Goal: Information Seeking & Learning: Learn about a topic

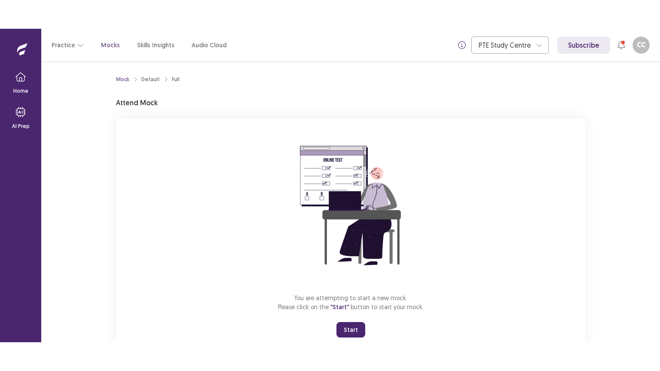
scroll to position [26, 0]
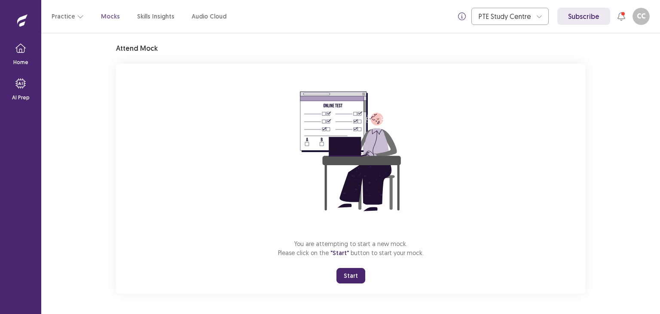
click at [360, 270] on button "Start" at bounding box center [350, 275] width 29 height 15
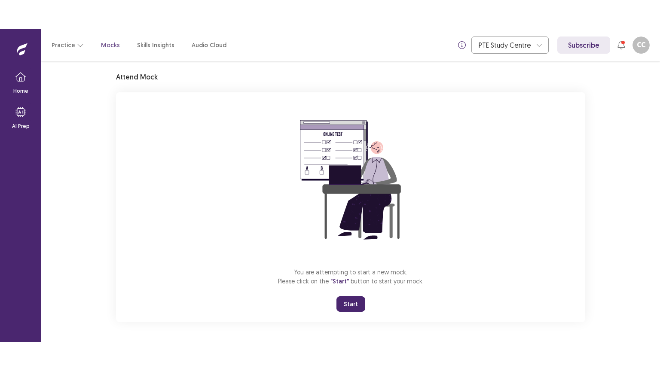
scroll to position [0, 0]
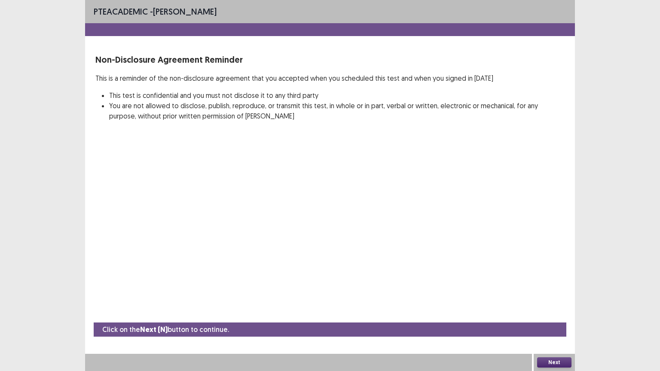
click at [558, 313] on button "Next" at bounding box center [554, 362] width 34 height 10
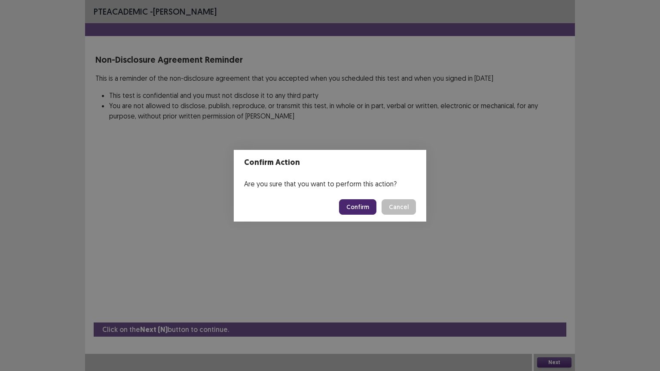
click at [366, 207] on button "Confirm" at bounding box center [357, 206] width 37 height 15
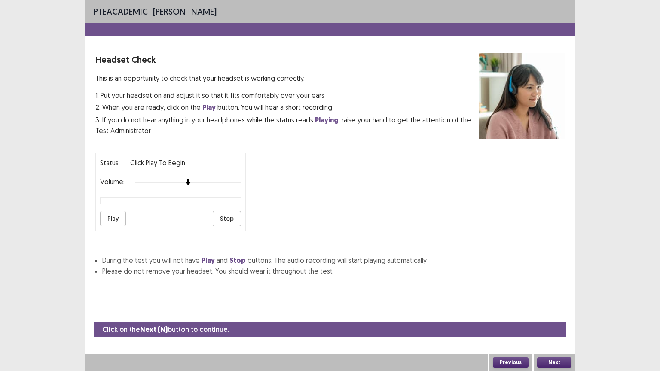
click at [112, 215] on button "Play" at bounding box center [113, 218] width 26 height 15
click at [555, 313] on button "Next" at bounding box center [554, 362] width 34 height 10
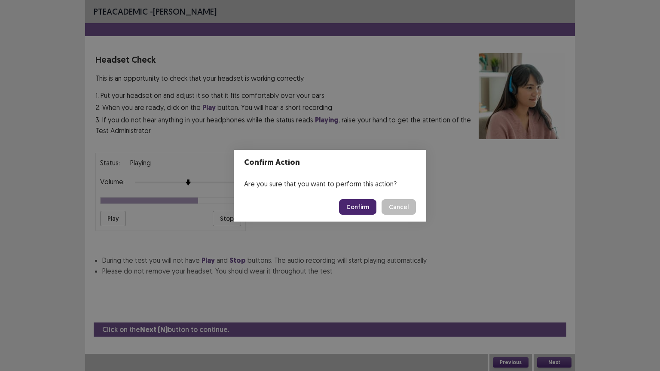
click at [369, 203] on button "Confirm" at bounding box center [357, 206] width 37 height 15
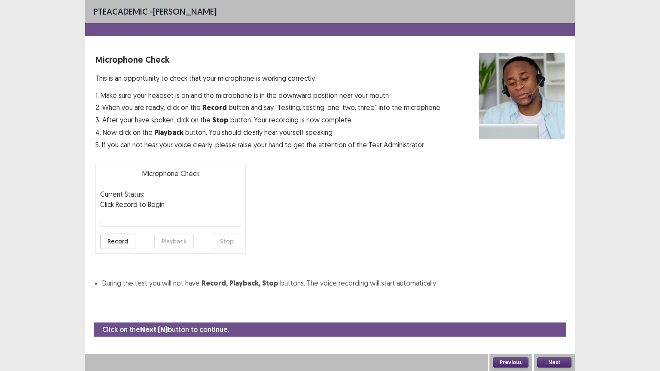
click at [110, 242] on button "Record" at bounding box center [117, 241] width 35 height 15
click at [232, 242] on button "Stop" at bounding box center [227, 241] width 28 height 15
click at [173, 238] on button "Playback" at bounding box center [174, 241] width 40 height 15
click at [554, 313] on button "Next" at bounding box center [554, 362] width 34 height 10
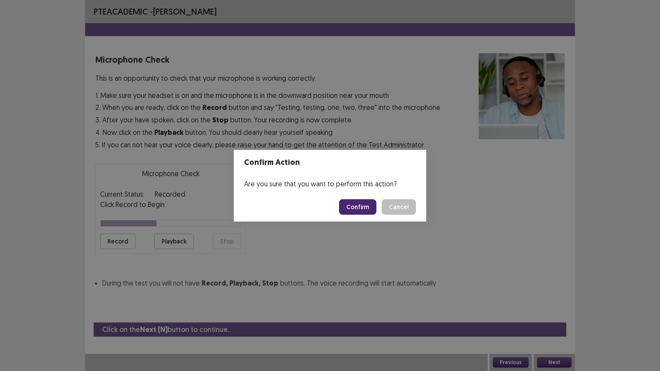
click at [358, 209] on button "Confirm" at bounding box center [357, 206] width 37 height 15
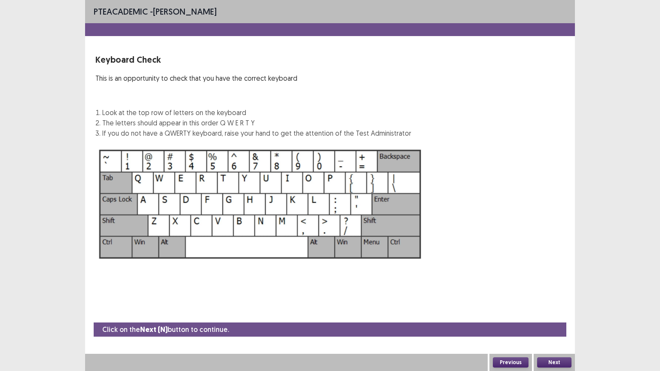
click at [568, 313] on button "Next" at bounding box center [554, 362] width 34 height 10
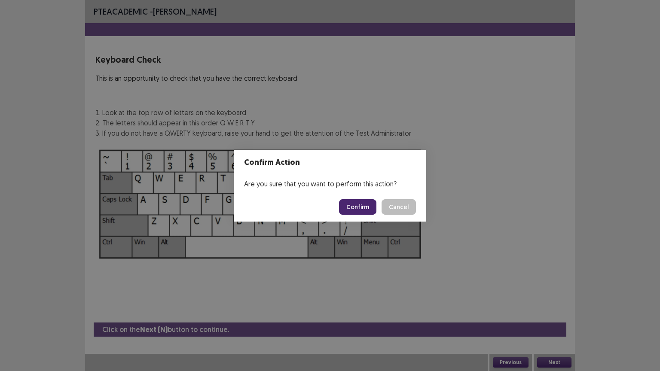
click at [366, 209] on button "Confirm" at bounding box center [357, 206] width 37 height 15
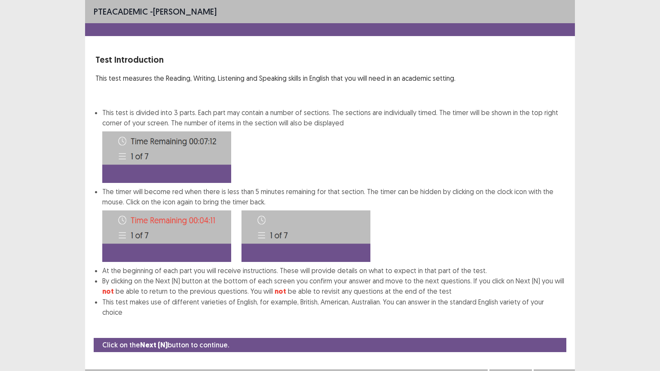
scroll to position [1, 0]
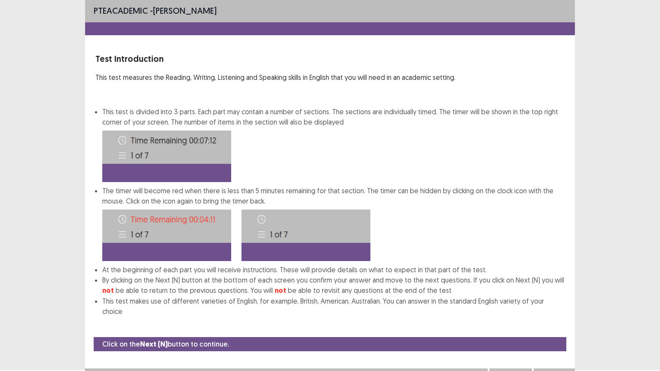
click at [548, 313] on button "Next" at bounding box center [554, 377] width 34 height 10
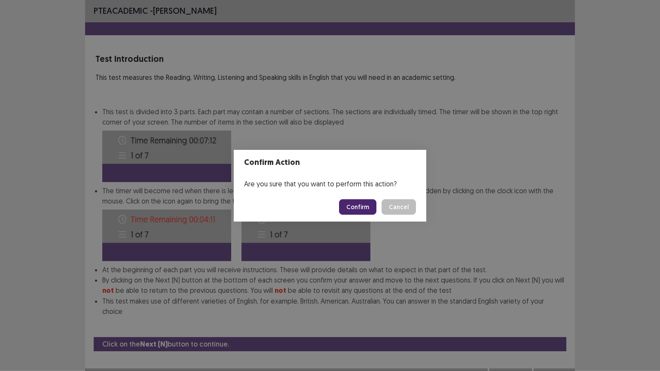
click at [369, 205] on button "Confirm" at bounding box center [357, 206] width 37 height 15
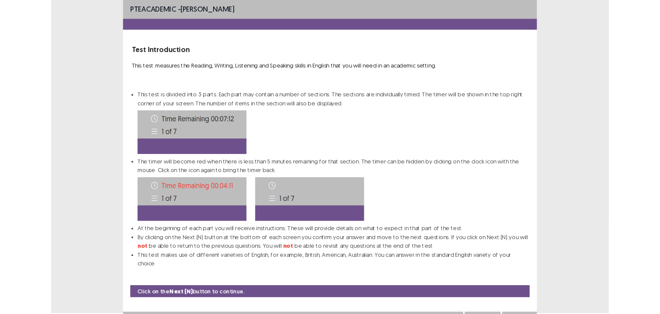
scroll to position [0, 0]
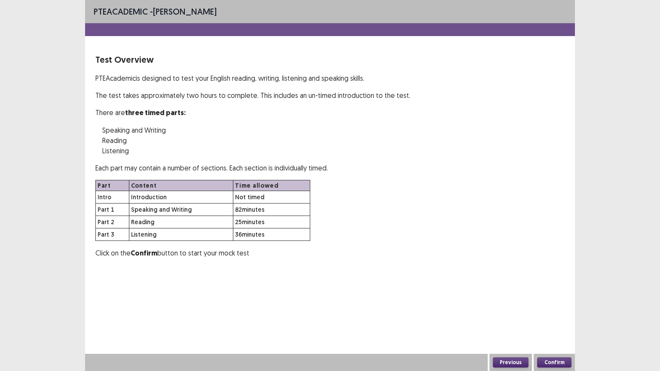
click at [557, 313] on button "Confirm" at bounding box center [554, 362] width 34 height 10
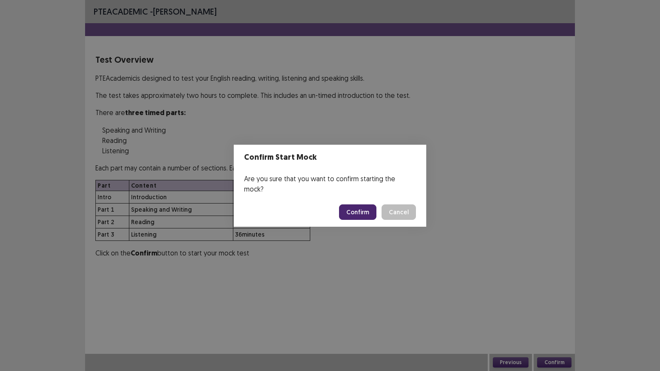
click at [354, 204] on button "Confirm" at bounding box center [357, 211] width 37 height 15
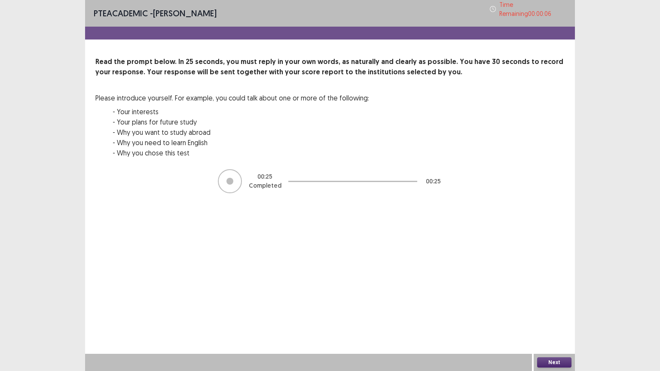
click at [534, 313] on div "Next" at bounding box center [554, 362] width 41 height 17
click at [543, 313] on button "Next" at bounding box center [554, 362] width 34 height 10
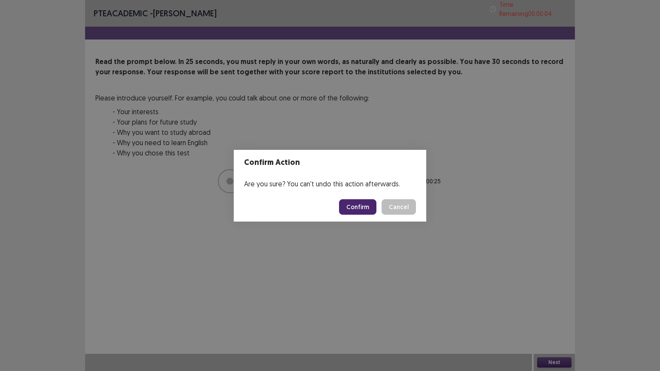
click at [364, 207] on button "Confirm" at bounding box center [357, 206] width 37 height 15
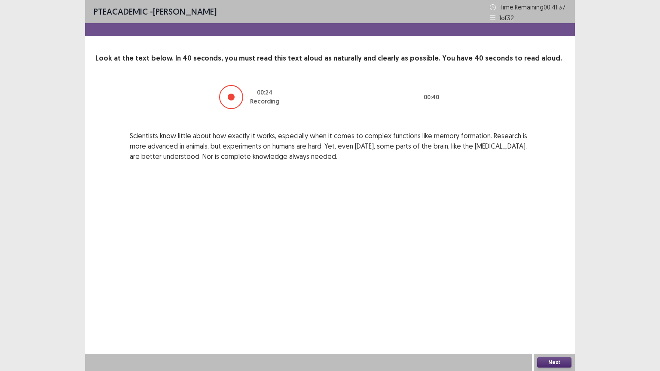
click at [557, 313] on button "Next" at bounding box center [554, 362] width 34 height 10
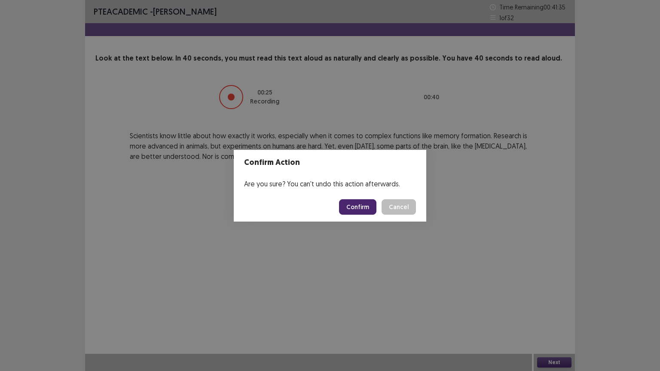
click at [367, 201] on button "Confirm" at bounding box center [357, 206] width 37 height 15
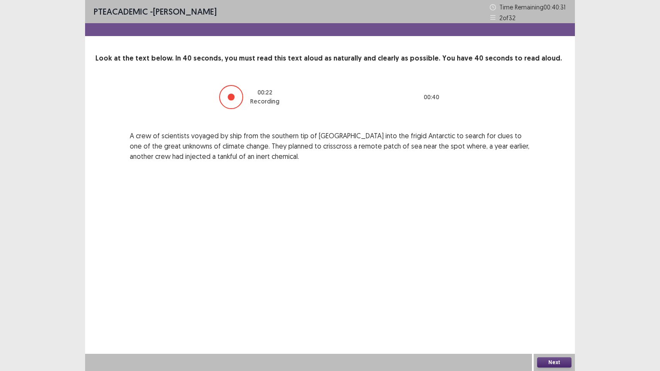
click at [559, 313] on button "Next" at bounding box center [554, 362] width 34 height 10
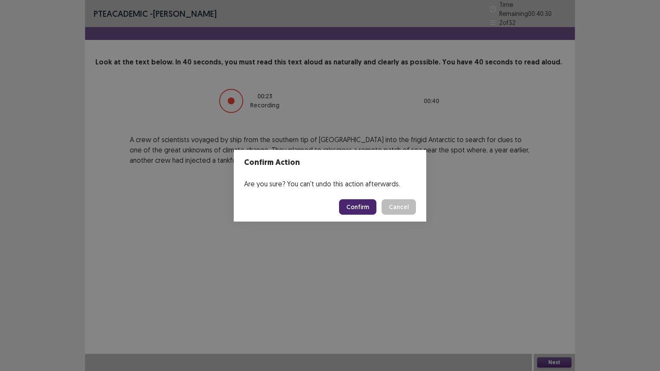
click at [362, 206] on button "Confirm" at bounding box center [357, 206] width 37 height 15
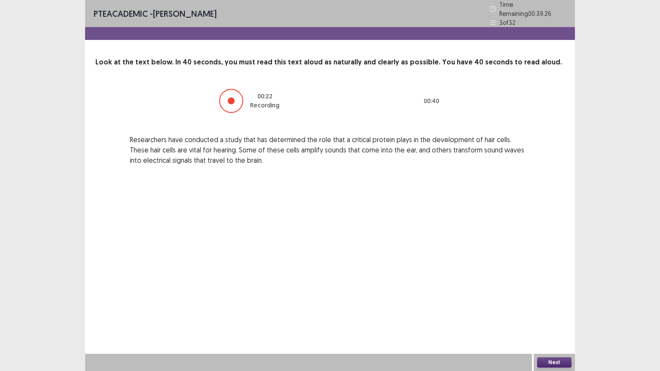
click at [555, 313] on button "Next" at bounding box center [554, 362] width 34 height 10
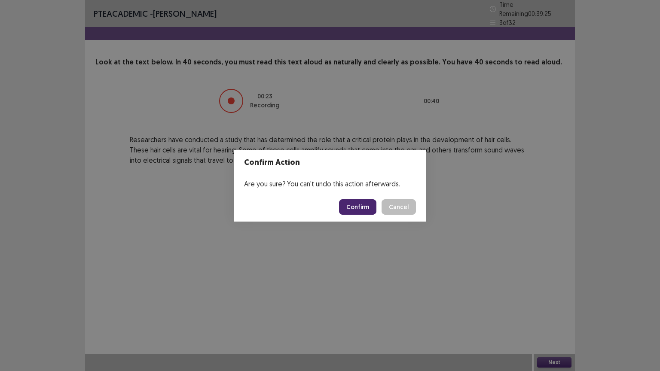
click at [366, 203] on button "Confirm" at bounding box center [357, 206] width 37 height 15
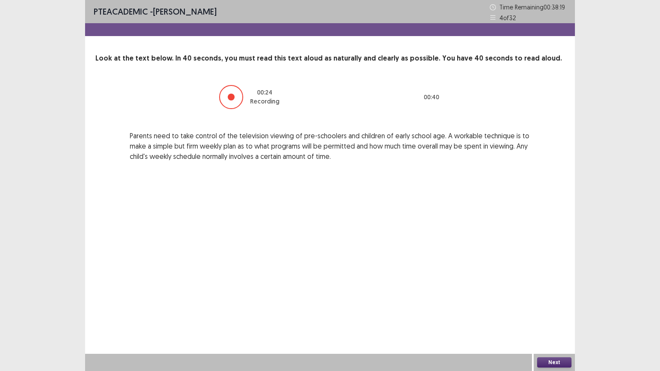
click at [558, 313] on button "Next" at bounding box center [554, 362] width 34 height 10
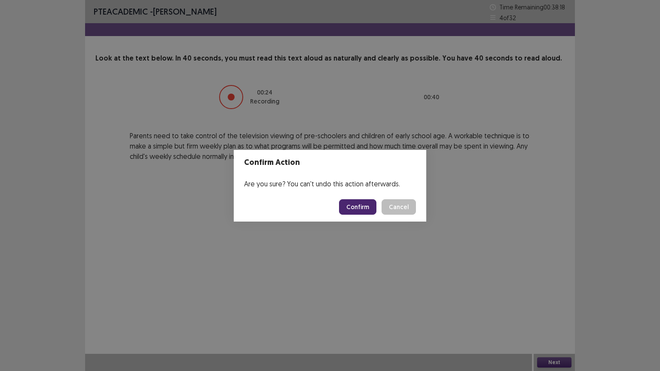
click at [370, 207] on button "Confirm" at bounding box center [357, 206] width 37 height 15
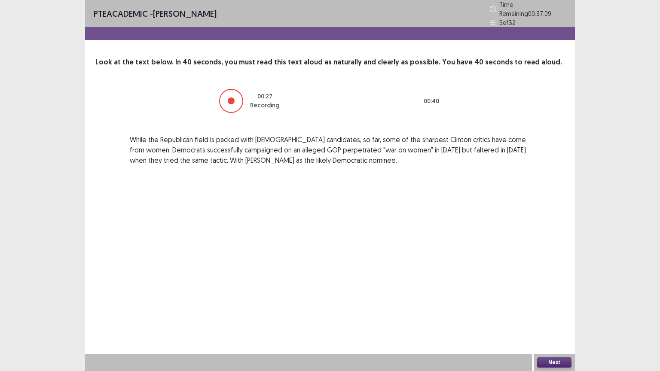
click at [558, 313] on button "Next" at bounding box center [554, 362] width 34 height 10
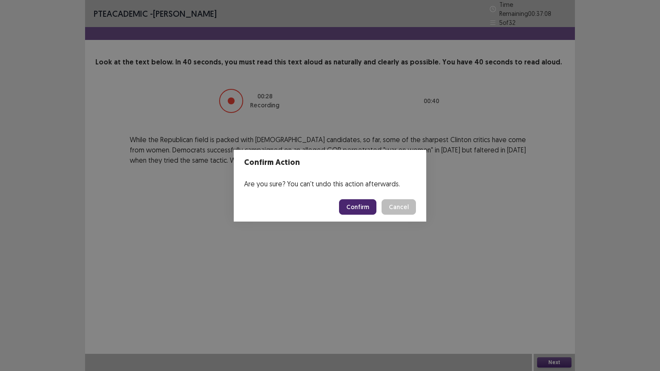
click at [359, 203] on button "Confirm" at bounding box center [357, 206] width 37 height 15
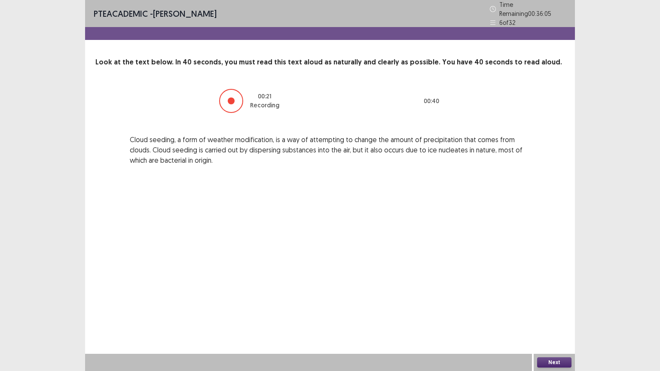
click at [567, 313] on button "Next" at bounding box center [554, 362] width 34 height 10
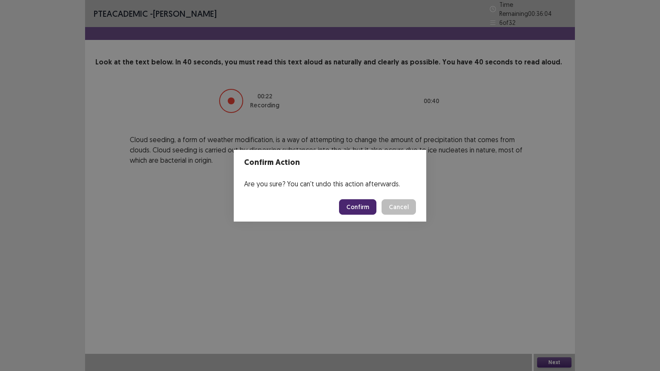
click at [369, 203] on button "Confirm" at bounding box center [357, 206] width 37 height 15
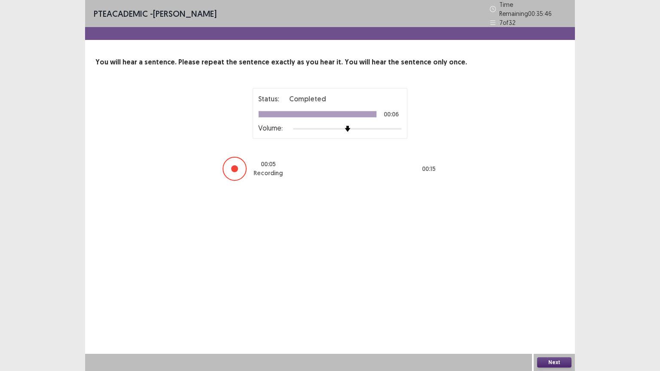
click at [552, 313] on button "Next" at bounding box center [554, 362] width 34 height 10
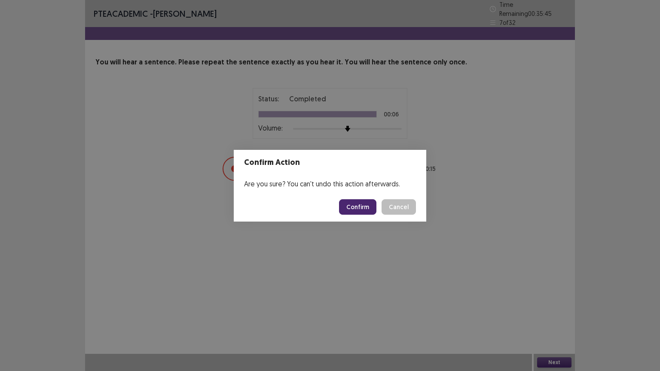
click at [351, 204] on button "Confirm" at bounding box center [357, 206] width 37 height 15
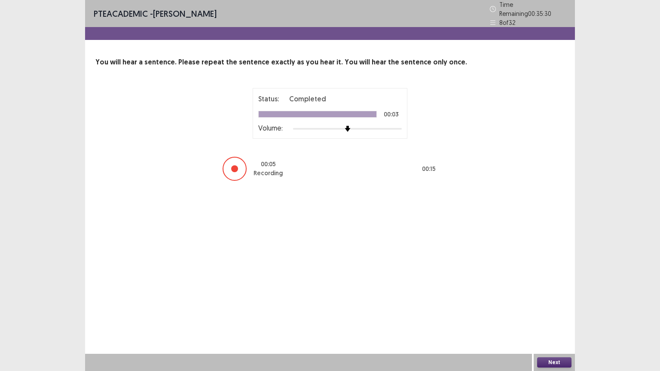
click at [561, 313] on button "Next" at bounding box center [554, 362] width 34 height 10
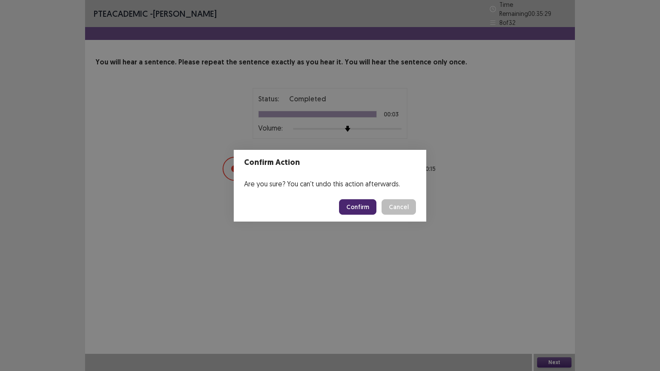
click at [364, 201] on button "Confirm" at bounding box center [357, 206] width 37 height 15
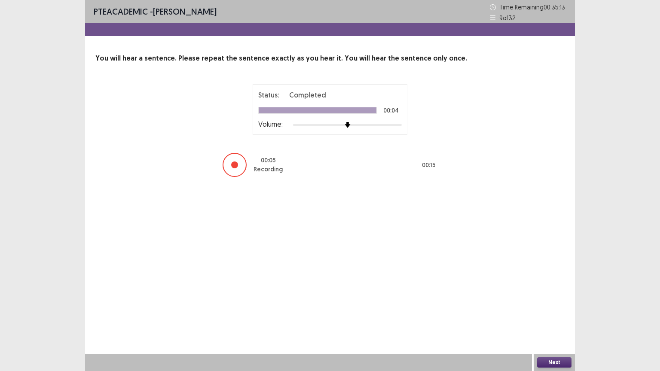
click at [565, 313] on button "Next" at bounding box center [554, 362] width 34 height 10
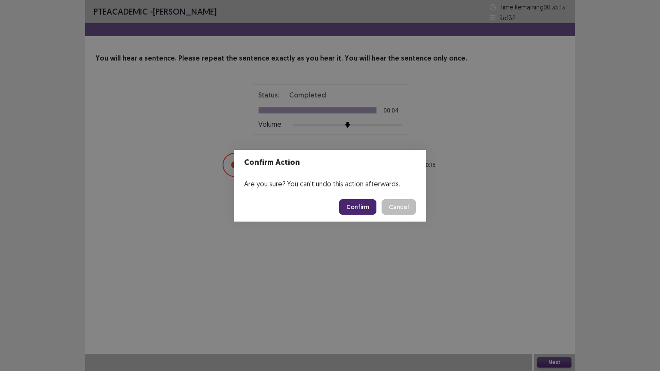
click at [359, 204] on button "Confirm" at bounding box center [357, 206] width 37 height 15
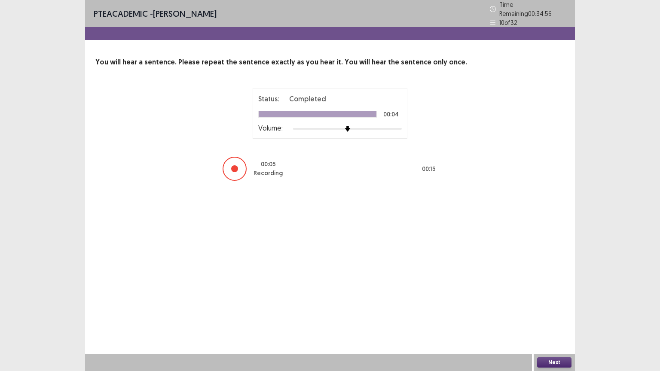
click at [545, 313] on button "Next" at bounding box center [554, 362] width 34 height 10
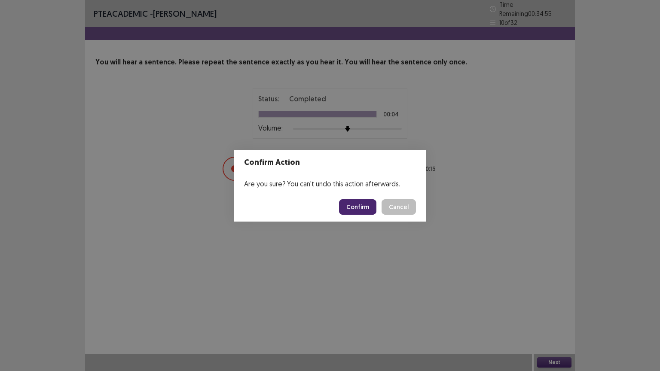
click at [367, 202] on button "Confirm" at bounding box center [357, 206] width 37 height 15
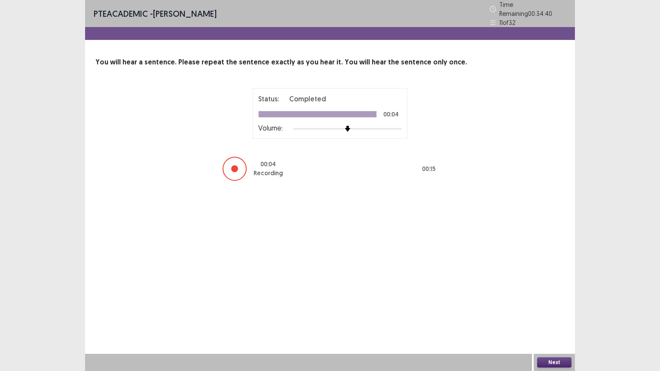
click at [568, 313] on button "Next" at bounding box center [554, 362] width 34 height 10
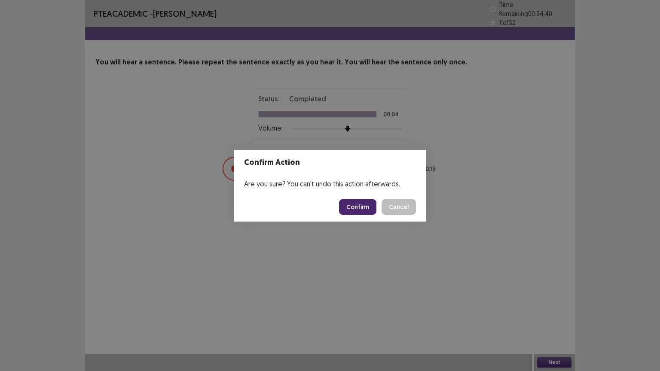
click at [357, 207] on button "Confirm" at bounding box center [357, 206] width 37 height 15
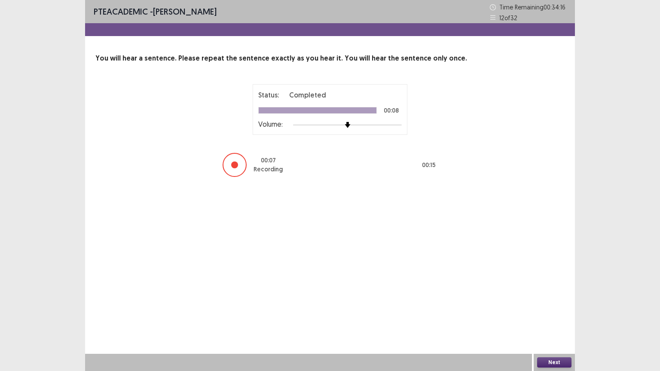
click at [548, 313] on button "Next" at bounding box center [554, 362] width 34 height 10
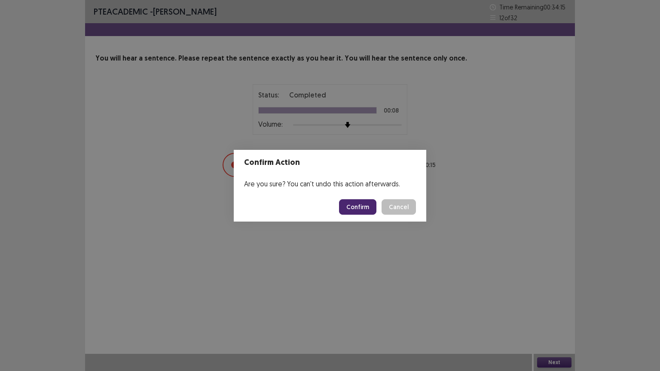
click at [366, 201] on button "Confirm" at bounding box center [357, 206] width 37 height 15
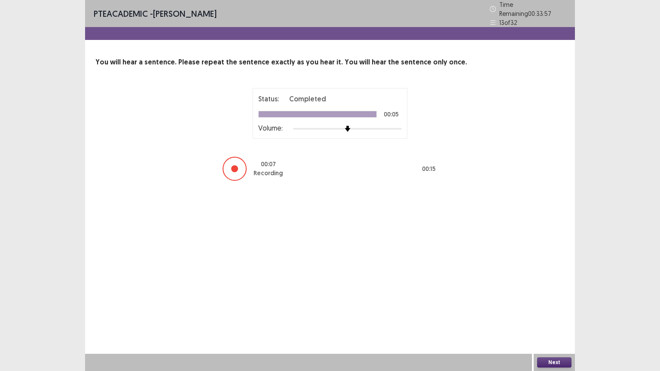
click at [560, 313] on button "Next" at bounding box center [554, 362] width 34 height 10
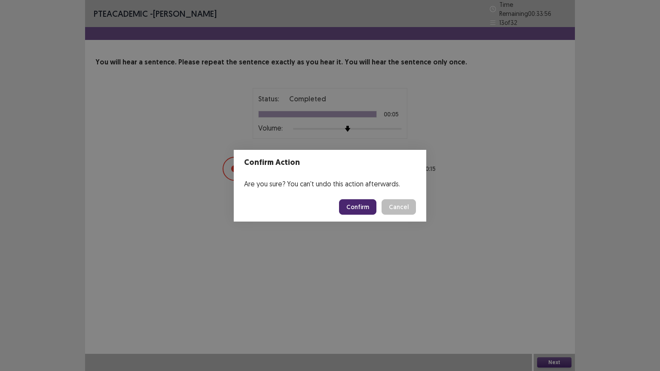
click at [357, 201] on button "Confirm" at bounding box center [357, 206] width 37 height 15
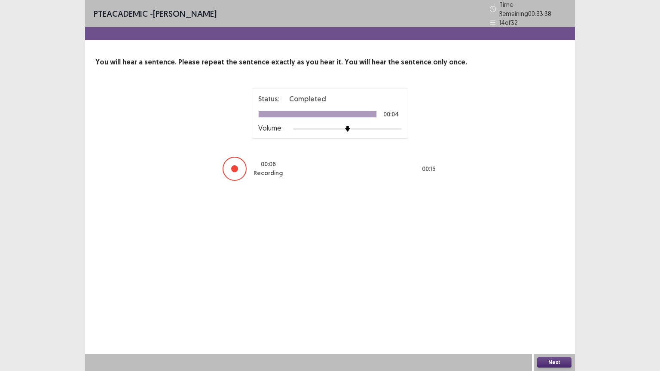
click at [561, 313] on button "Next" at bounding box center [554, 362] width 34 height 10
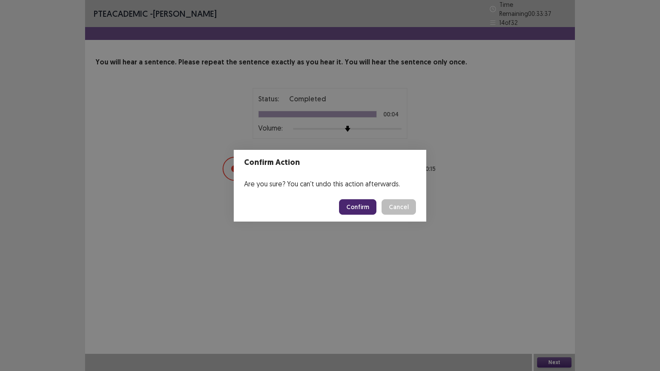
click at [356, 205] on button "Confirm" at bounding box center [357, 206] width 37 height 15
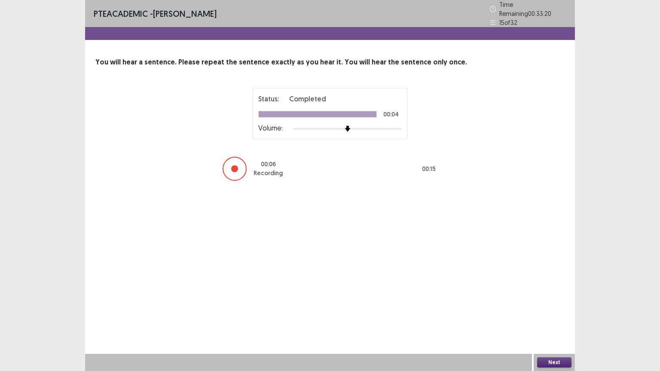
click at [561, 313] on button "Next" at bounding box center [554, 362] width 34 height 10
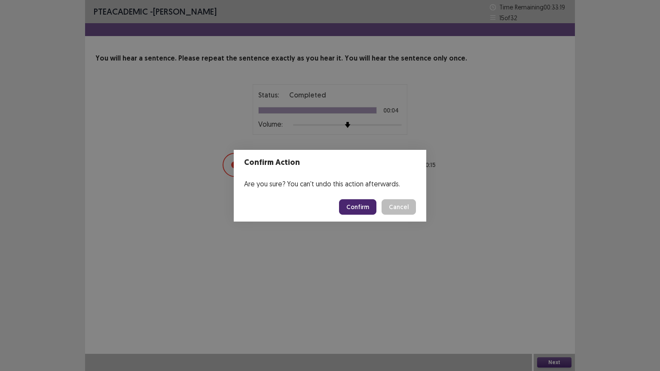
click at [370, 207] on button "Confirm" at bounding box center [357, 206] width 37 height 15
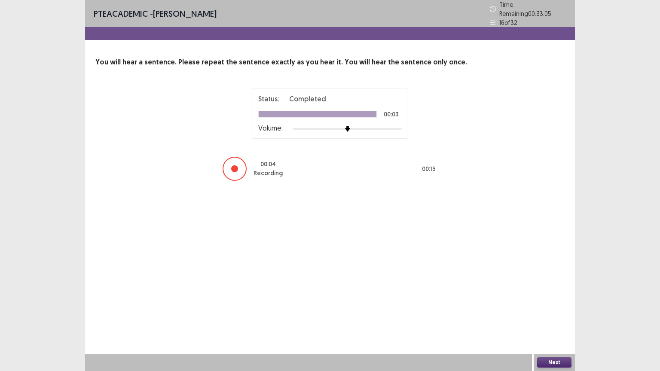
click at [565, 313] on button "Next" at bounding box center [554, 362] width 34 height 10
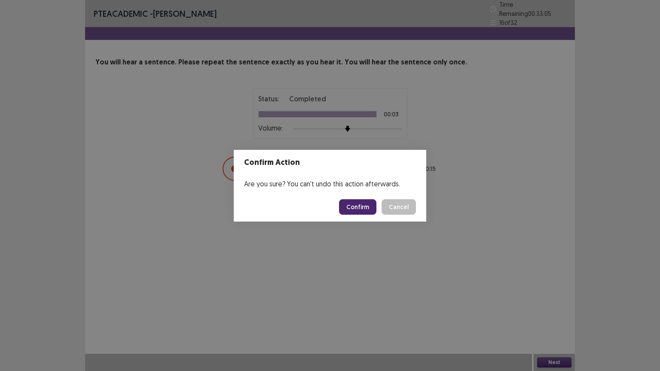
click at [370, 203] on button "Confirm" at bounding box center [357, 206] width 37 height 15
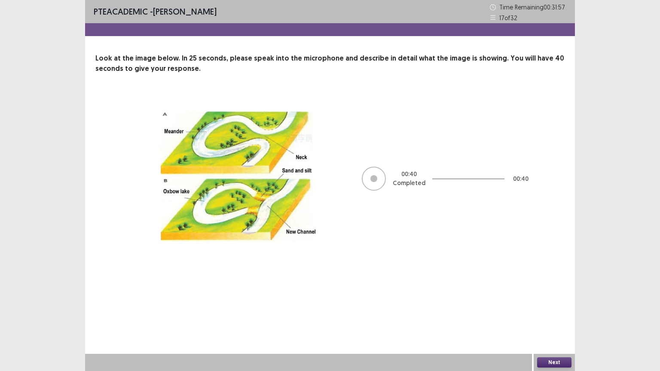
click at [555, 313] on button "Next" at bounding box center [554, 362] width 34 height 10
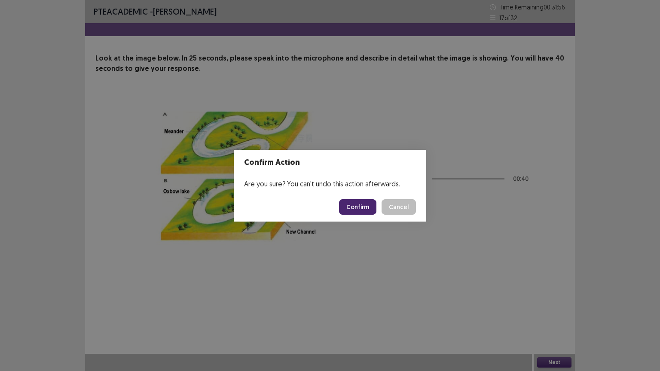
click at [360, 204] on button "Confirm" at bounding box center [357, 206] width 37 height 15
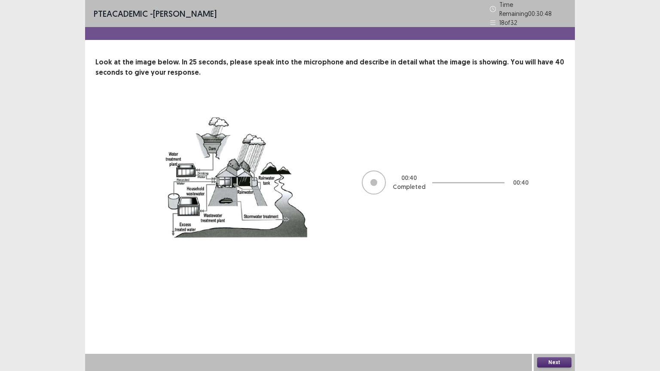
click at [550, 313] on button "Next" at bounding box center [554, 362] width 34 height 10
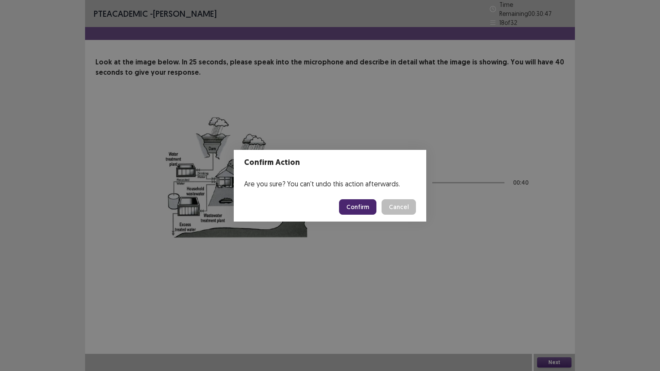
click at [357, 204] on button "Confirm" at bounding box center [357, 206] width 37 height 15
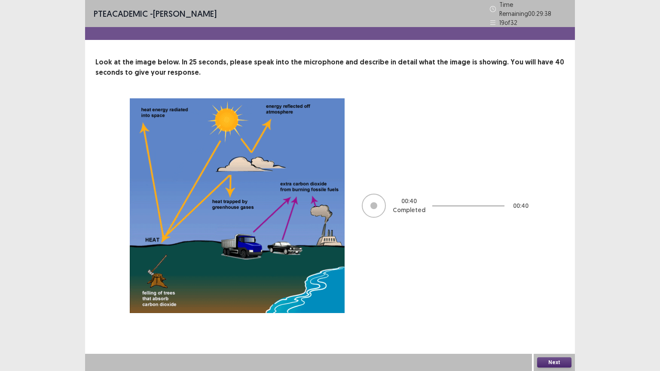
click at [548, 313] on button "Next" at bounding box center [554, 362] width 34 height 10
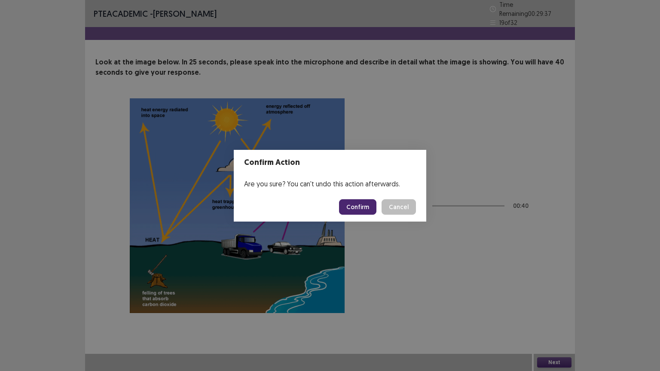
click at [361, 205] on button "Confirm" at bounding box center [357, 206] width 37 height 15
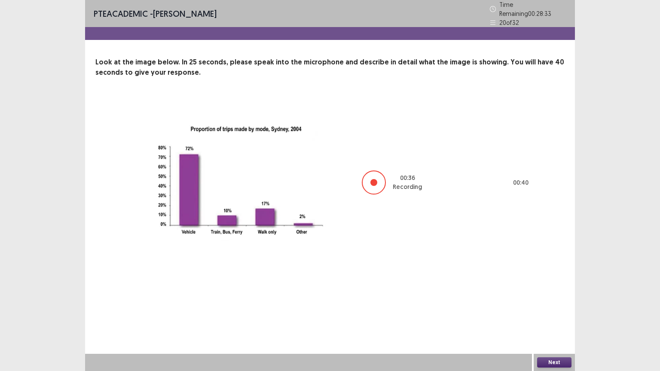
click at [551, 313] on button "Next" at bounding box center [554, 362] width 34 height 10
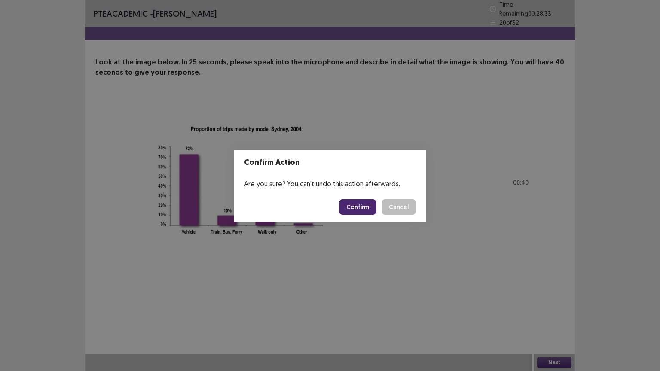
click at [354, 205] on button "Confirm" at bounding box center [357, 206] width 37 height 15
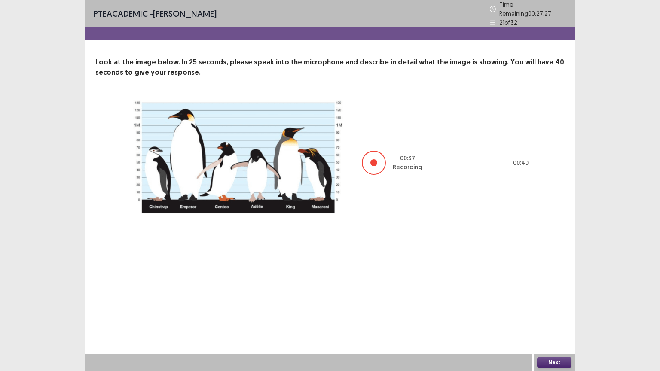
click at [563, 313] on button "Next" at bounding box center [554, 362] width 34 height 10
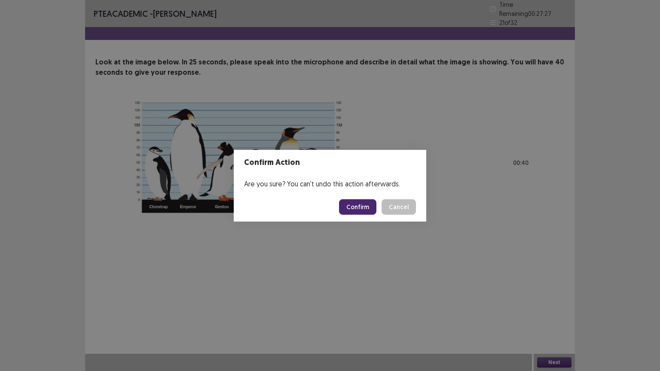
click at [366, 204] on button "Confirm" at bounding box center [357, 206] width 37 height 15
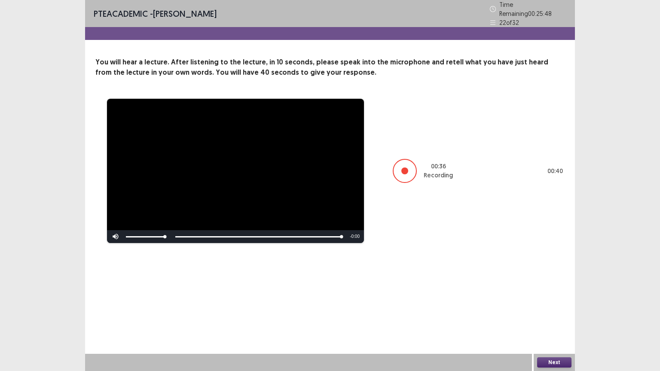
click at [565, 313] on button "Next" at bounding box center [554, 362] width 34 height 10
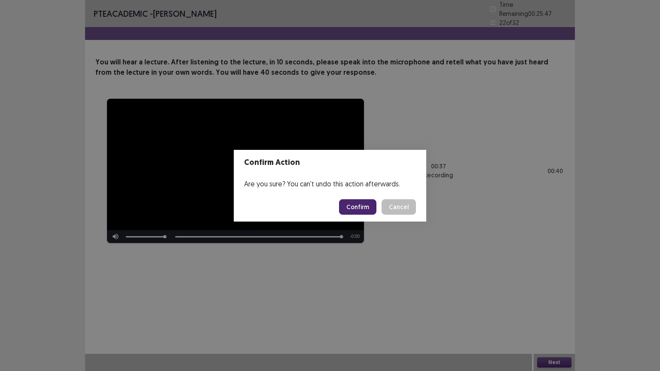
click at [372, 202] on button "Confirm" at bounding box center [357, 206] width 37 height 15
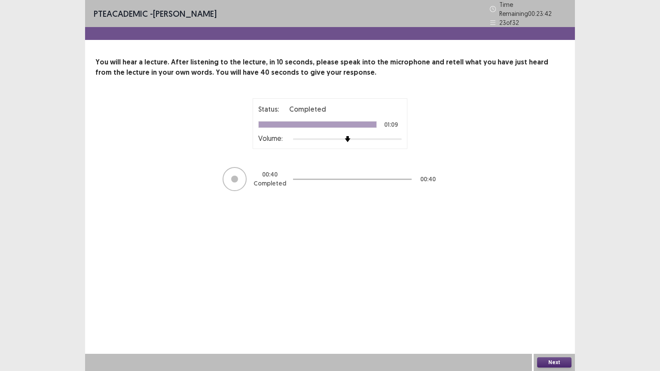
click at [546, 313] on button "Next" at bounding box center [554, 362] width 34 height 10
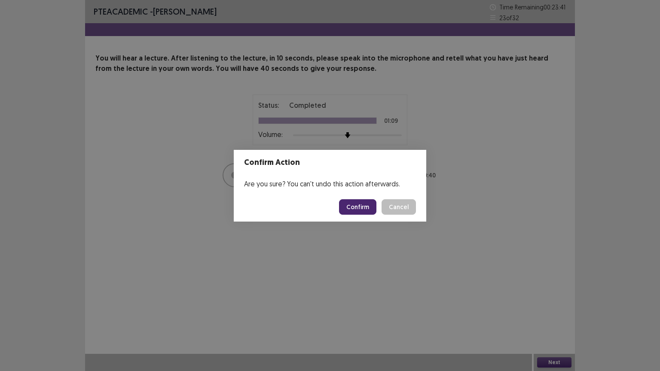
click at [360, 203] on button "Confirm" at bounding box center [357, 206] width 37 height 15
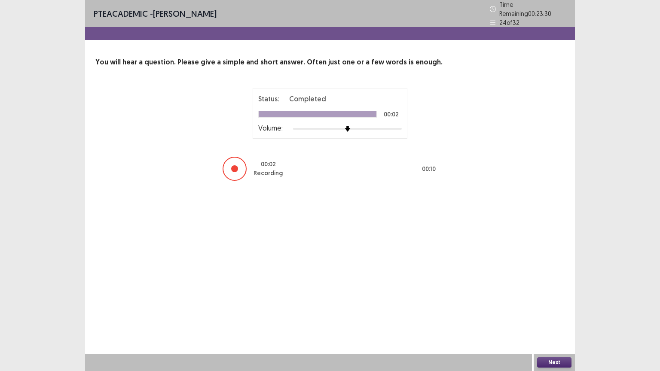
click at [558, 313] on button "Next" at bounding box center [554, 362] width 34 height 10
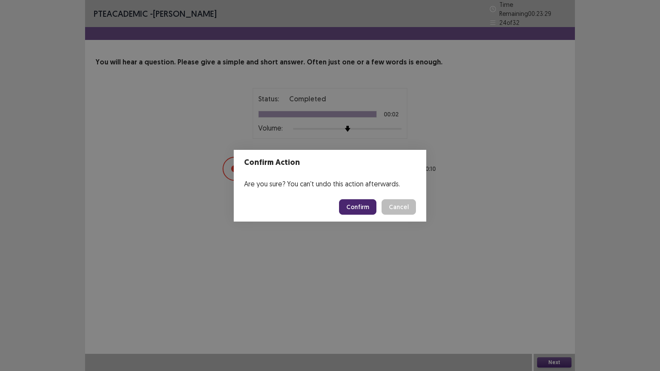
click at [360, 210] on button "Confirm" at bounding box center [357, 206] width 37 height 15
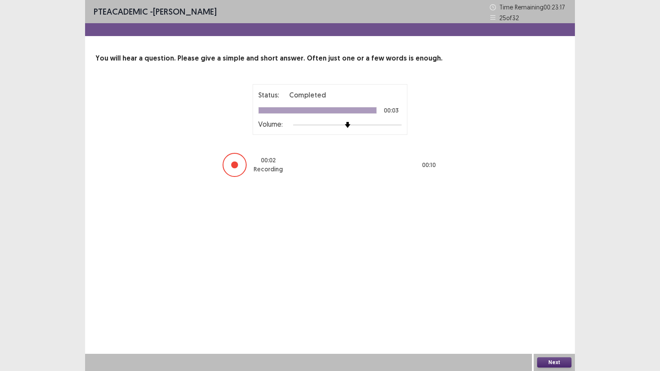
click at [557, 313] on button "Next" at bounding box center [554, 362] width 34 height 10
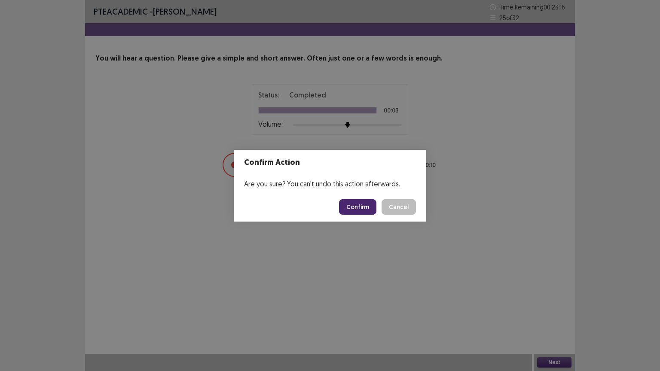
click at [367, 208] on button "Confirm" at bounding box center [357, 206] width 37 height 15
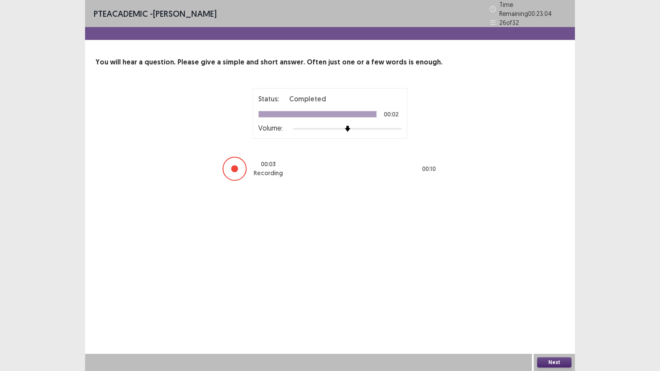
click at [562, 313] on button "Next" at bounding box center [554, 362] width 34 height 10
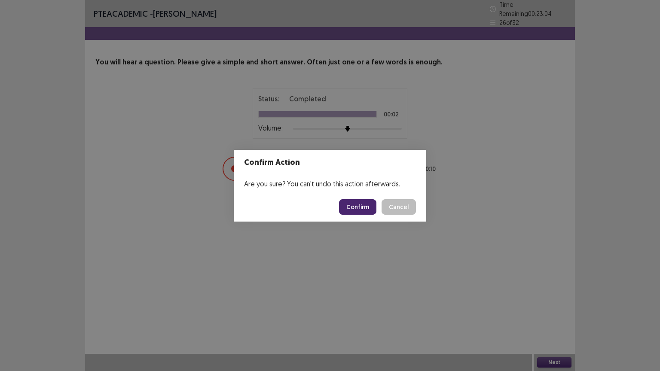
click at [353, 207] on button "Confirm" at bounding box center [357, 206] width 37 height 15
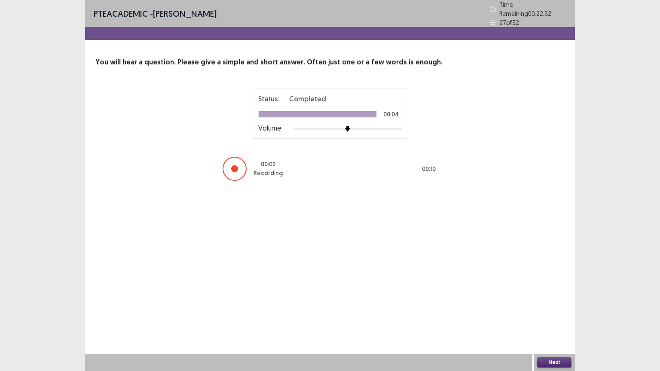
click at [552, 313] on button "Next" at bounding box center [554, 362] width 34 height 10
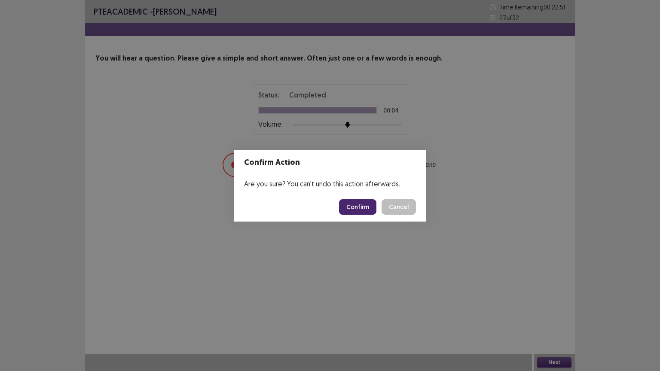
click at [356, 208] on button "Confirm" at bounding box center [357, 206] width 37 height 15
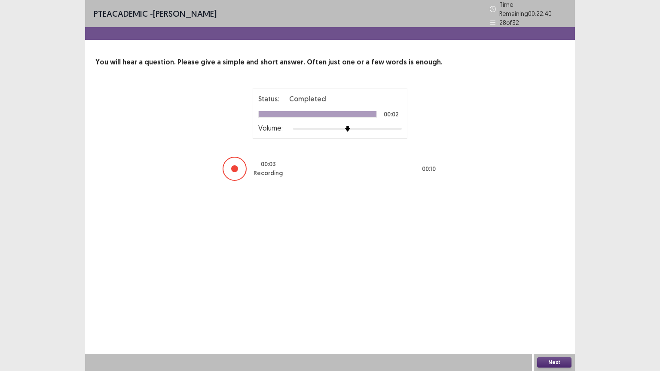
click at [554, 313] on button "Next" at bounding box center [554, 362] width 34 height 10
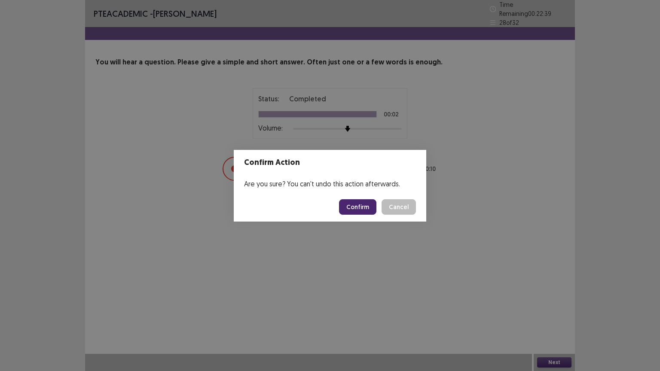
click at [363, 214] on button "Confirm" at bounding box center [357, 206] width 37 height 15
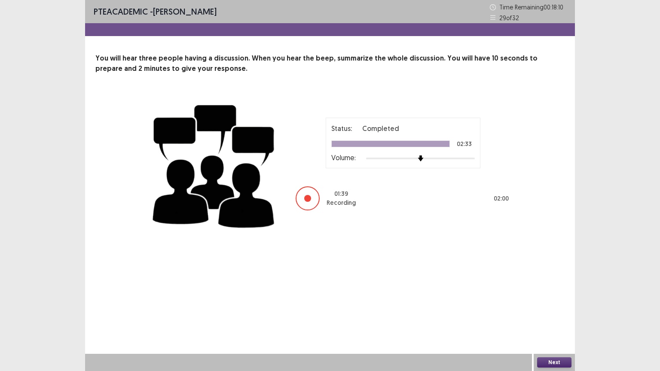
click at [546, 313] on button "Next" at bounding box center [554, 362] width 34 height 10
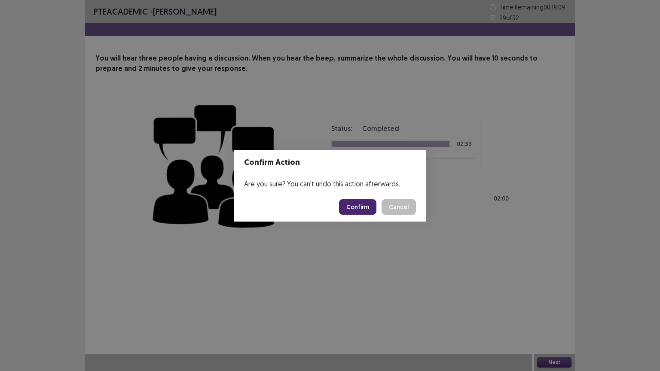
click at [342, 205] on button "Confirm" at bounding box center [357, 206] width 37 height 15
drag, startPoint x: 254, startPoint y: 0, endPoint x: 510, endPoint y: 79, distance: 268.4
click at [510, 79] on div "Confirm Action Are you sure? You can't undo this action afterwards. Loading... …" at bounding box center [330, 185] width 660 height 371
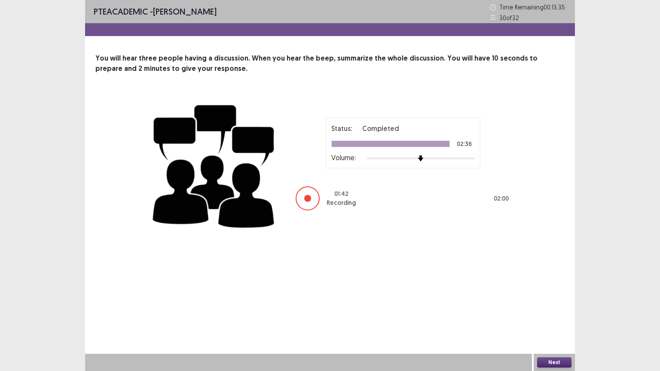
click at [555, 313] on button "Next" at bounding box center [554, 362] width 34 height 10
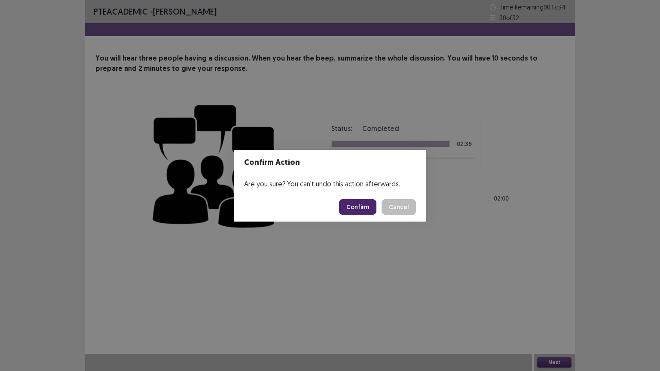
click at [354, 208] on button "Confirm" at bounding box center [357, 206] width 37 height 15
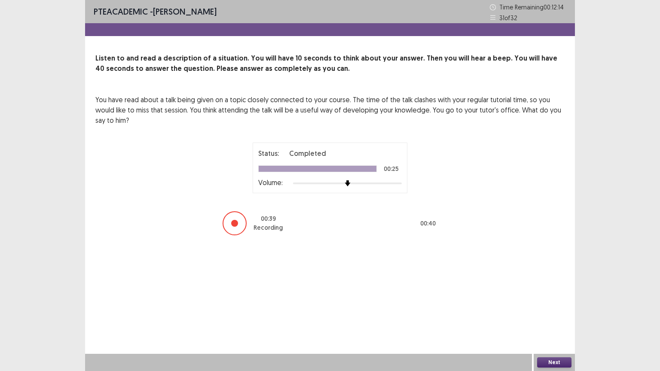
click at [558, 313] on button "Next" at bounding box center [554, 362] width 34 height 10
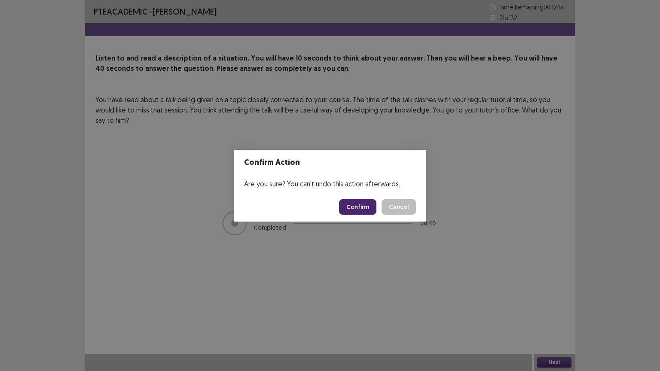
click at [352, 206] on button "Confirm" at bounding box center [357, 206] width 37 height 15
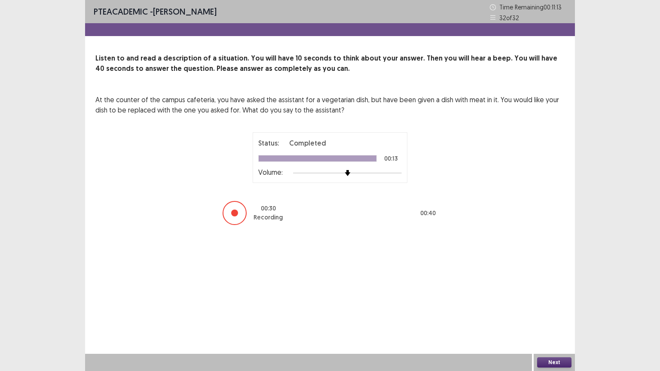
click at [558, 313] on button "Next" at bounding box center [554, 362] width 34 height 10
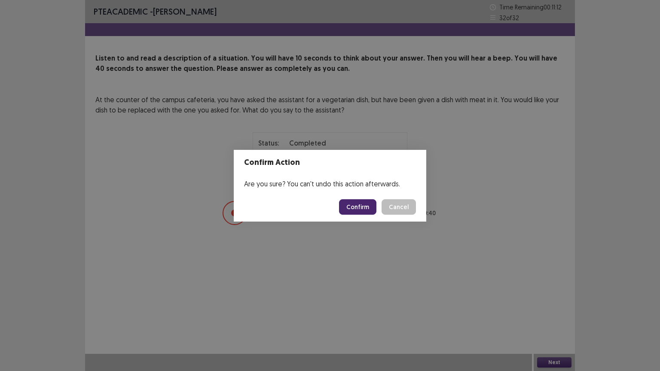
click at [358, 211] on button "Confirm" at bounding box center [357, 206] width 37 height 15
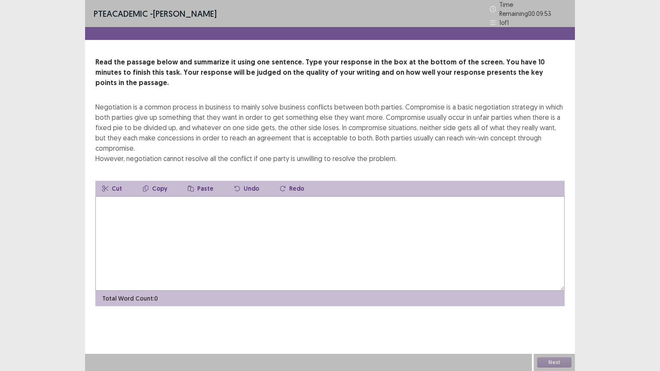
click at [316, 214] on textarea at bounding box center [329, 243] width 469 height 95
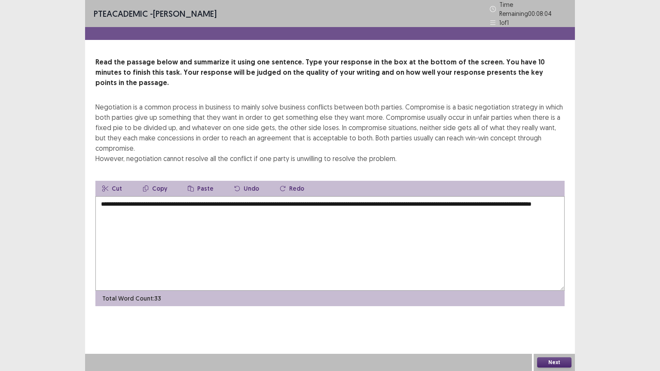
click at [531, 196] on textarea "**********" at bounding box center [329, 243] width 469 height 95
drag, startPoint x: 534, startPoint y: 191, endPoint x: 512, endPoint y: 188, distance: 22.1
click at [512, 196] on textarea "**********" at bounding box center [329, 243] width 469 height 95
click at [497, 196] on textarea "**********" at bounding box center [329, 243] width 469 height 95
drag, startPoint x: 510, startPoint y: 190, endPoint x: 529, endPoint y: 189, distance: 19.4
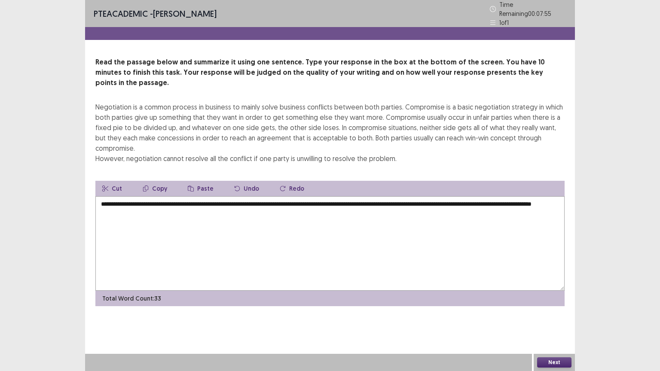
click at [528, 196] on textarea "**********" at bounding box center [329, 243] width 469 height 95
click at [531, 196] on textarea "**********" at bounding box center [329, 243] width 469 height 95
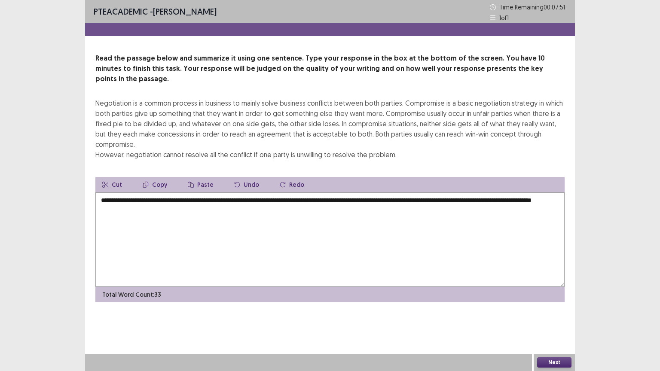
drag, startPoint x: 534, startPoint y: 191, endPoint x: 510, endPoint y: 192, distance: 23.7
click at [510, 192] on textarea "**********" at bounding box center [329, 239] width 469 height 95
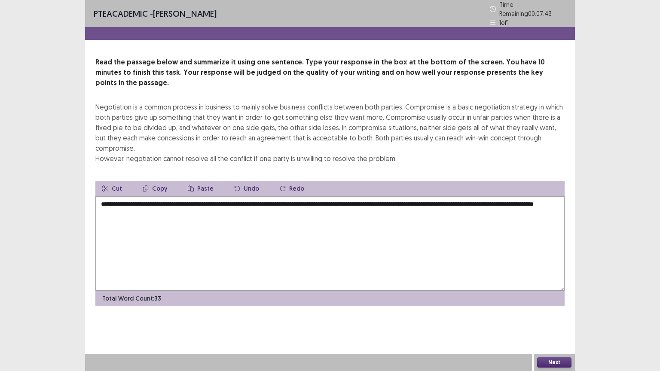
click at [119, 199] on textarea "**********" at bounding box center [329, 243] width 469 height 95
click at [220, 198] on textarea "**********" at bounding box center [329, 243] width 469 height 95
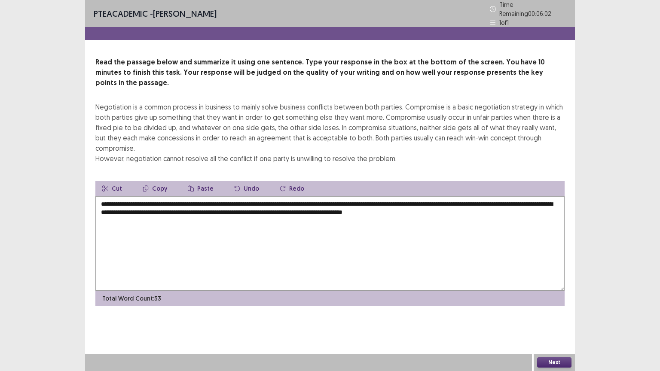
click at [417, 197] on textarea "**********" at bounding box center [329, 243] width 469 height 95
click at [403, 198] on textarea "**********" at bounding box center [329, 243] width 469 height 95
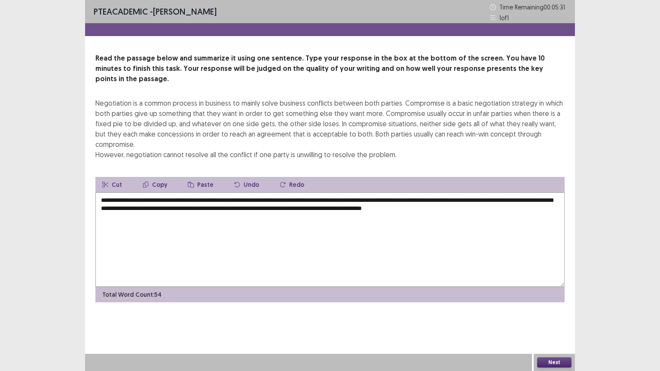
type textarea "**********"
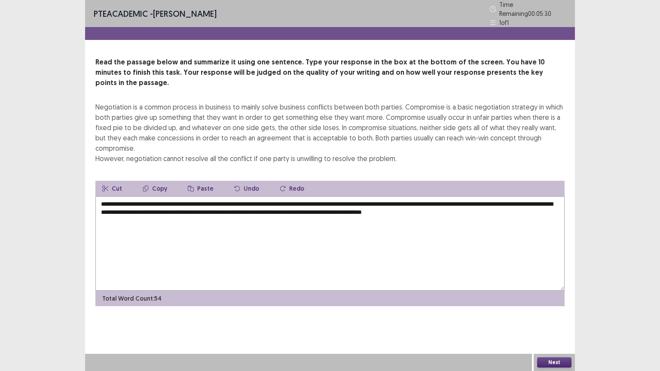
click at [555, 313] on button "Next" at bounding box center [554, 362] width 34 height 10
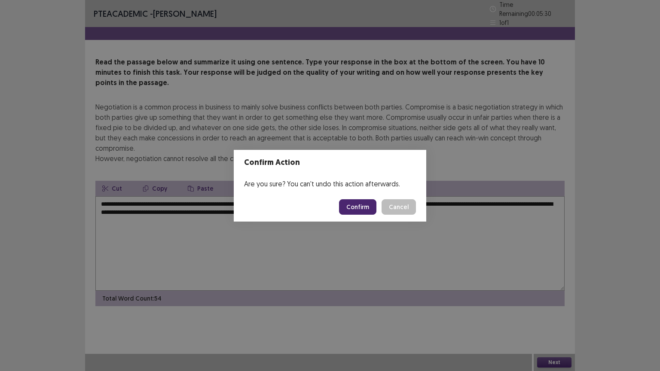
click at [373, 206] on button "Confirm" at bounding box center [357, 206] width 37 height 15
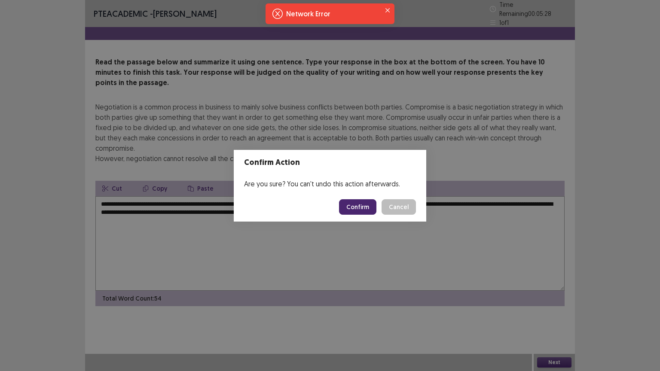
click at [355, 210] on button "Confirm" at bounding box center [357, 206] width 37 height 15
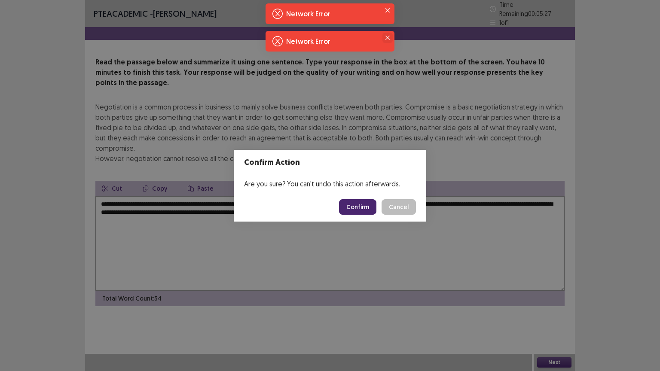
click at [387, 36] on icon "Close" at bounding box center [387, 38] width 4 height 4
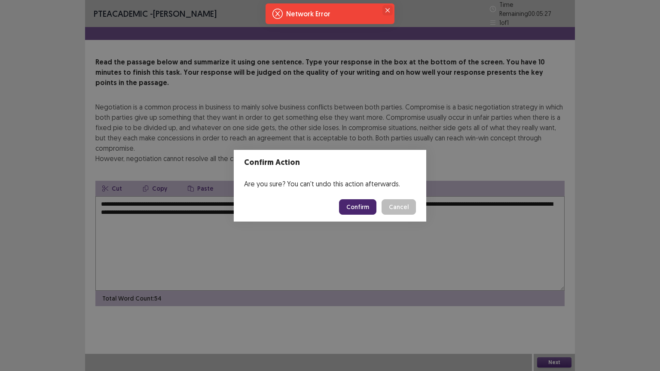
click at [387, 9] on icon "Close" at bounding box center [387, 10] width 4 height 4
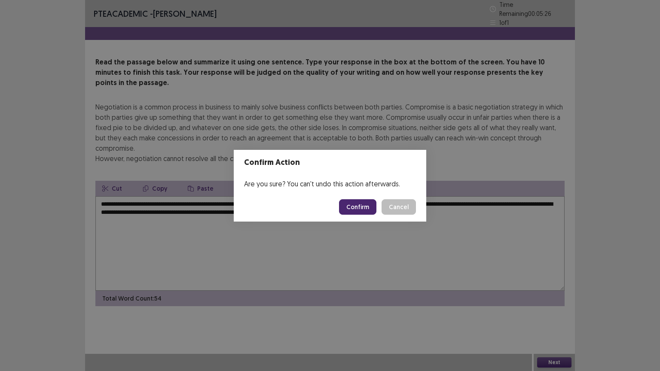
click at [431, 218] on div "Confirm Action Are you sure? You can't undo this action afterwards. Confirm Can…" at bounding box center [330, 185] width 660 height 371
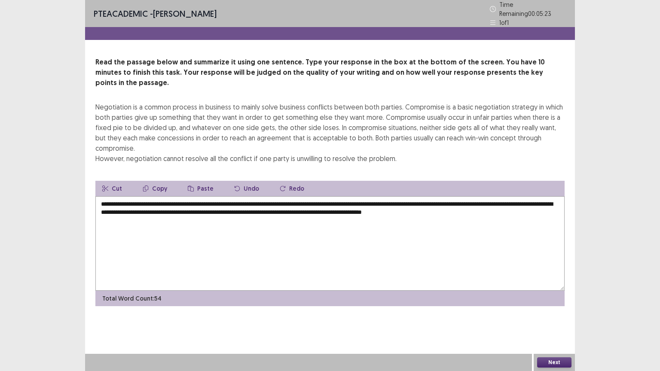
click at [551, 313] on button "Next" at bounding box center [554, 362] width 34 height 10
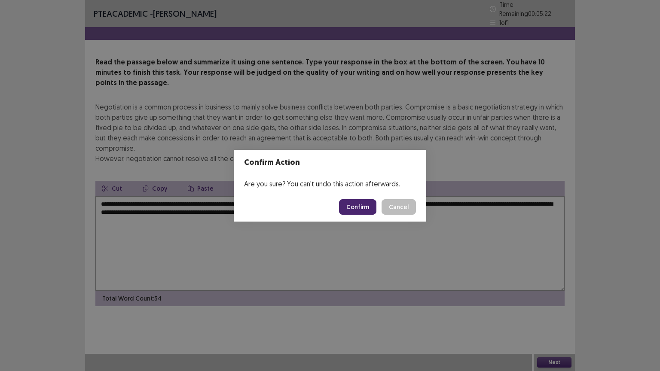
click at [366, 207] on button "Confirm" at bounding box center [357, 206] width 37 height 15
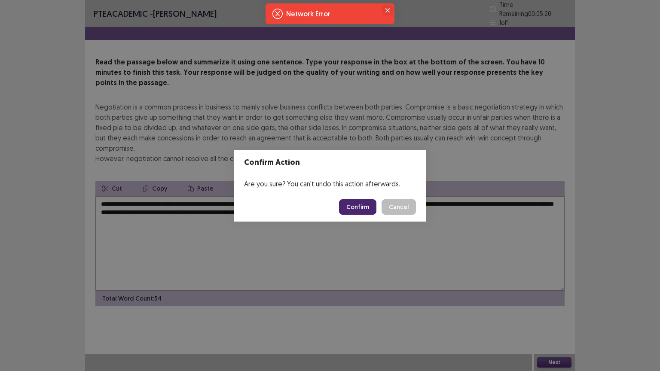
click at [385, 9] on icon "Close" at bounding box center [387, 10] width 4 height 4
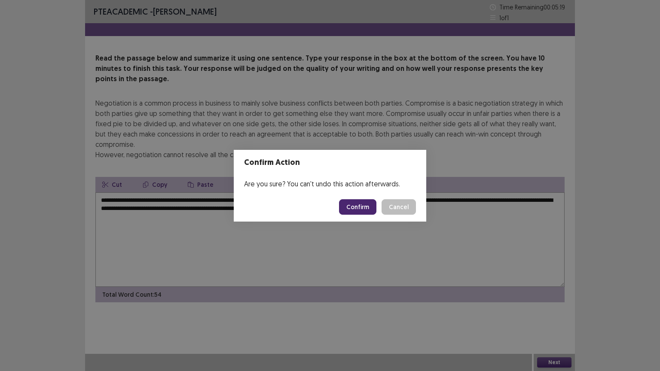
click at [358, 206] on button "Confirm" at bounding box center [357, 206] width 37 height 15
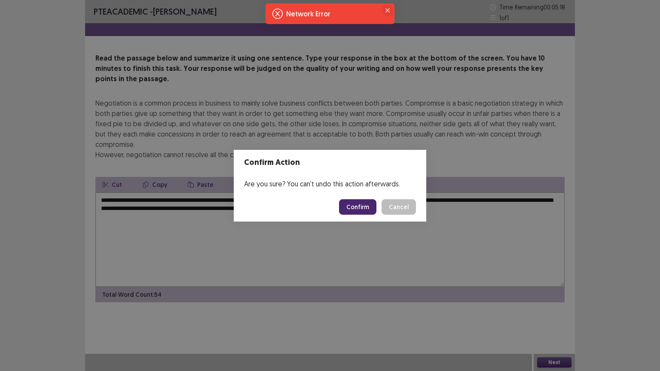
click at [391, 9] on button "Close" at bounding box center [387, 10] width 10 height 10
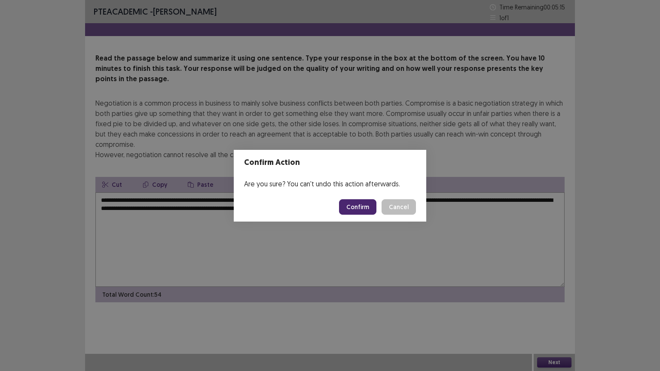
click at [366, 204] on button "Confirm" at bounding box center [357, 206] width 37 height 15
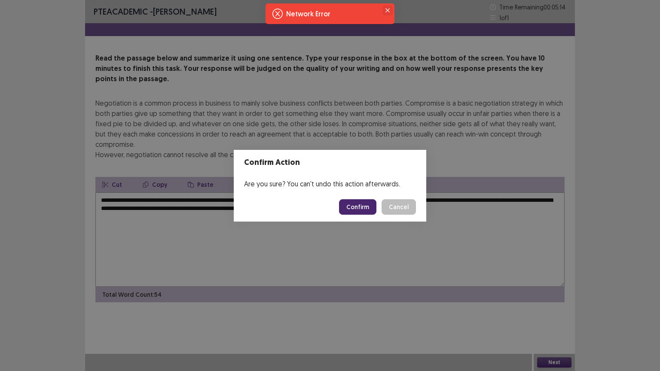
click at [387, 9] on icon "Close" at bounding box center [387, 10] width 4 height 4
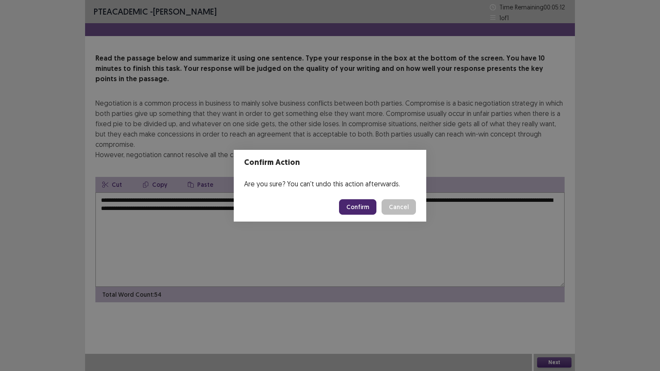
click at [372, 208] on button "Confirm" at bounding box center [357, 206] width 37 height 15
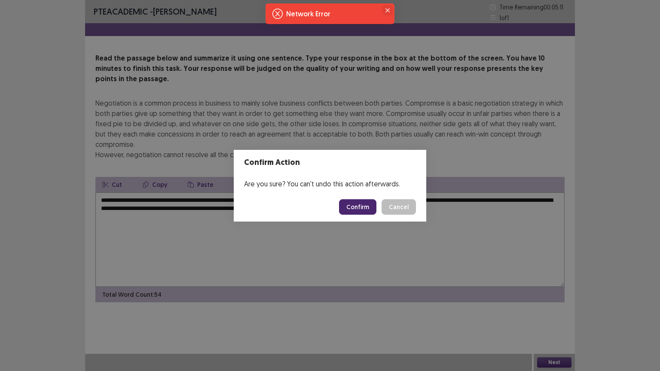
click at [387, 12] on button "Close" at bounding box center [387, 10] width 10 height 10
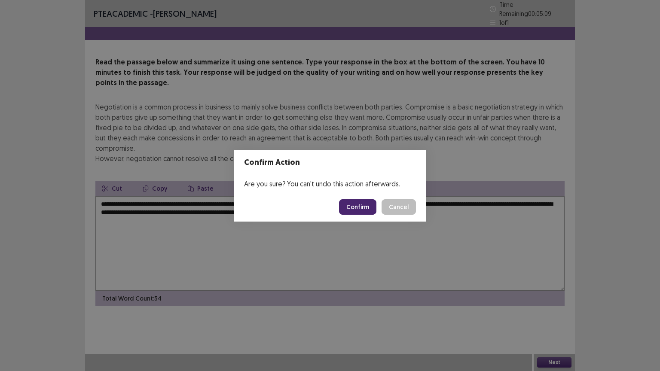
click at [354, 207] on button "Confirm" at bounding box center [357, 206] width 37 height 15
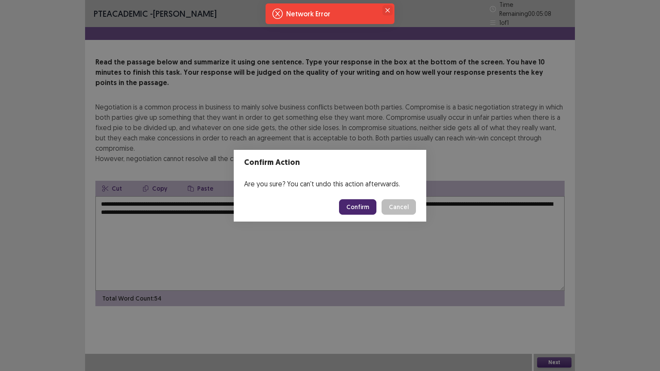
click at [387, 9] on icon "Close" at bounding box center [387, 10] width 4 height 4
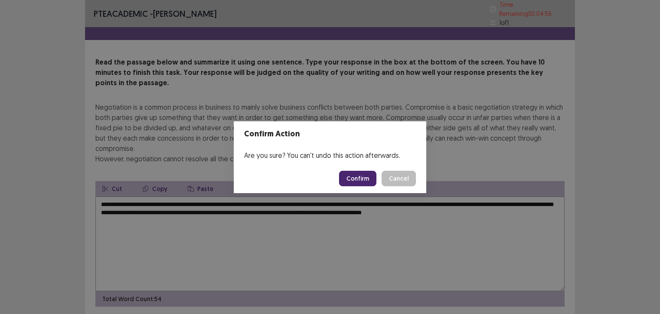
click at [646, 76] on div "Confirm Action Are you sure? You can't undo this action afterwards. Confirm Can…" at bounding box center [330, 157] width 660 height 314
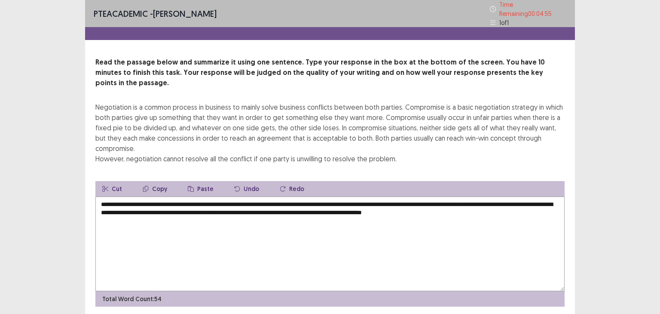
scroll to position [16, 0]
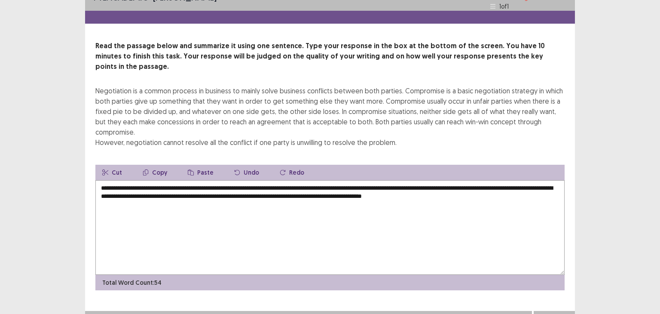
click at [557, 313] on button "Next" at bounding box center [554, 319] width 34 height 10
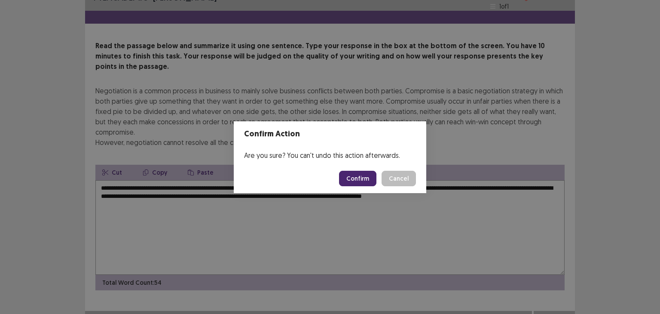
click at [364, 176] on button "Confirm" at bounding box center [357, 178] width 37 height 15
click at [356, 180] on button "Confirm" at bounding box center [357, 178] width 37 height 15
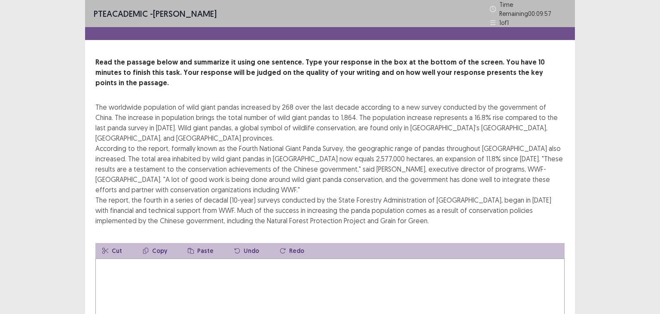
click at [276, 258] on textarea at bounding box center [329, 305] width 469 height 95
click at [309, 265] on textarea at bounding box center [329, 305] width 469 height 95
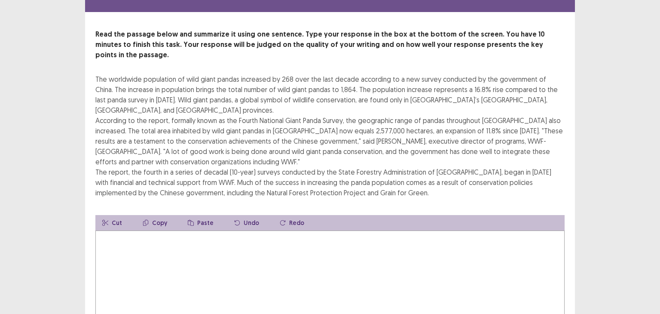
scroll to position [43, 0]
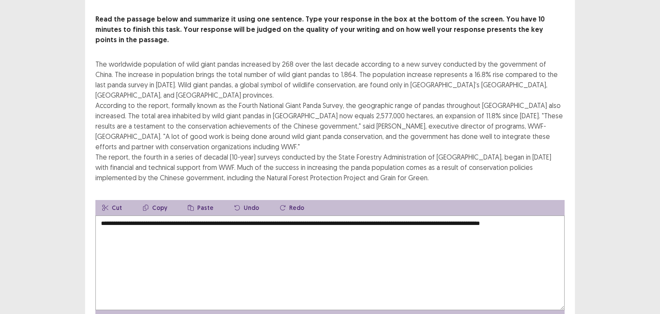
click at [364, 215] on textarea "**********" at bounding box center [329, 262] width 469 height 95
click at [186, 215] on textarea "**********" at bounding box center [329, 262] width 469 height 95
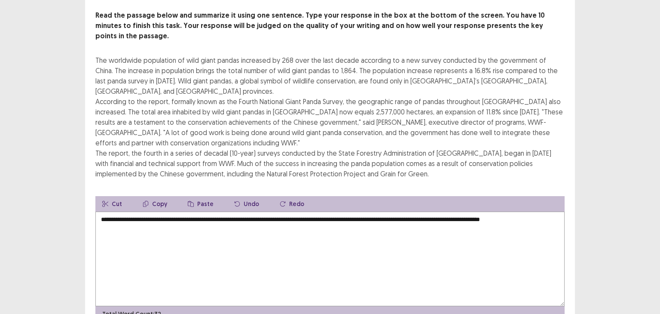
click at [363, 211] on textarea "**********" at bounding box center [329, 258] width 469 height 95
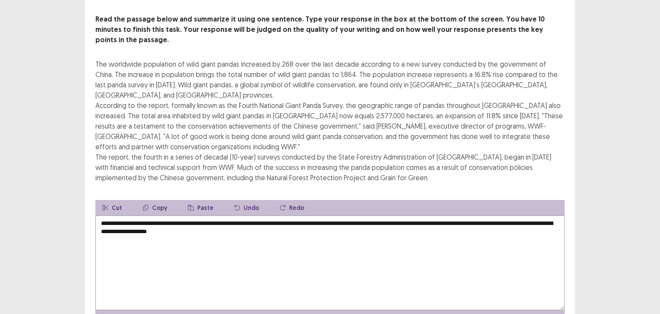
click at [290, 215] on textarea "**********" at bounding box center [329, 262] width 469 height 95
click at [283, 215] on textarea "**********" at bounding box center [329, 262] width 469 height 95
click at [489, 215] on textarea "**********" at bounding box center [329, 262] width 469 height 95
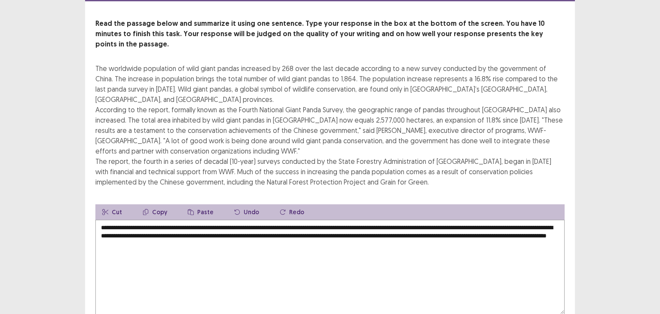
scroll to position [68, 0]
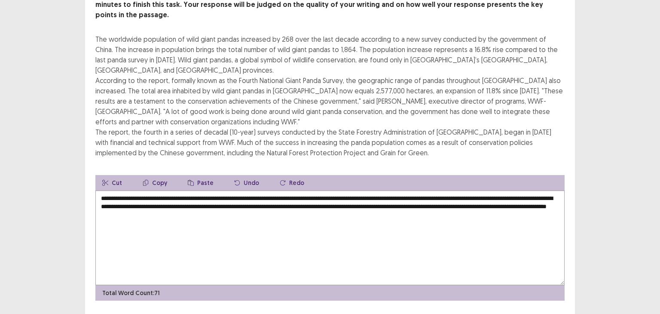
type textarea "**********"
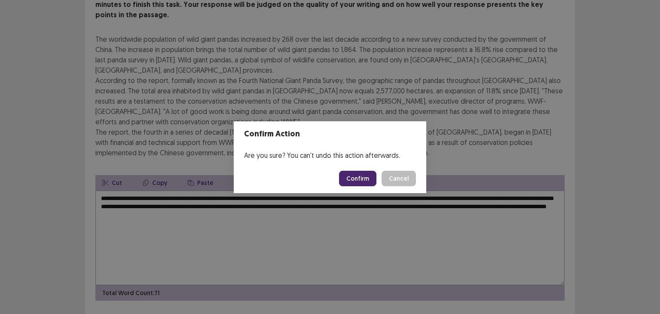
click at [356, 176] on button "Confirm" at bounding box center [357, 178] width 37 height 15
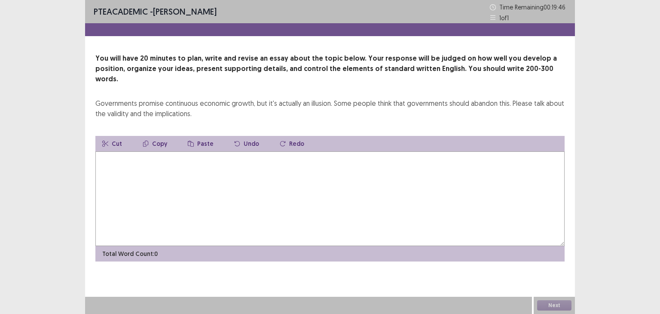
click at [195, 199] on textarea at bounding box center [329, 198] width 469 height 95
type textarea "*"
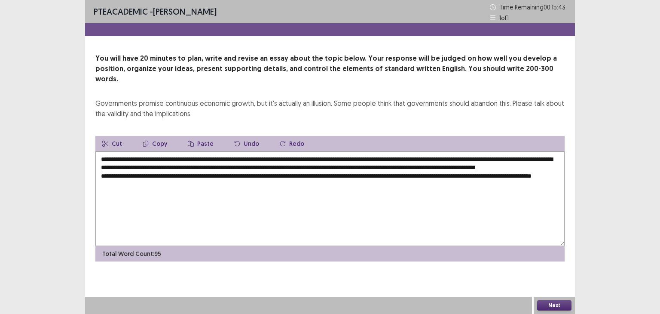
drag, startPoint x: 191, startPoint y: 183, endPoint x: 505, endPoint y: 176, distance: 314.1
click at [505, 176] on textarea "**********" at bounding box center [329, 198] width 469 height 95
click at [189, 179] on textarea "**********" at bounding box center [329, 198] width 469 height 95
drag, startPoint x: 197, startPoint y: 182, endPoint x: 503, endPoint y: 176, distance: 306.8
click at [503, 176] on textarea "**********" at bounding box center [329, 198] width 469 height 95
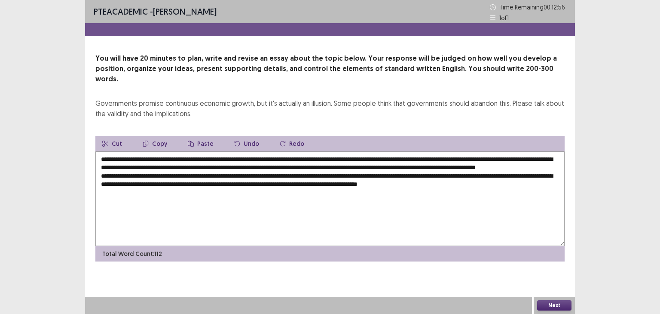
click at [373, 182] on textarea "**********" at bounding box center [329, 198] width 469 height 95
click at [550, 186] on textarea "**********" at bounding box center [329, 198] width 469 height 95
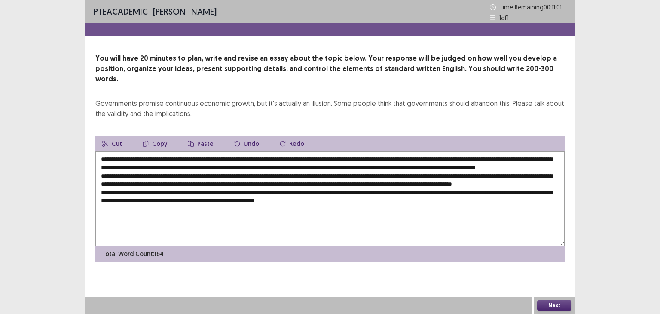
click at [373, 204] on textarea at bounding box center [329, 198] width 469 height 95
click at [397, 205] on textarea at bounding box center [329, 198] width 469 height 95
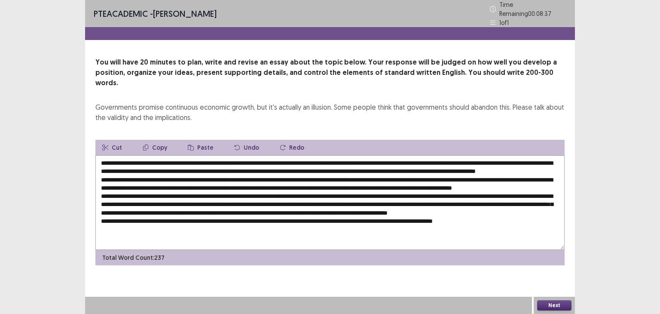
click at [157, 156] on textarea at bounding box center [329, 202] width 469 height 95
click at [327, 172] on textarea at bounding box center [329, 202] width 469 height 95
click at [346, 182] on textarea at bounding box center [329, 202] width 469 height 95
click at [210, 189] on textarea at bounding box center [329, 202] width 469 height 95
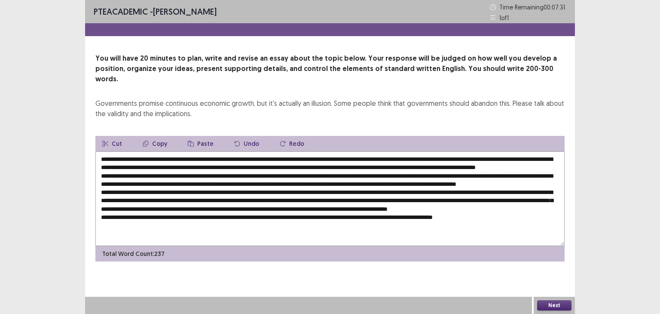
scroll to position [4, 0]
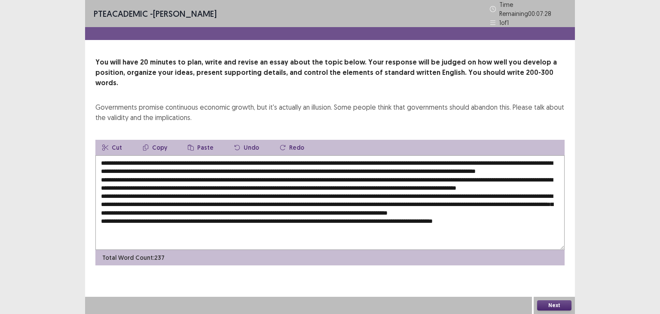
click at [122, 191] on textarea at bounding box center [329, 202] width 469 height 95
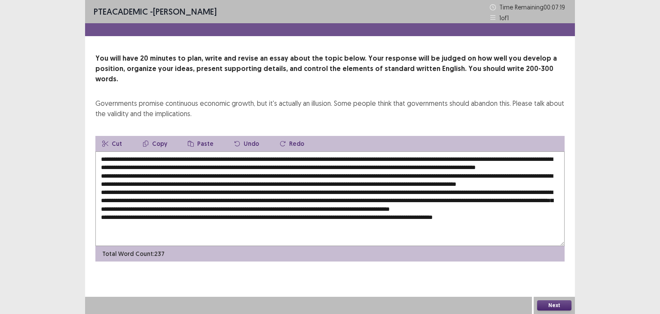
click at [270, 193] on textarea at bounding box center [329, 198] width 469 height 95
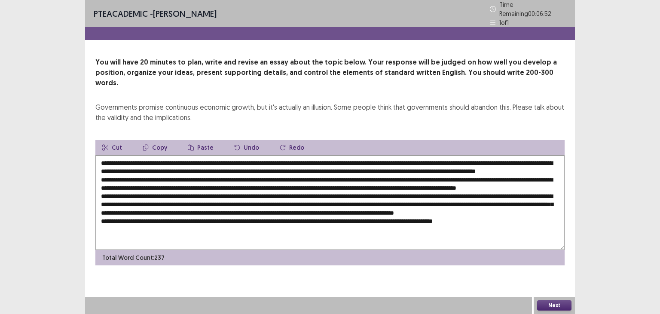
drag, startPoint x: 396, startPoint y: 214, endPoint x: 363, endPoint y: 210, distance: 33.7
click at [363, 210] on textarea at bounding box center [329, 202] width 469 height 95
click at [462, 208] on textarea at bounding box center [329, 202] width 469 height 95
drag, startPoint x: 520, startPoint y: 226, endPoint x: 481, endPoint y: 226, distance: 39.5
click at [481, 226] on textarea at bounding box center [329, 202] width 469 height 95
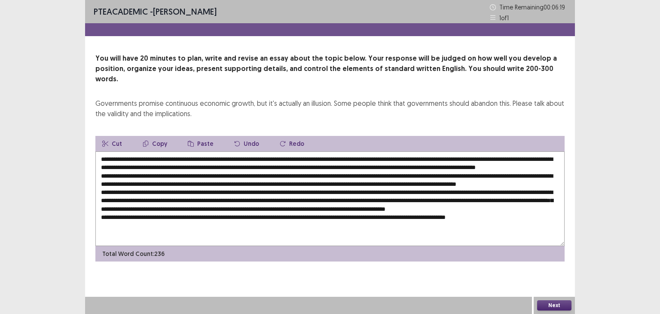
type textarea "**********"
click at [548, 302] on button "Next" at bounding box center [554, 305] width 34 height 10
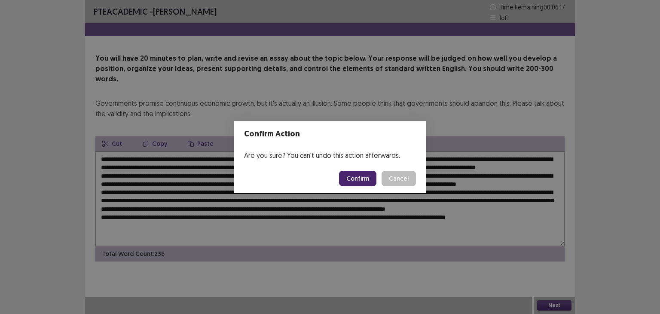
click at [366, 174] on button "Confirm" at bounding box center [357, 178] width 37 height 15
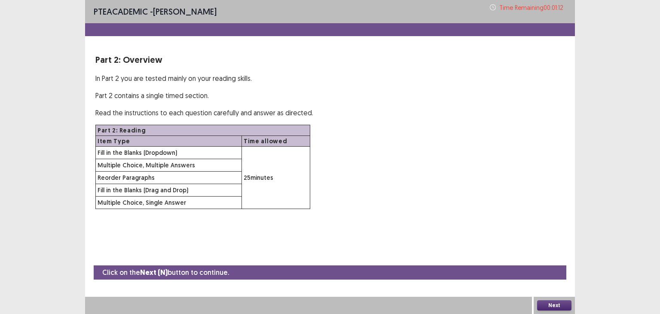
click at [560, 304] on button "Next" at bounding box center [554, 305] width 34 height 10
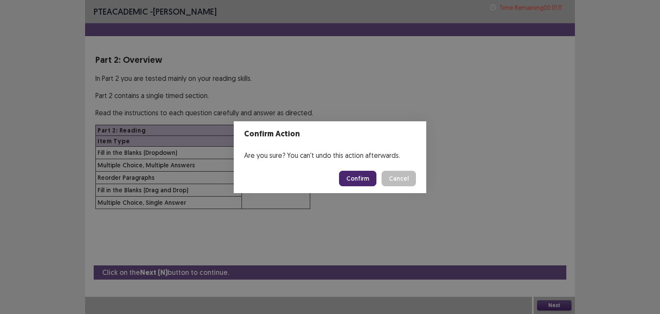
click at [371, 175] on button "Confirm" at bounding box center [357, 178] width 37 height 15
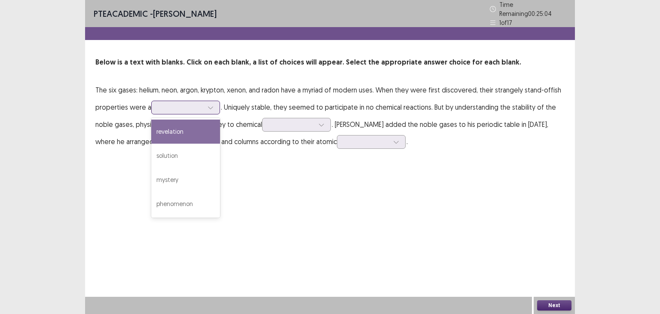
click at [198, 103] on div at bounding box center [181, 107] width 45 height 8
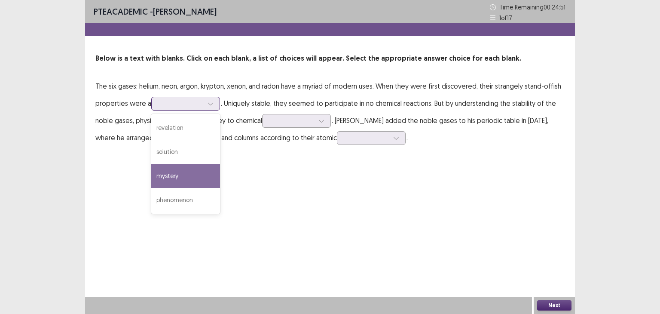
click at [194, 182] on div "mystery" at bounding box center [185, 176] width 69 height 24
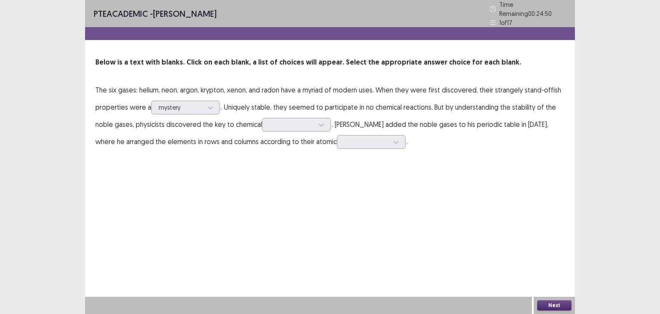
click at [259, 184] on div "PTE academic - [PERSON_NAME] Time Remaining 00 : 24 : 50 1 of 17 Below is a tex…" at bounding box center [330, 157] width 490 height 314
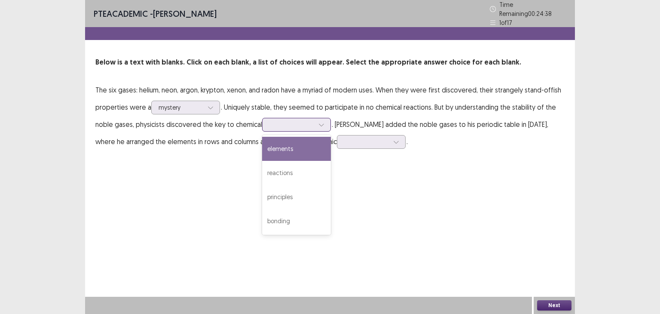
click at [302, 122] on div at bounding box center [291, 124] width 45 height 8
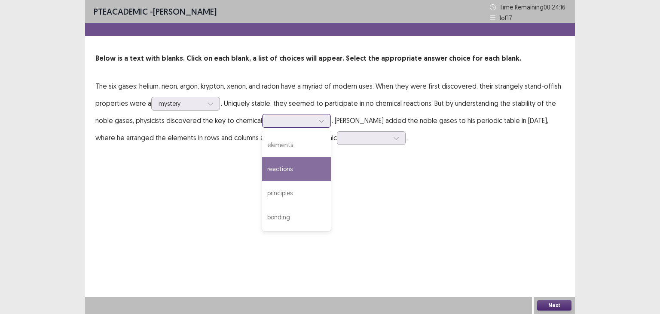
click at [302, 169] on div "reactions" at bounding box center [296, 169] width 69 height 24
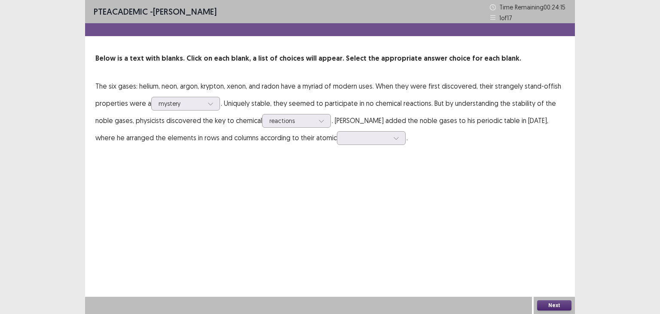
click at [332, 169] on div "PTE academic - [PERSON_NAME] Time Remaining 00 : 24 : 15 1 of 17 Below is a tex…" at bounding box center [330, 157] width 490 height 314
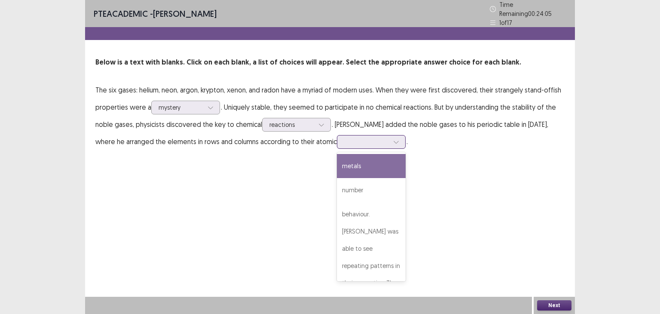
click at [371, 137] on div at bounding box center [366, 142] width 46 height 10
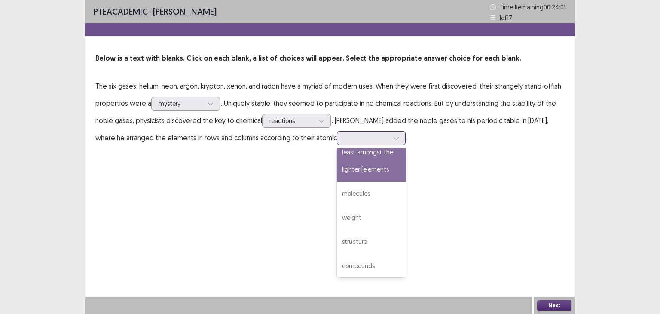
scroll to position [232, 0]
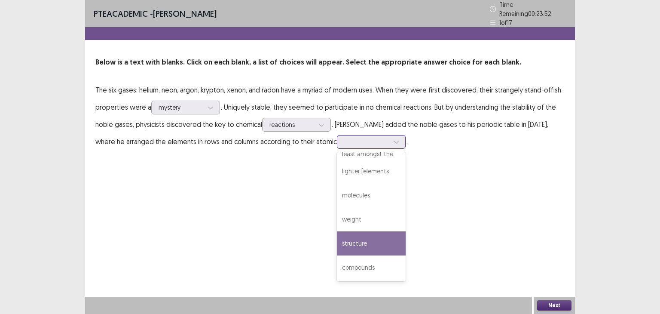
click at [376, 239] on div "structure" at bounding box center [371, 243] width 69 height 24
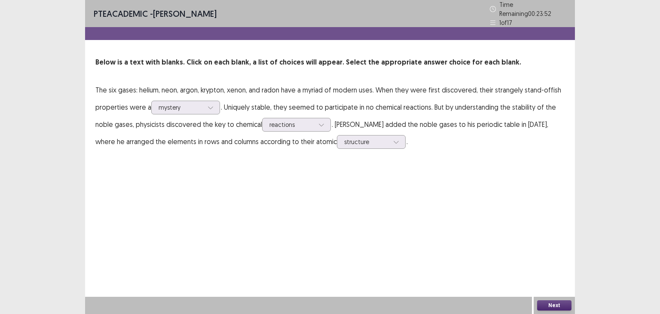
click at [497, 198] on div "PTE academic - [PERSON_NAME] Time Remaining 00 : 23 : 52 1 of 17 Below is a tex…" at bounding box center [330, 157] width 490 height 314
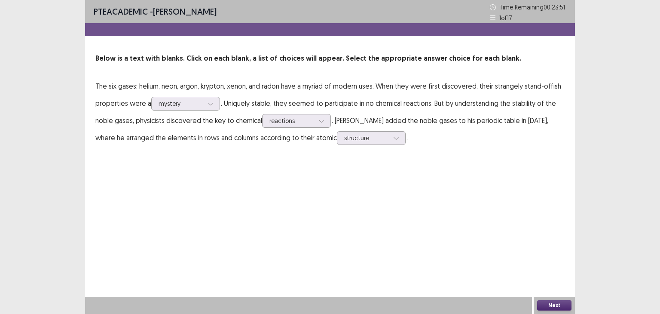
click at [547, 305] on button "Next" at bounding box center [554, 305] width 34 height 10
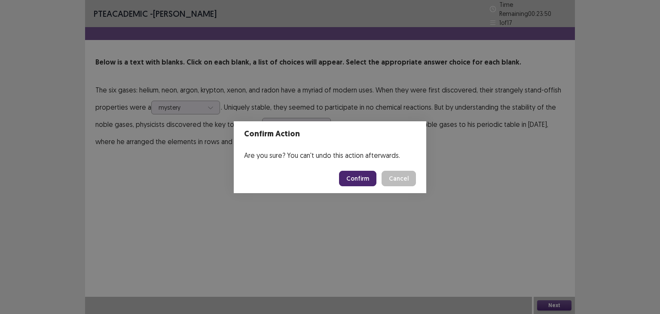
click at [364, 183] on button "Confirm" at bounding box center [357, 178] width 37 height 15
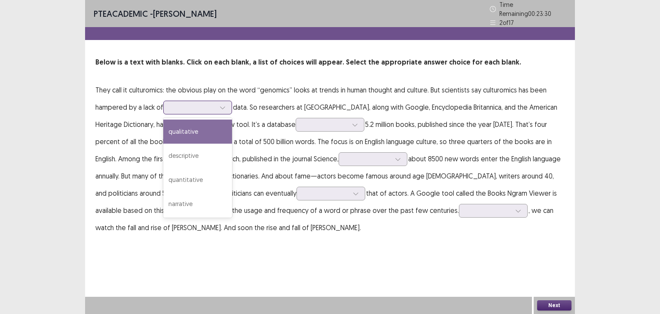
click at [194, 106] on div at bounding box center [193, 107] width 45 height 8
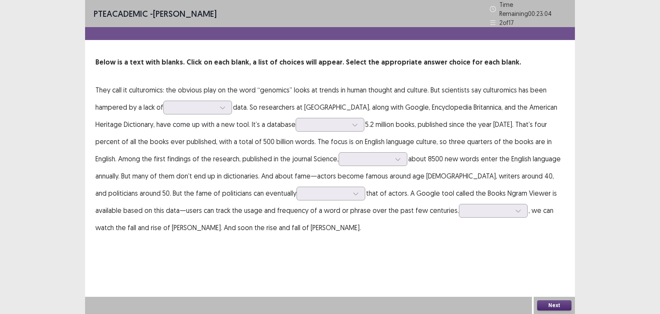
click at [108, 151] on p "They call it culturomics: the obvious play on the word “genomics” looks at tren…" at bounding box center [329, 158] width 469 height 155
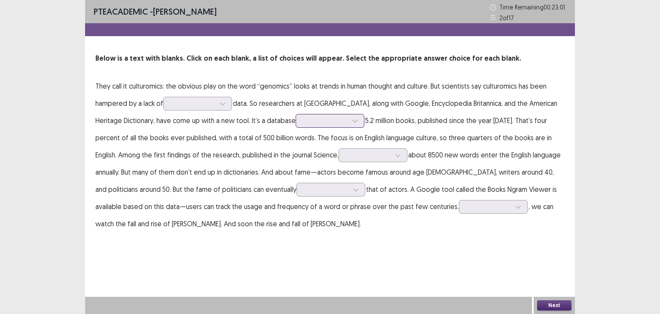
click at [303, 119] on div at bounding box center [325, 120] width 45 height 8
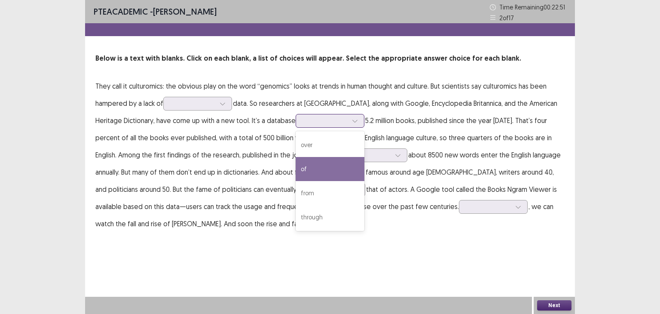
click at [307, 168] on div "of" at bounding box center [330, 169] width 69 height 24
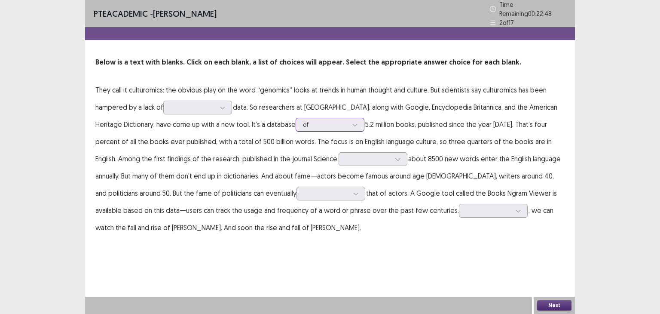
click at [303, 122] on div at bounding box center [325, 124] width 45 height 8
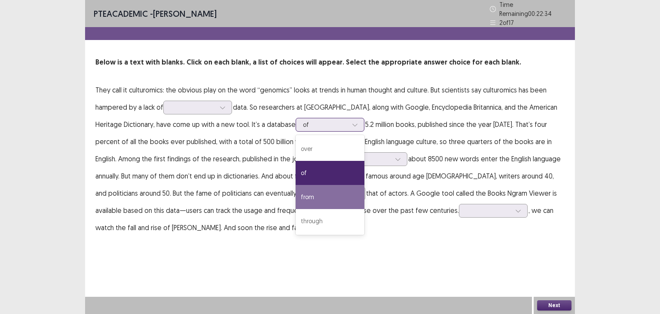
click at [304, 187] on div "from" at bounding box center [330, 197] width 69 height 24
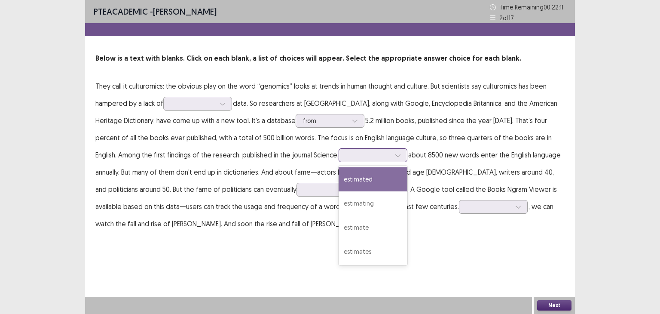
click at [346, 157] on div at bounding box center [368, 155] width 45 height 8
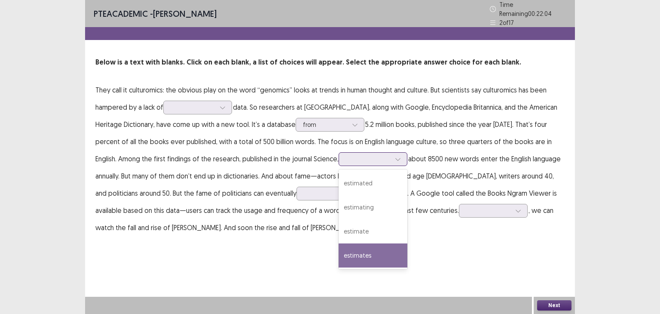
click at [339, 252] on div "estimates" at bounding box center [373, 255] width 69 height 24
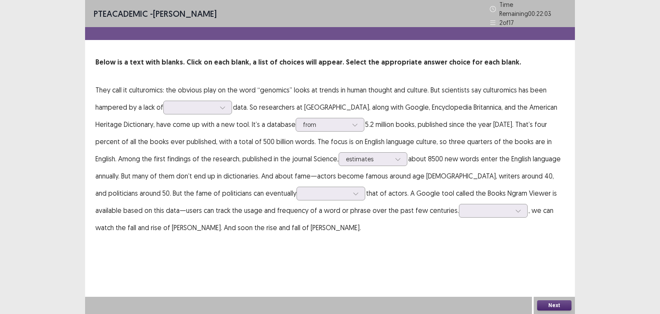
click at [333, 146] on p "They call it culturomics: the obvious play on the word “genomics” looks at tren…" at bounding box center [329, 158] width 469 height 155
click at [346, 155] on div at bounding box center [368, 159] width 45 height 8
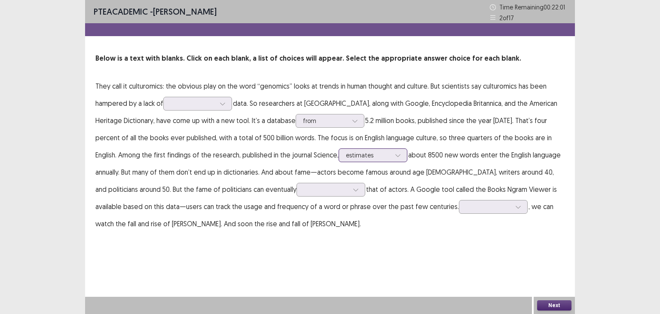
click at [346, 153] on div at bounding box center [368, 155] width 45 height 8
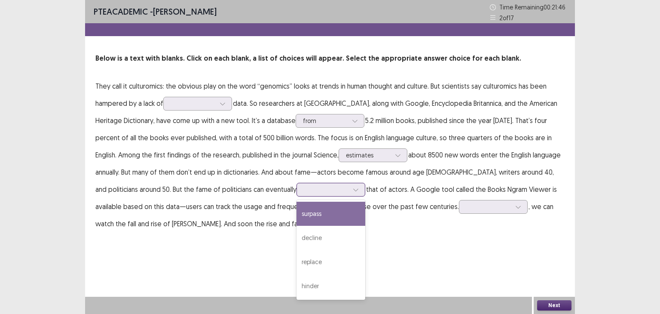
click at [304, 193] on div at bounding box center [326, 189] width 45 height 8
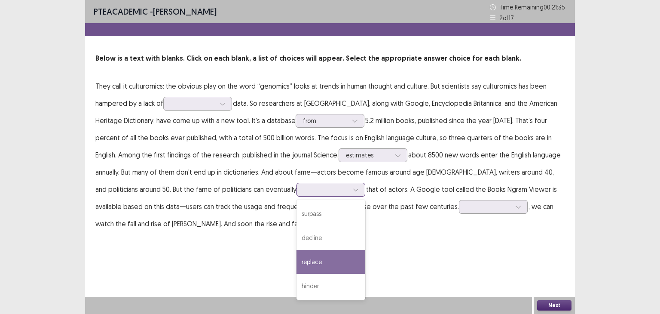
click at [296, 260] on div "replace" at bounding box center [330, 262] width 69 height 24
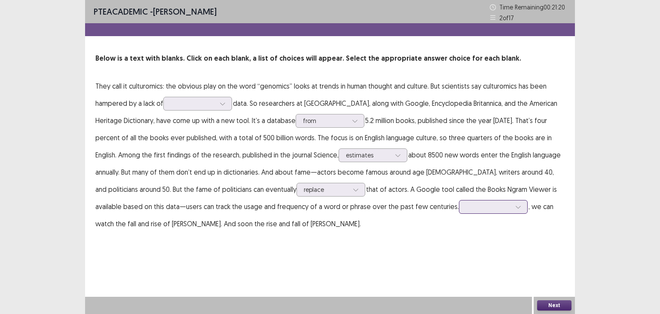
click at [466, 206] on div at bounding box center [488, 206] width 45 height 8
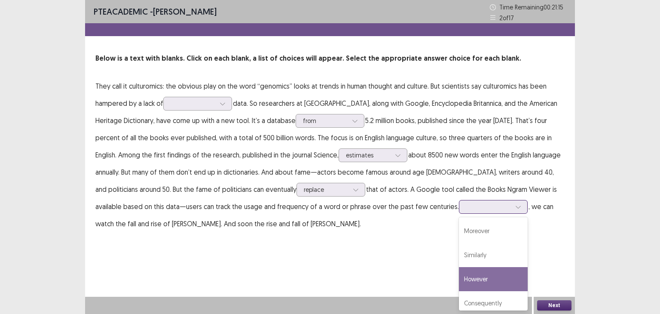
scroll to position [6, 0]
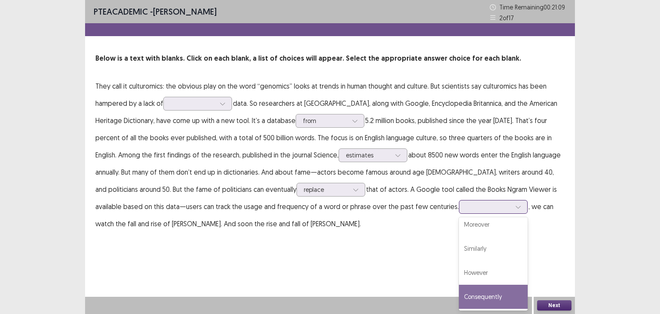
click at [459, 295] on div "Consequently" at bounding box center [493, 296] width 69 height 24
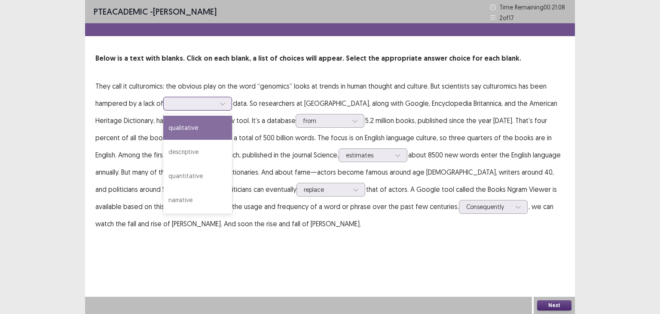
click at [207, 101] on div at bounding box center [193, 103] width 45 height 8
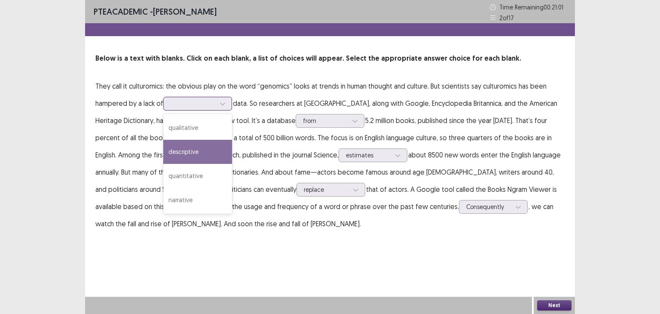
click at [203, 153] on div "descriptive" at bounding box center [197, 152] width 69 height 24
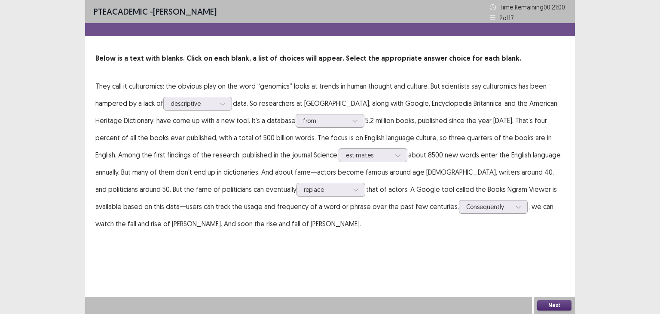
click at [549, 301] on button "Next" at bounding box center [554, 305] width 34 height 10
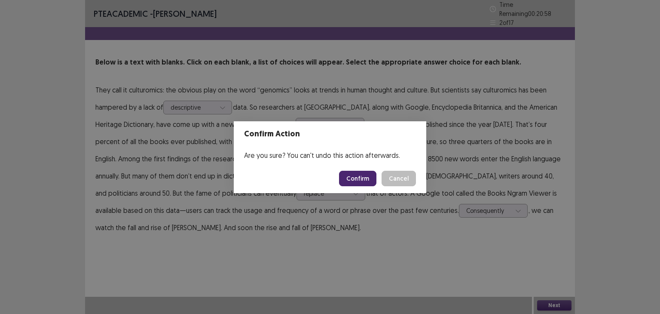
click at [357, 180] on button "Confirm" at bounding box center [357, 178] width 37 height 15
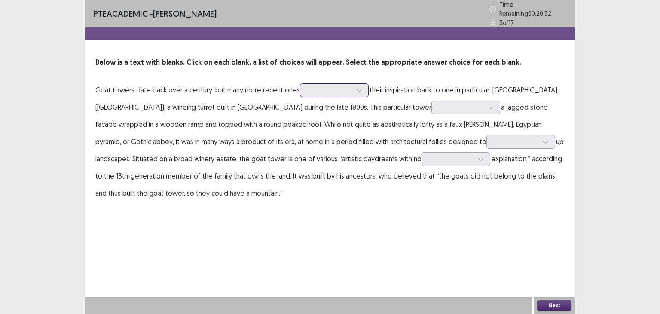
click at [333, 87] on div at bounding box center [329, 90] width 45 height 8
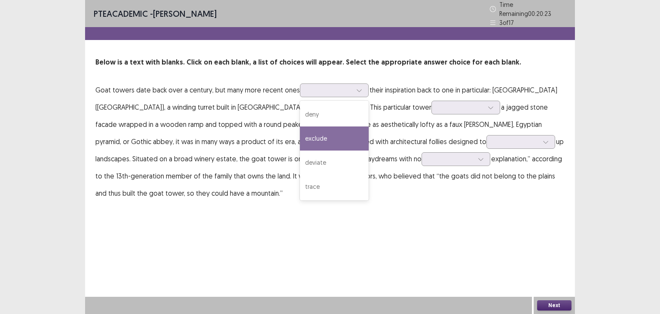
drag, startPoint x: 186, startPoint y: 196, endPoint x: 199, endPoint y: 223, distance: 30.0
click at [186, 198] on div "PTE academic - [PERSON_NAME] Time Remaining 00 : 20 : 23 3 of 17 Below is a tex…" at bounding box center [330, 109] width 490 height 219
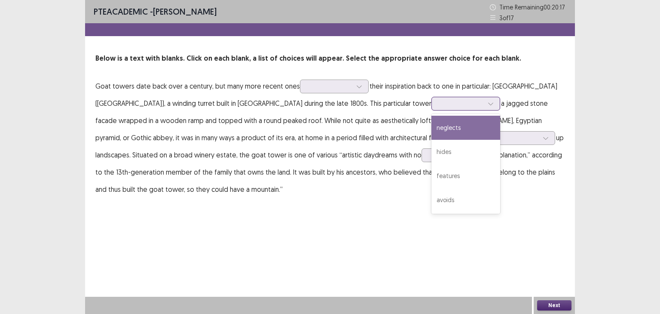
click at [439, 105] on div at bounding box center [461, 103] width 45 height 8
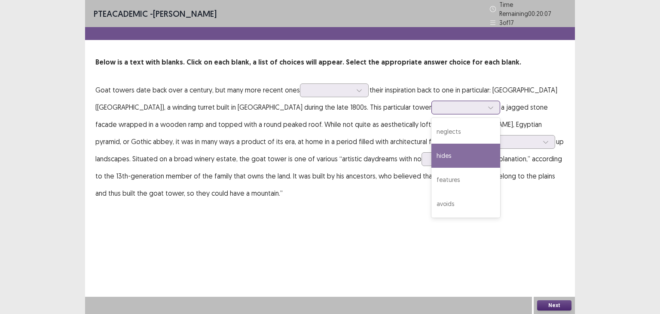
click at [431, 152] on div "hides" at bounding box center [465, 155] width 69 height 24
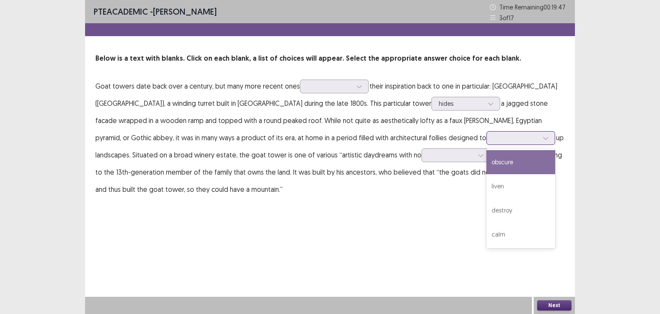
click at [494, 141] on div at bounding box center [516, 138] width 45 height 8
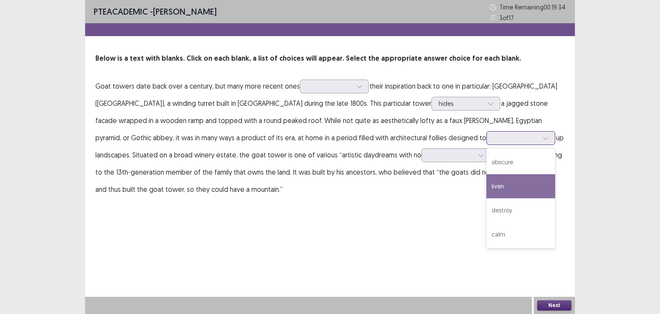
click at [486, 192] on div "liven" at bounding box center [520, 186] width 69 height 24
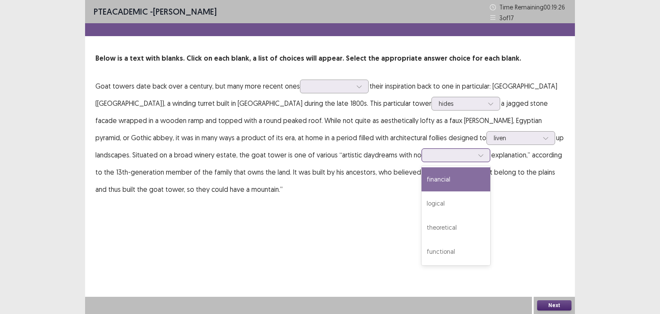
click at [429, 155] on div at bounding box center [451, 155] width 45 height 8
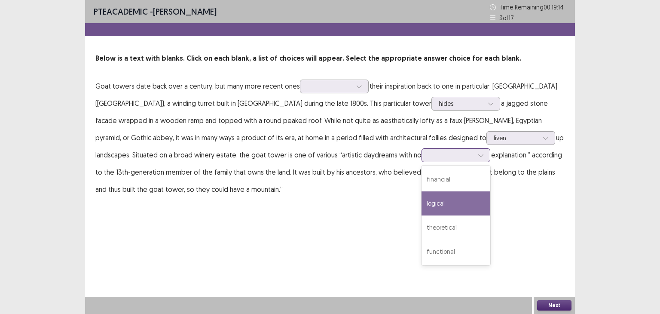
click at [421, 204] on div "logical" at bounding box center [455, 203] width 69 height 24
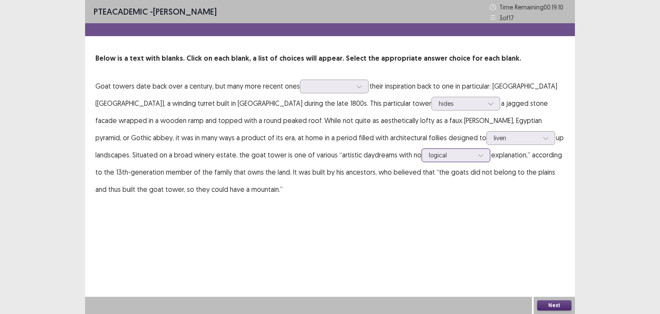
click at [428, 153] on div "logical" at bounding box center [451, 155] width 46 height 13
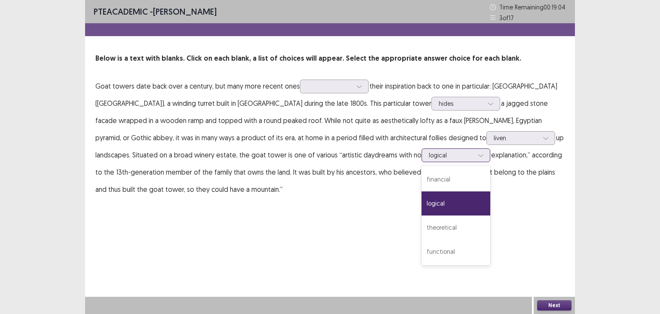
click at [429, 154] on div at bounding box center [451, 155] width 45 height 8
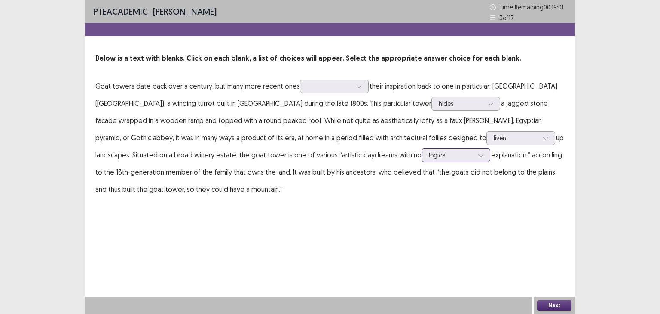
click at [429, 154] on div at bounding box center [451, 155] width 45 height 8
click at [332, 88] on div at bounding box center [329, 86] width 45 height 8
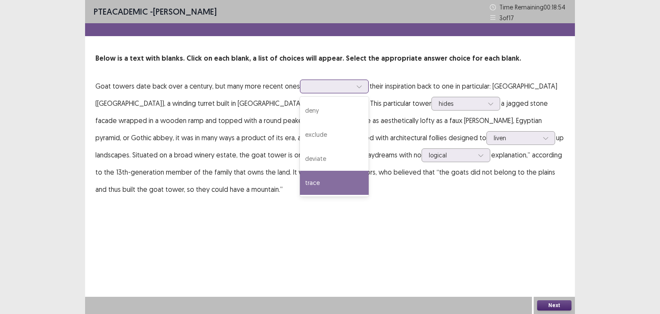
click at [342, 185] on div "trace" at bounding box center [334, 183] width 69 height 24
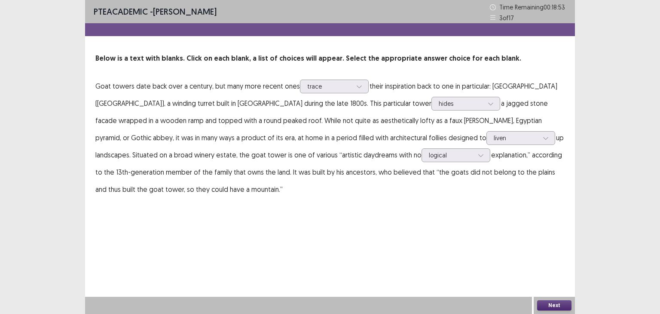
click at [564, 303] on button "Next" at bounding box center [554, 305] width 34 height 10
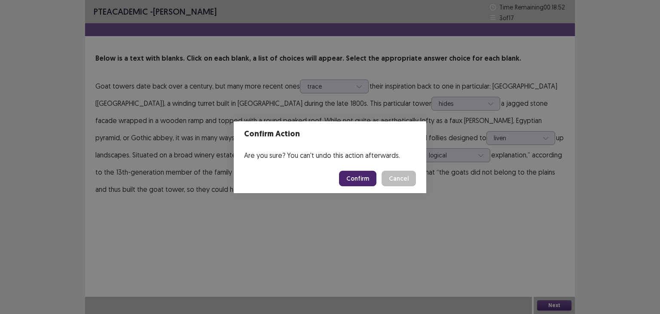
click at [367, 180] on button "Confirm" at bounding box center [357, 178] width 37 height 15
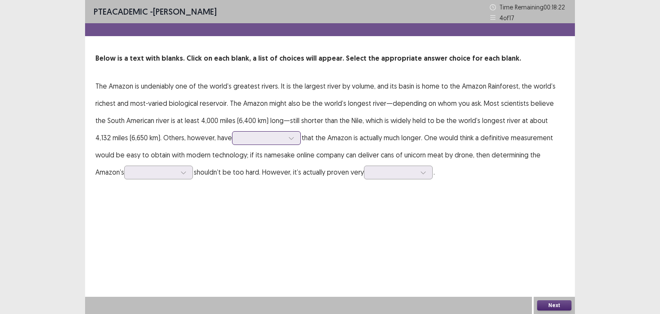
click at [254, 142] on div at bounding box center [261, 138] width 45 height 8
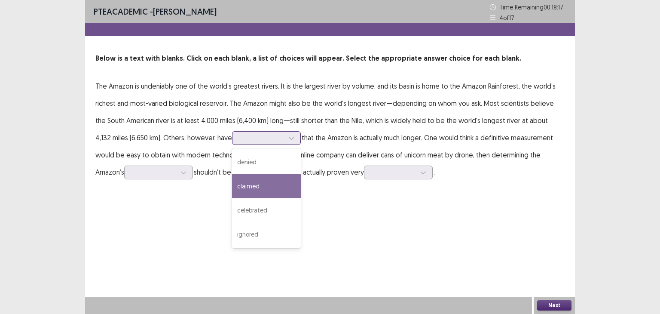
click at [246, 191] on div "claimed" at bounding box center [266, 186] width 69 height 24
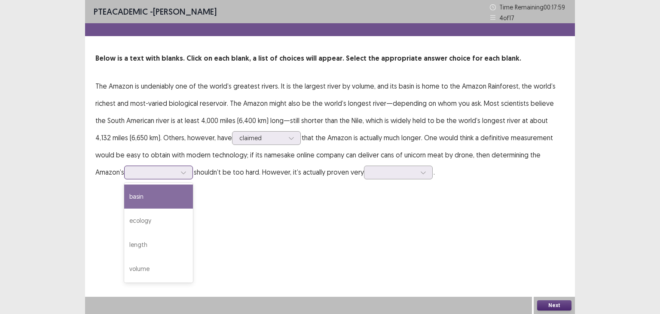
click at [131, 176] on div at bounding box center [153, 172] width 45 height 8
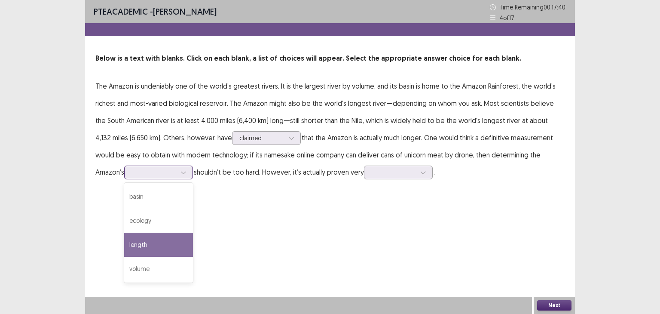
click at [132, 252] on div "length" at bounding box center [158, 244] width 69 height 24
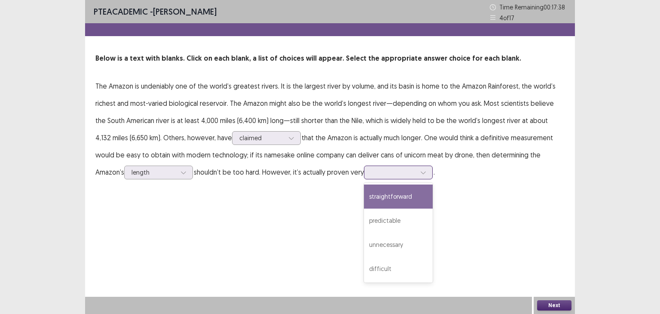
click at [371, 174] on div at bounding box center [393, 172] width 45 height 8
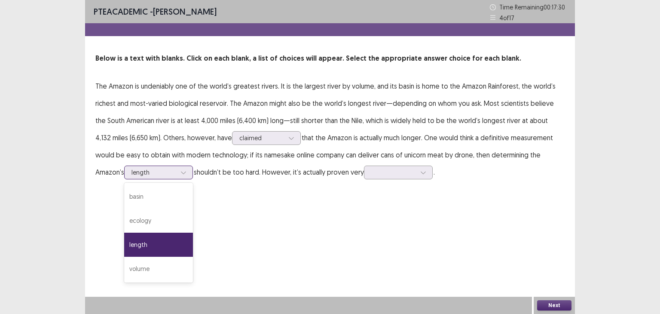
click at [131, 174] on div at bounding box center [153, 172] width 45 height 8
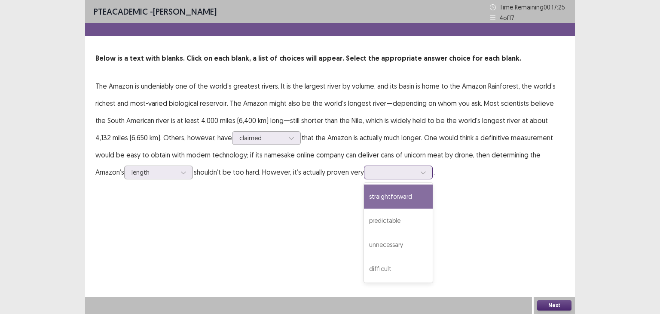
click at [371, 174] on div at bounding box center [393, 172] width 45 height 8
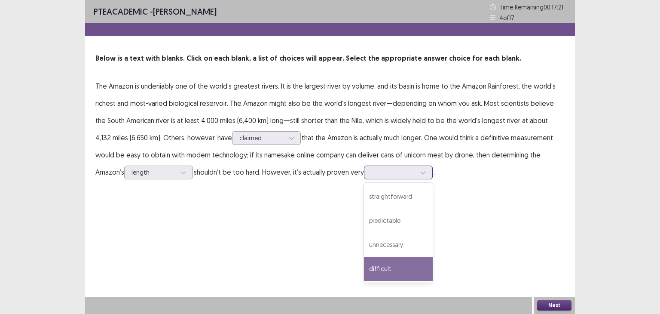
click at [380, 271] on div "difficult" at bounding box center [398, 268] width 69 height 24
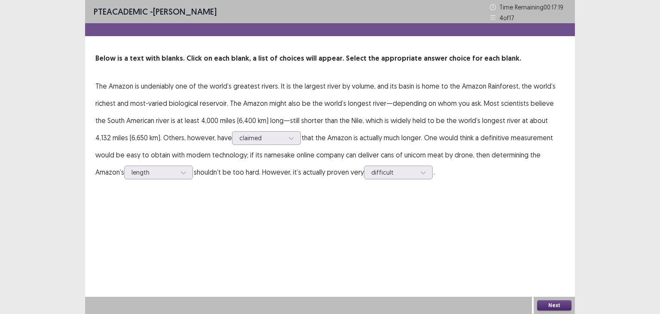
click at [559, 304] on button "Next" at bounding box center [554, 305] width 34 height 10
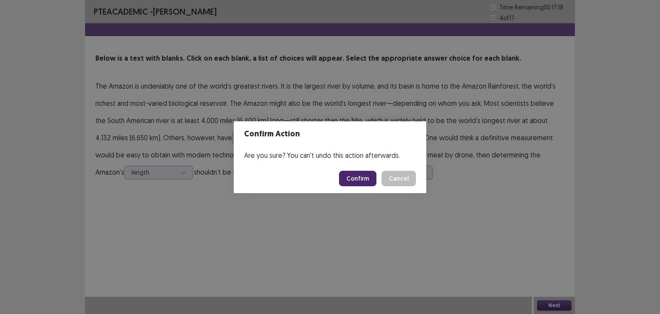
click at [352, 176] on button "Confirm" at bounding box center [357, 178] width 37 height 15
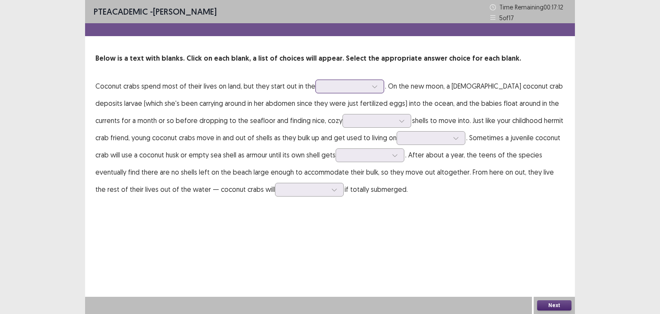
click at [352, 83] on div at bounding box center [345, 86] width 45 height 8
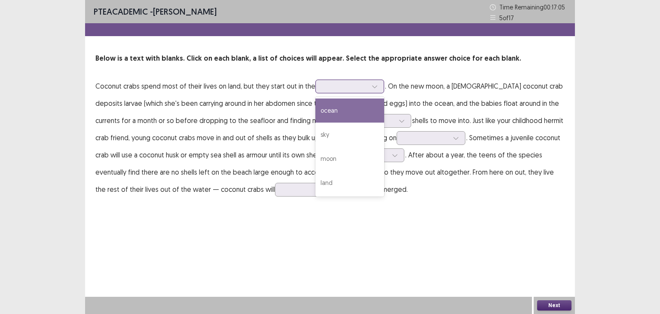
click at [357, 108] on div "ocean" at bounding box center [349, 110] width 69 height 24
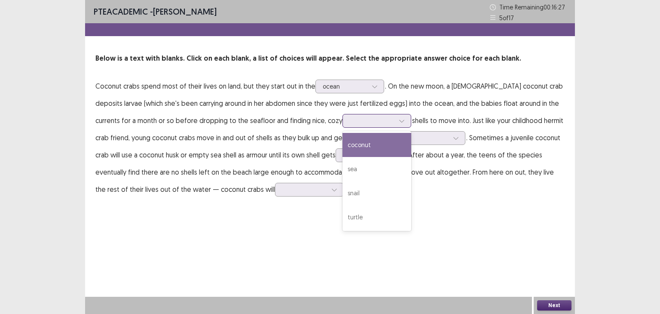
click at [350, 122] on div at bounding box center [372, 120] width 45 height 8
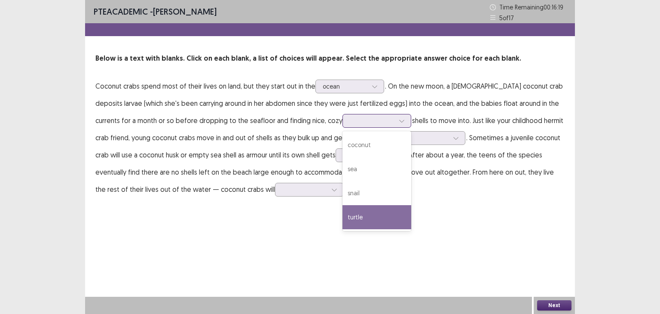
click at [344, 214] on div "turtle" at bounding box center [376, 217] width 69 height 24
click at [350, 124] on div at bounding box center [372, 120] width 45 height 8
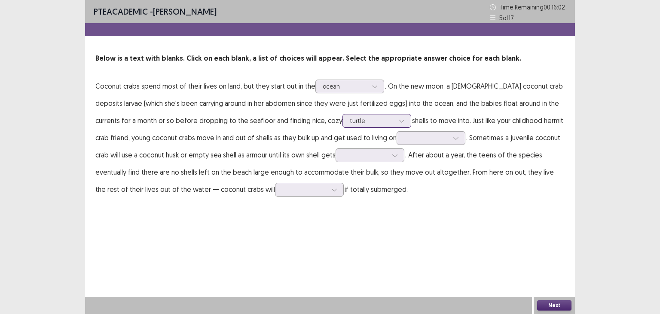
click at [350, 124] on div at bounding box center [372, 120] width 45 height 8
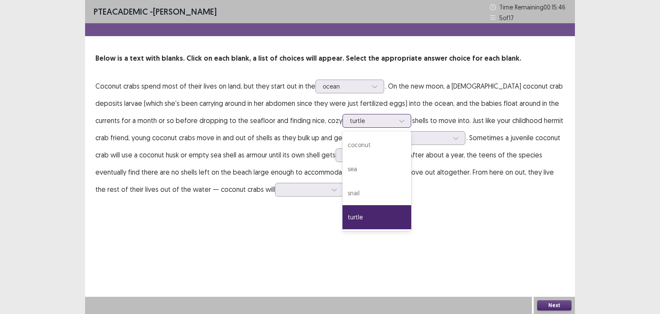
click at [350, 119] on div at bounding box center [372, 120] width 45 height 8
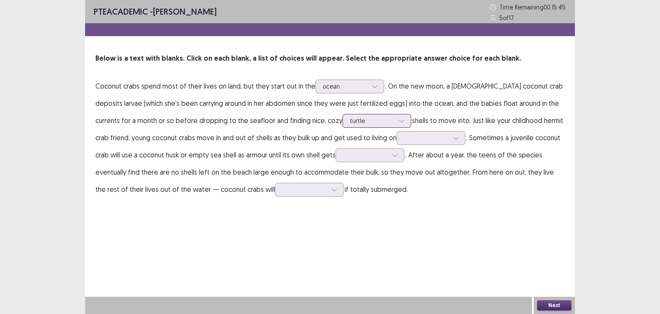
click at [350, 119] on div at bounding box center [372, 120] width 45 height 8
click at [350, 124] on div at bounding box center [372, 120] width 45 height 8
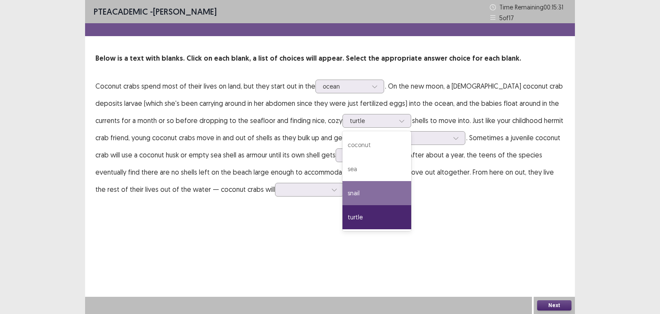
click at [252, 234] on div "PTE academic - [PERSON_NAME] Time Remaining 00 : 15 : 31 5 of 17 Below is a tex…" at bounding box center [330, 157] width 490 height 314
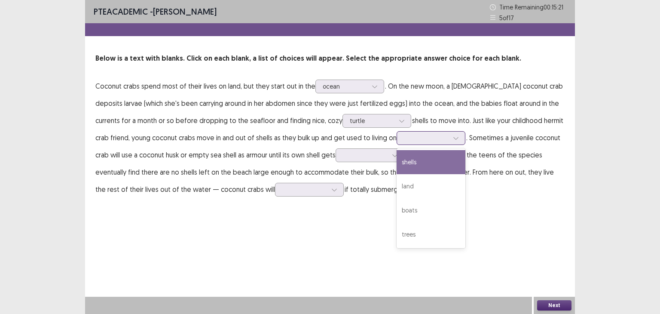
click at [404, 137] on div at bounding box center [426, 138] width 45 height 8
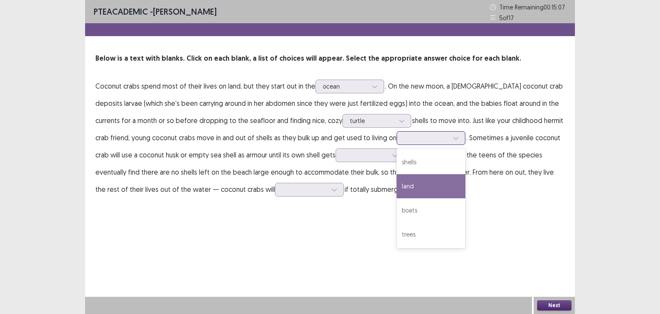
click at [406, 191] on div "land" at bounding box center [431, 186] width 69 height 24
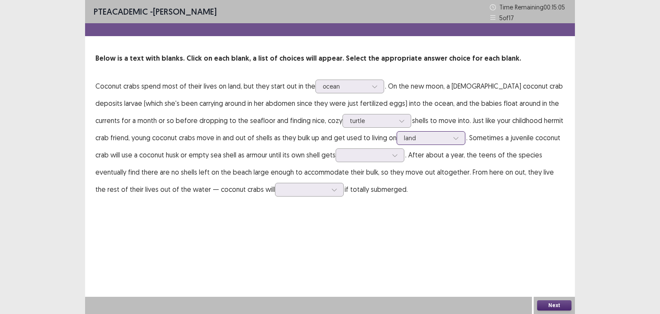
click at [404, 141] on div at bounding box center [426, 138] width 45 height 8
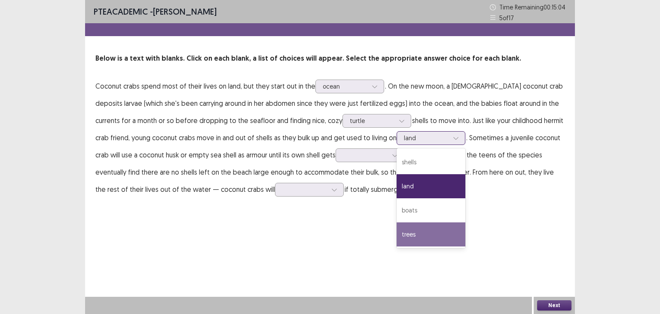
click at [412, 227] on div "trees" at bounding box center [431, 234] width 69 height 24
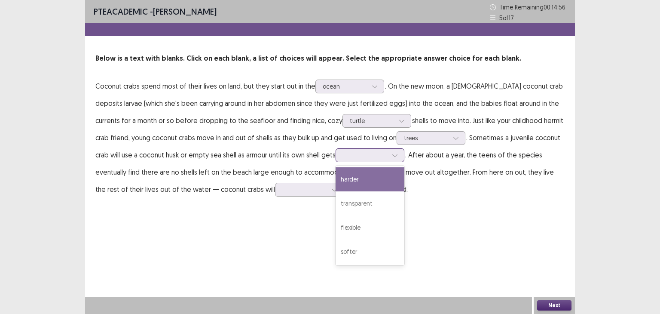
click at [343, 156] on div at bounding box center [365, 155] width 45 height 8
click at [348, 189] on div "harder" at bounding box center [370, 179] width 69 height 24
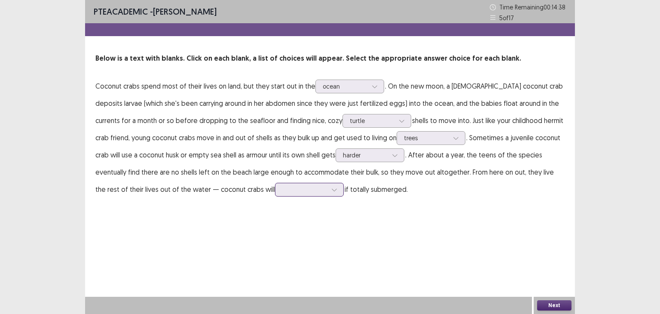
click at [282, 191] on div at bounding box center [304, 189] width 45 height 8
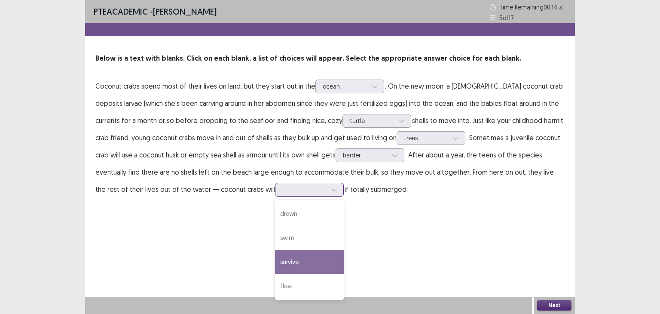
click at [275, 262] on div "survive" at bounding box center [309, 262] width 69 height 24
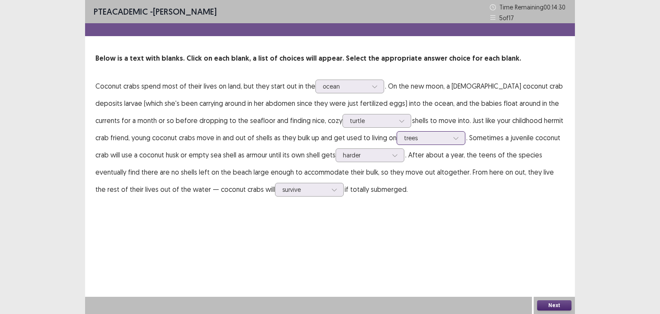
click at [404, 140] on div at bounding box center [426, 138] width 45 height 8
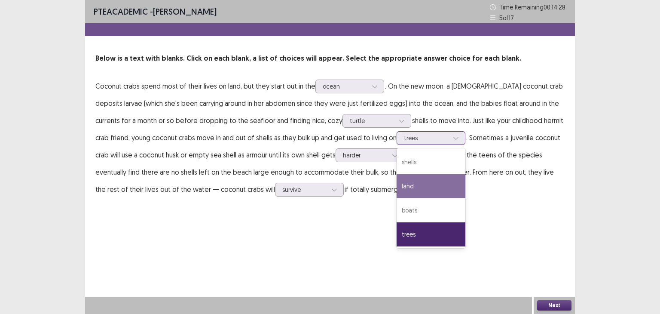
click at [403, 184] on div "land" at bounding box center [431, 186] width 69 height 24
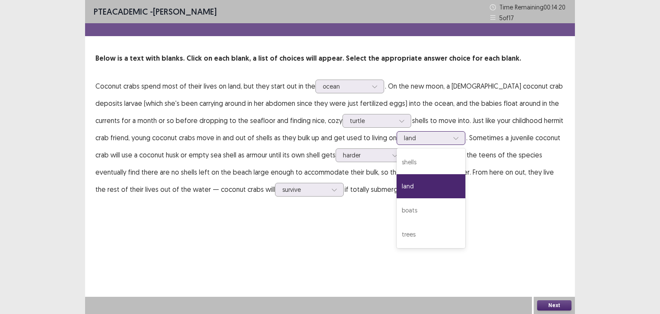
click at [404, 141] on div at bounding box center [426, 138] width 45 height 8
click at [405, 161] on div "shells" at bounding box center [431, 162] width 69 height 24
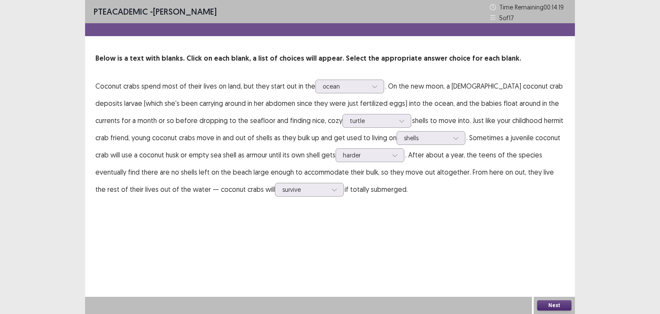
click at [567, 305] on button "Next" at bounding box center [554, 305] width 34 height 10
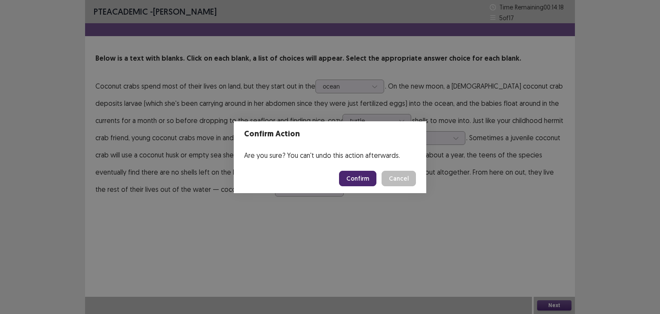
click at [353, 173] on button "Confirm" at bounding box center [357, 178] width 37 height 15
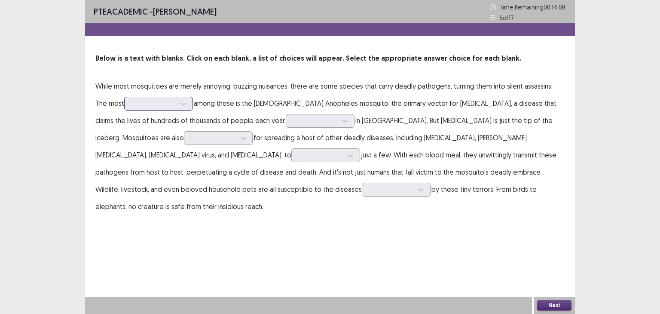
click at [157, 104] on div at bounding box center [153, 103] width 45 height 8
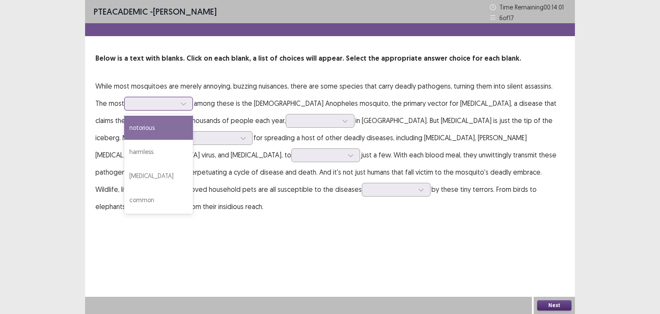
click at [141, 134] on div "notorious" at bounding box center [158, 128] width 69 height 24
click at [139, 104] on div at bounding box center [153, 103] width 45 height 8
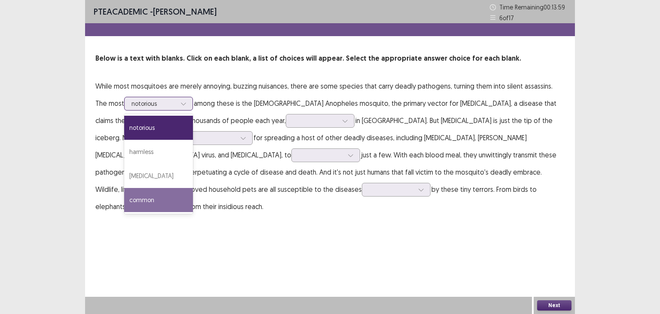
click at [151, 194] on div "common" at bounding box center [158, 200] width 69 height 24
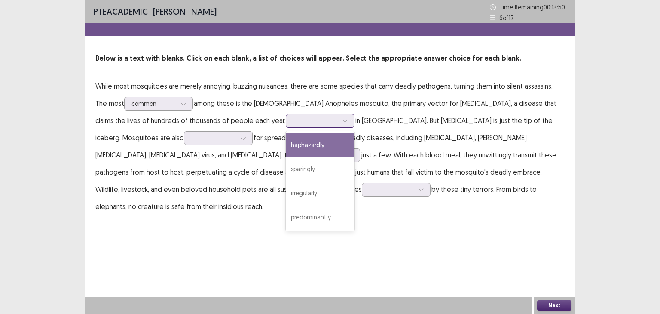
click at [293, 122] on div at bounding box center [315, 120] width 45 height 8
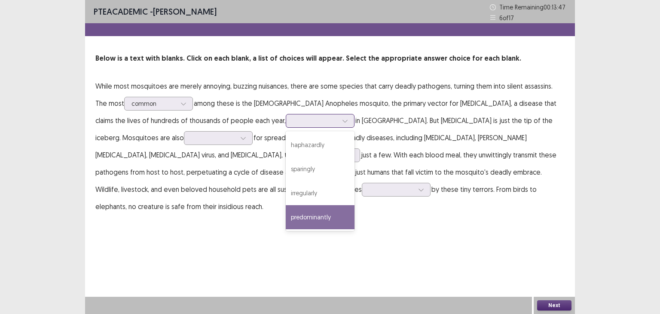
click at [286, 219] on div "predominantly" at bounding box center [320, 217] width 69 height 24
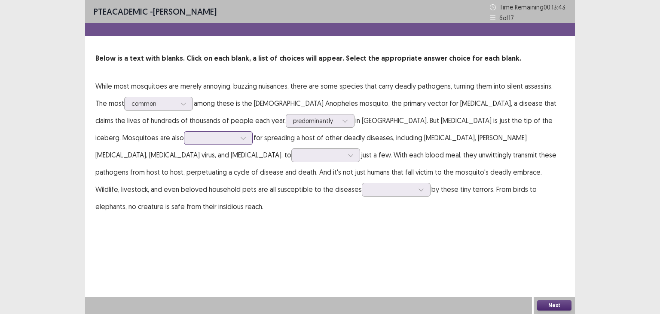
click at [191, 134] on div at bounding box center [213, 138] width 45 height 8
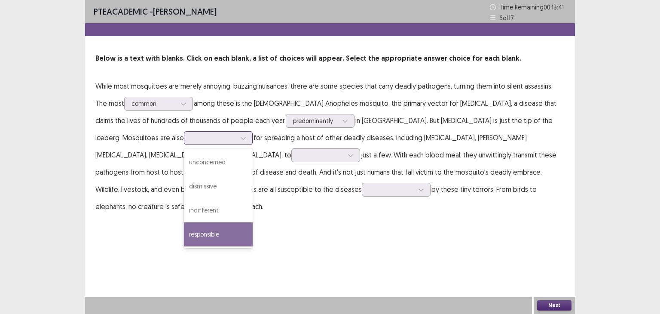
click at [184, 236] on div "responsible" at bounding box center [218, 234] width 69 height 24
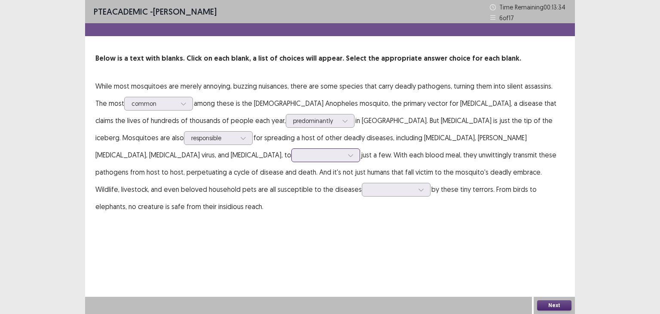
click at [299, 153] on div at bounding box center [321, 155] width 45 height 8
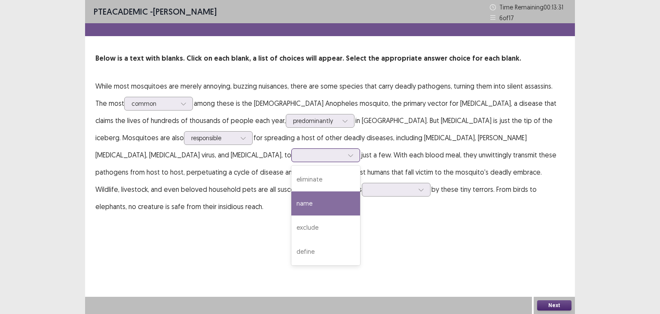
click at [291, 207] on div "name" at bounding box center [325, 203] width 69 height 24
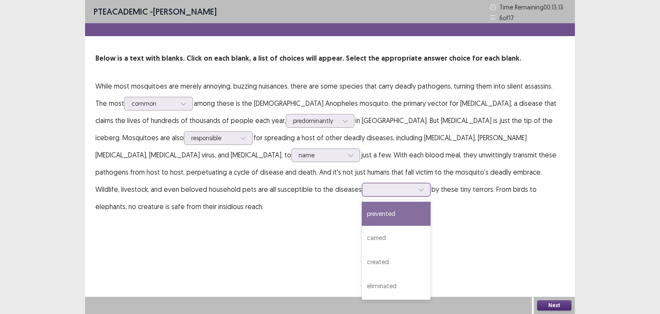
click at [369, 189] on div at bounding box center [391, 189] width 45 height 8
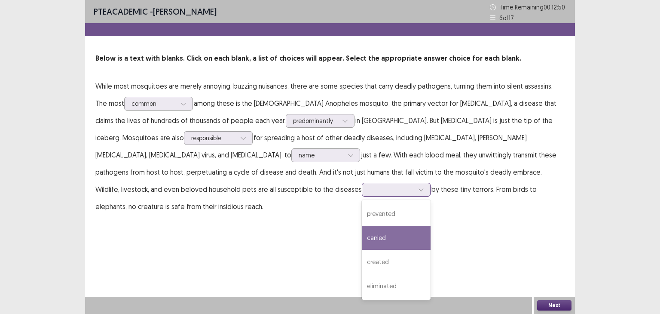
click at [362, 229] on div "carried" at bounding box center [396, 238] width 69 height 24
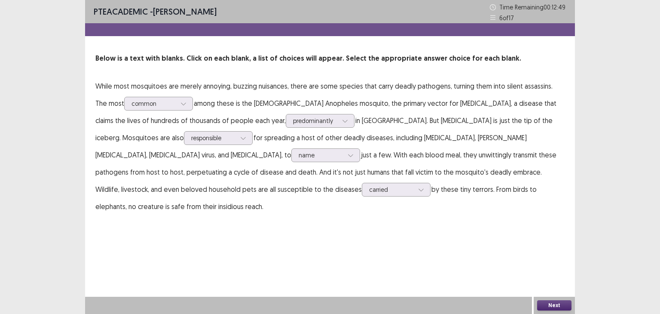
click at [562, 307] on button "Next" at bounding box center [554, 305] width 34 height 10
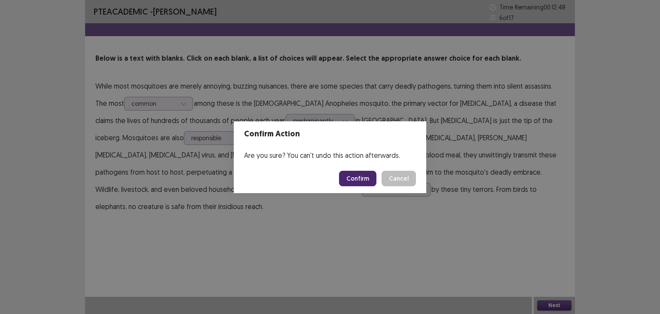
click at [358, 178] on button "Confirm" at bounding box center [357, 178] width 37 height 15
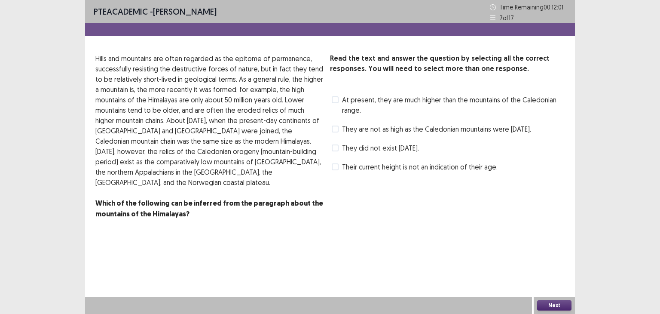
click at [406, 97] on span "At present, they are much higher than the mountains of the Caledonian range." at bounding box center [453, 105] width 223 height 21
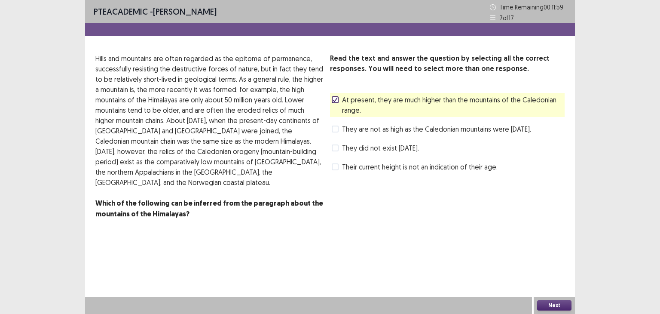
click at [539, 298] on div "Next" at bounding box center [554, 304] width 41 height 17
click at [548, 301] on button "Next" at bounding box center [554, 305] width 34 height 10
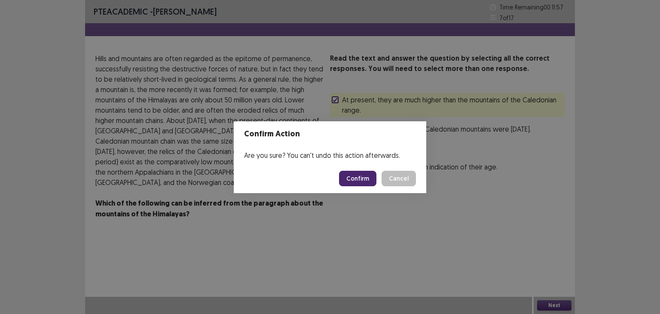
click at [350, 179] on button "Confirm" at bounding box center [357, 178] width 37 height 15
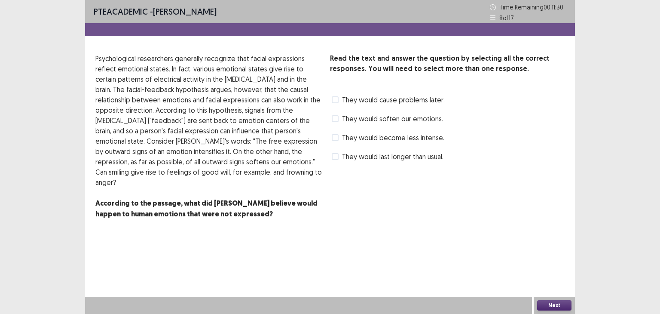
click at [399, 119] on span "They would soften our emotions." at bounding box center [392, 118] width 101 height 10
click at [556, 306] on button "Next" at bounding box center [554, 305] width 34 height 10
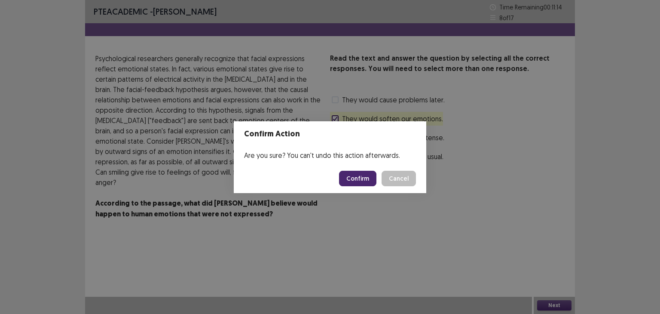
click at [356, 171] on button "Confirm" at bounding box center [357, 178] width 37 height 15
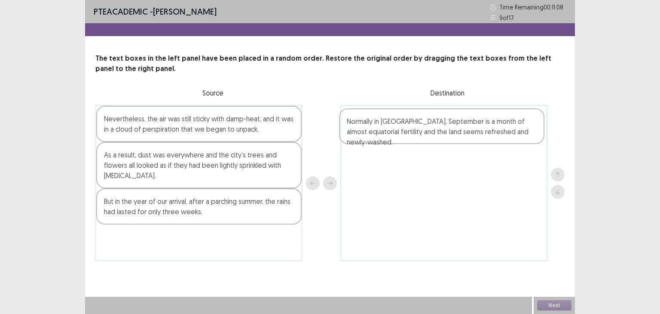
drag, startPoint x: 182, startPoint y: 207, endPoint x: 432, endPoint y: 128, distance: 262.5
click at [432, 128] on div "Nevertheless, the air was still sticky with damp-heat, and it was in a cloud of…" at bounding box center [329, 183] width 469 height 156
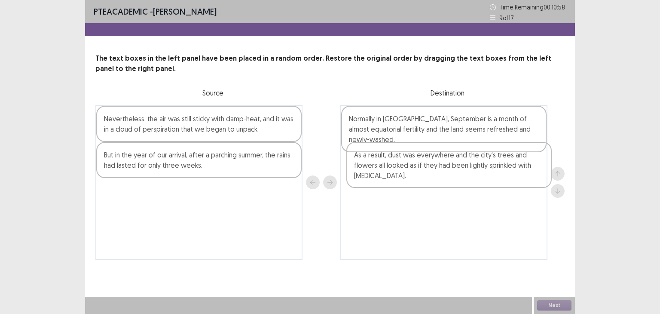
drag, startPoint x: 198, startPoint y: 177, endPoint x: 452, endPoint y: 178, distance: 254.7
click at [452, 178] on div "Nevertheless, the air was still sticky with damp-heat, and it was in a cloud of…" at bounding box center [329, 182] width 469 height 155
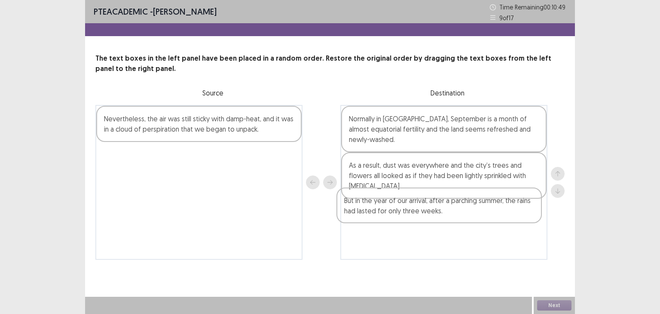
drag, startPoint x: 254, startPoint y: 162, endPoint x: 503, endPoint y: 210, distance: 252.8
click at [503, 210] on div "Nevertheless, the air was still sticky with damp-heat, and it was in a cloud of…" at bounding box center [329, 182] width 469 height 155
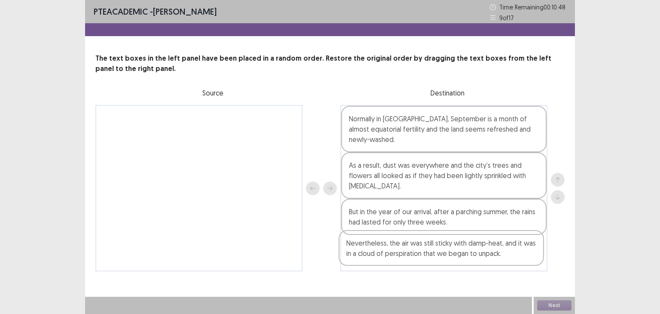
drag, startPoint x: 208, startPoint y: 129, endPoint x: 459, endPoint y: 259, distance: 282.2
click at [459, 259] on div "Nevertheless, the air was still sticky with damp-heat, and it was in a cloud of…" at bounding box center [329, 188] width 469 height 166
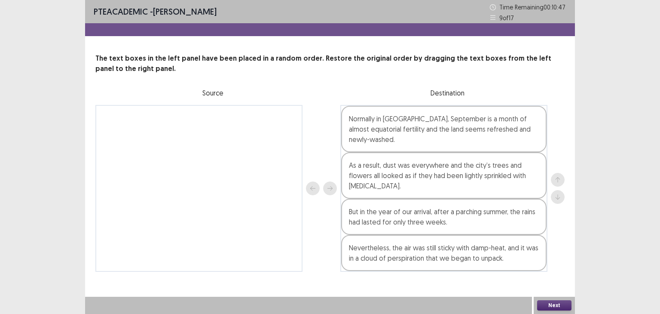
click at [559, 305] on button "Next" at bounding box center [554, 305] width 34 height 10
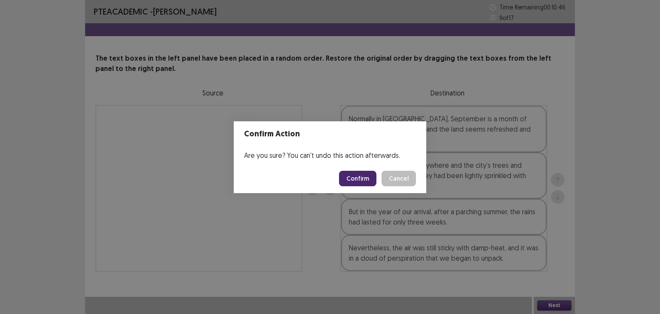
click at [369, 180] on button "Confirm" at bounding box center [357, 178] width 37 height 15
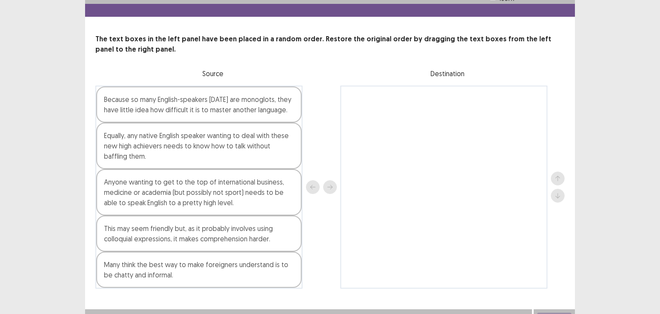
scroll to position [30, 0]
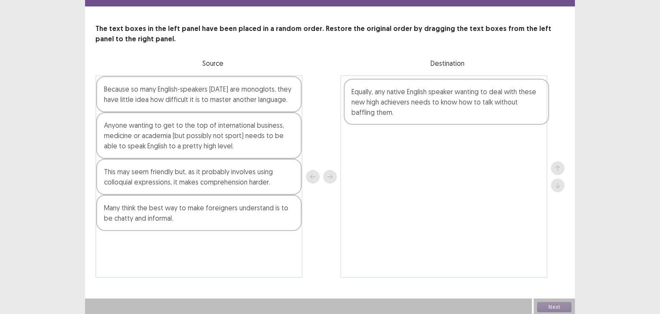
drag, startPoint x: 172, startPoint y: 140, endPoint x: 424, endPoint y: 107, distance: 253.8
click at [424, 107] on div "Because so many English-speakers [DATE] are monoglots, they have little idea ho…" at bounding box center [329, 176] width 469 height 202
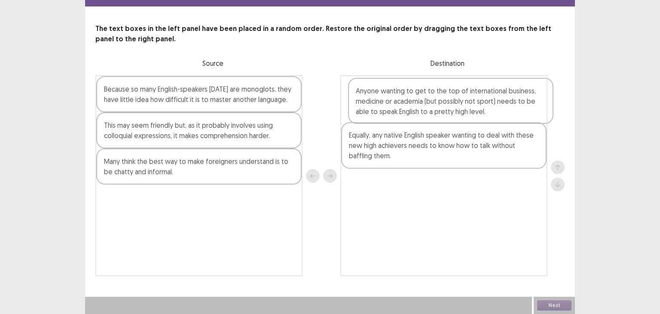
drag, startPoint x: 195, startPoint y: 143, endPoint x: 450, endPoint y: 109, distance: 256.7
click at [450, 109] on div "Because so many English-speakers [DATE] are monoglots, they have little idea ho…" at bounding box center [329, 175] width 469 height 201
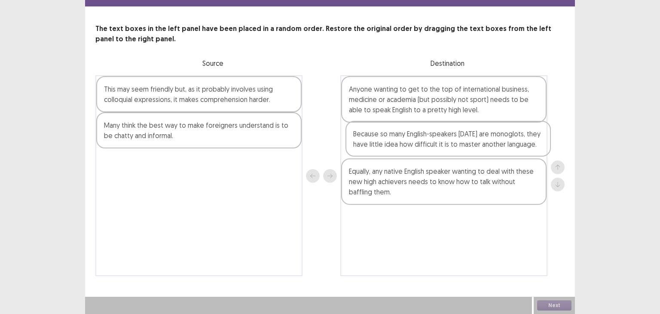
drag, startPoint x: 169, startPoint y: 101, endPoint x: 421, endPoint y: 146, distance: 256.3
click at [421, 146] on div "Because so many English-speakers [DATE] are monoglots, they have little idea ho…" at bounding box center [329, 175] width 469 height 201
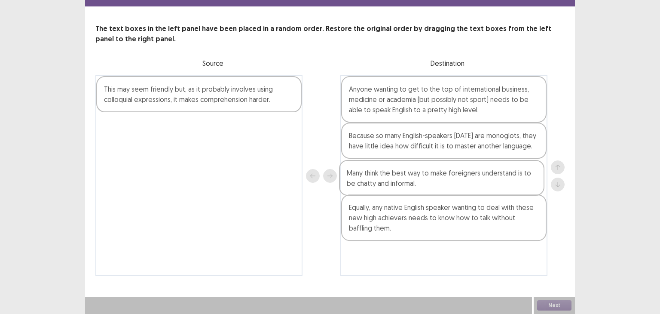
drag, startPoint x: 222, startPoint y: 140, endPoint x: 465, endPoint y: 191, distance: 249.0
click at [465, 191] on div "This may seem friendly but, as it probably involves using colloquial expression…" at bounding box center [329, 175] width 469 height 201
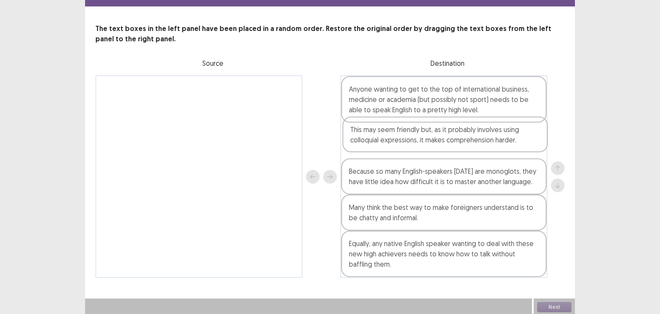
drag, startPoint x: 201, startPoint y: 107, endPoint x: 453, endPoint y: 150, distance: 255.4
click at [453, 150] on div "This may seem friendly but, as it probably involves using colloquial expression…" at bounding box center [329, 176] width 469 height 202
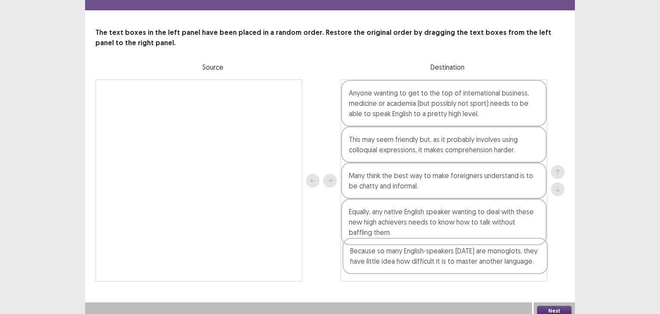
drag, startPoint x: 421, startPoint y: 179, endPoint x: 423, endPoint y: 262, distance: 82.9
click at [423, 262] on div "Anyone wanting to get to the top of international business, medicine or academi…" at bounding box center [443, 180] width 207 height 202
drag, startPoint x: 452, startPoint y: 266, endPoint x: 456, endPoint y: 263, distance: 4.9
click at [456, 263] on div "Anyone wanting to get to the top of international business, medicine or academi…" at bounding box center [443, 180] width 207 height 202
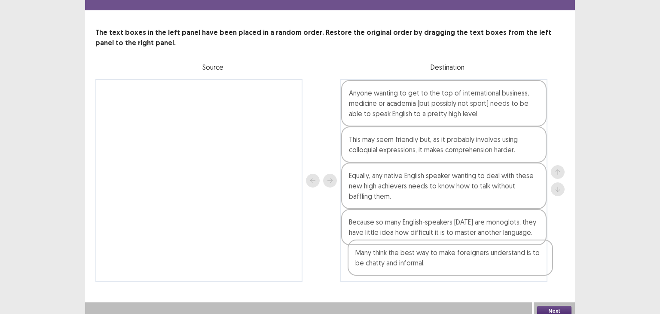
drag, startPoint x: 433, startPoint y: 183, endPoint x: 443, endPoint y: 272, distance: 89.5
click at [443, 272] on div "Anyone wanting to get to the top of international business, medicine or academi…" at bounding box center [443, 180] width 207 height 202
click at [569, 306] on button "Next" at bounding box center [554, 311] width 34 height 10
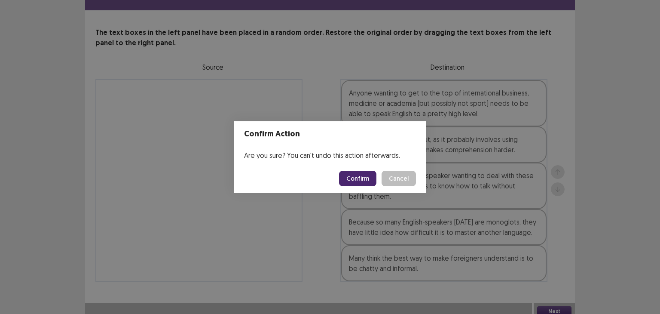
click at [362, 174] on button "Confirm" at bounding box center [357, 178] width 37 height 15
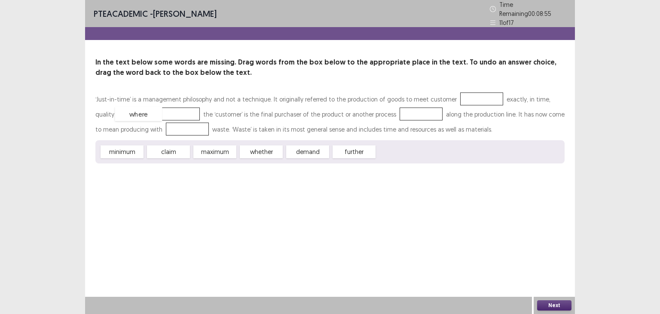
drag, startPoint x: 390, startPoint y: 149, endPoint x: 129, endPoint y: 111, distance: 264.3
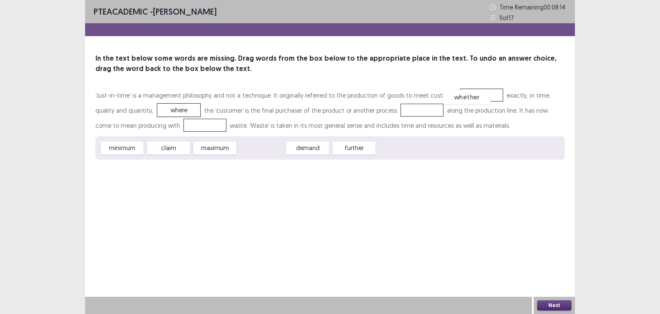
drag, startPoint x: 272, startPoint y: 147, endPoint x: 478, endPoint y: 96, distance: 211.9
drag, startPoint x: 461, startPoint y: 96, endPoint x: 450, endPoint y: 95, distance: 11.7
click at [450, 95] on div "whether" at bounding box center [470, 94] width 47 height 14
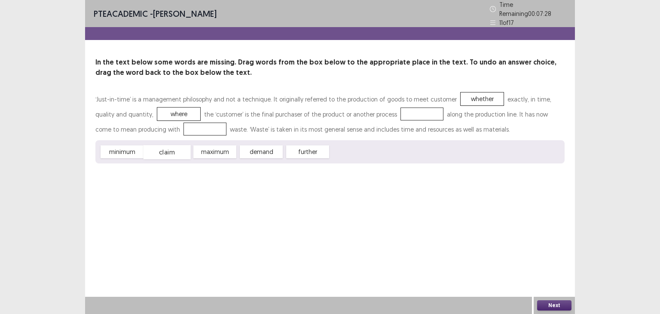
click at [169, 149] on div "claim" at bounding box center [166, 152] width 47 height 14
drag, startPoint x: 127, startPoint y: 148, endPoint x: 168, endPoint y: 126, distance: 46.1
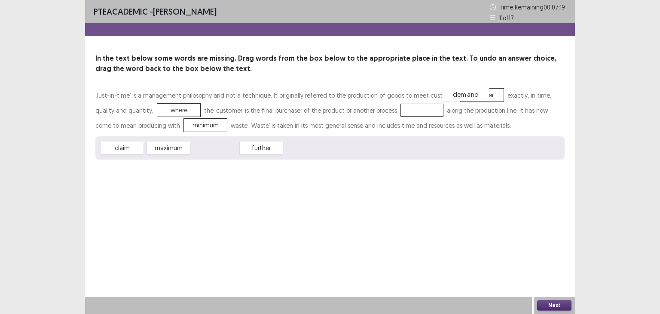
drag, startPoint x: 220, startPoint y: 149, endPoint x: 470, endPoint y: 95, distance: 255.6
drag, startPoint x: 466, startPoint y: 94, endPoint x: 308, endPoint y: 149, distance: 167.0
drag, startPoint x: 305, startPoint y: 148, endPoint x: 467, endPoint y: 94, distance: 171.2
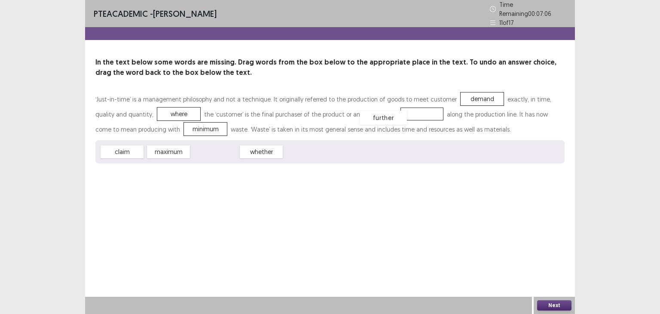
drag, startPoint x: 211, startPoint y: 146, endPoint x: 379, endPoint y: 113, distance: 171.8
click at [557, 305] on button "Next" at bounding box center [554, 305] width 34 height 10
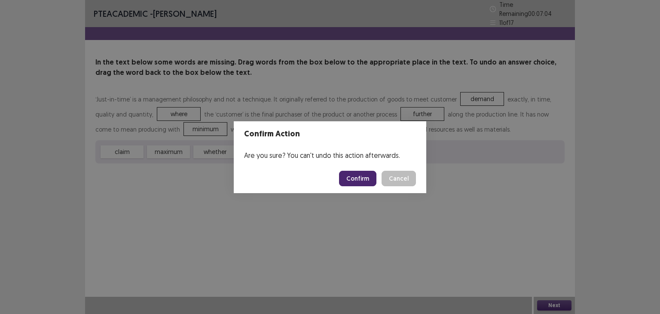
click at [365, 173] on button "Confirm" at bounding box center [357, 178] width 37 height 15
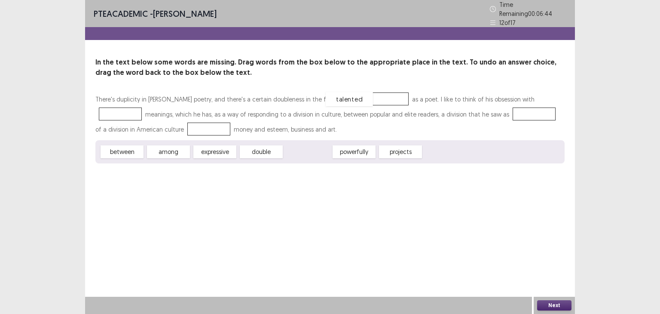
drag, startPoint x: 306, startPoint y: 148, endPoint x: 348, endPoint y: 96, distance: 67.0
drag, startPoint x: 361, startPoint y: 149, endPoint x: 400, endPoint y: 147, distance: 39.1
click at [400, 147] on div "projects" at bounding box center [392, 150] width 47 height 14
drag, startPoint x: 349, startPoint y: 148, endPoint x: 509, endPoint y: 92, distance: 169.1
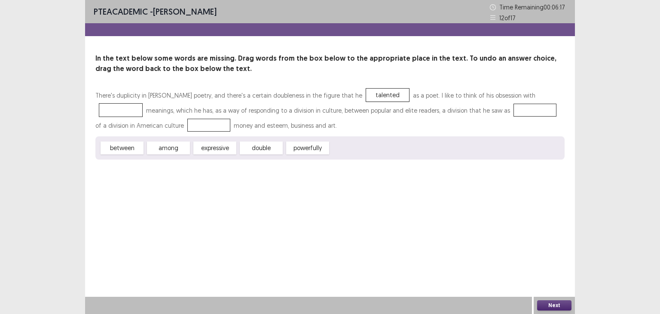
drag, startPoint x: 504, startPoint y: 97, endPoint x: 348, endPoint y: 148, distance: 163.8
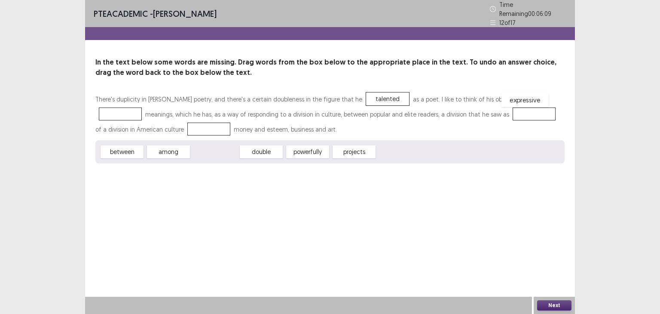
drag, startPoint x: 230, startPoint y: 150, endPoint x: 540, endPoint y: 98, distance: 314.1
drag, startPoint x: 122, startPoint y: 149, endPoint x: 141, endPoint y: 126, distance: 29.9
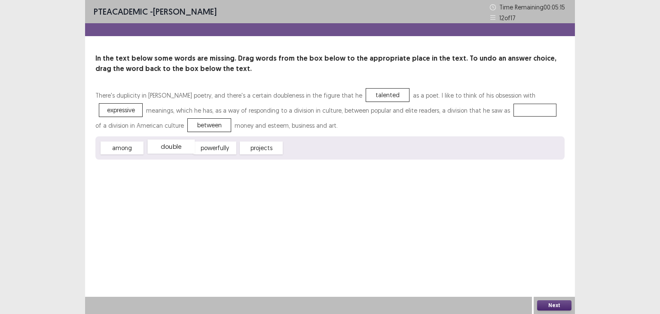
click at [173, 152] on div "double" at bounding box center [170, 146] width 47 height 14
drag, startPoint x: 356, startPoint y: 95, endPoint x: 319, endPoint y: 149, distance: 65.9
drag, startPoint x: 314, startPoint y: 149, endPoint x: 348, endPoint y: 92, distance: 66.2
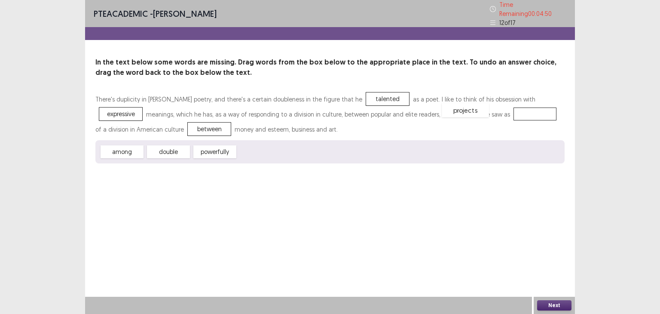
drag, startPoint x: 252, startPoint y: 150, endPoint x: 456, endPoint y: 109, distance: 208.2
click at [560, 301] on button "Next" at bounding box center [554, 305] width 34 height 10
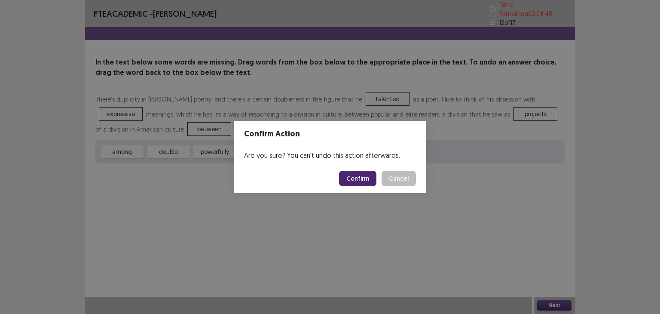
click at [364, 176] on button "Confirm" at bounding box center [357, 178] width 37 height 15
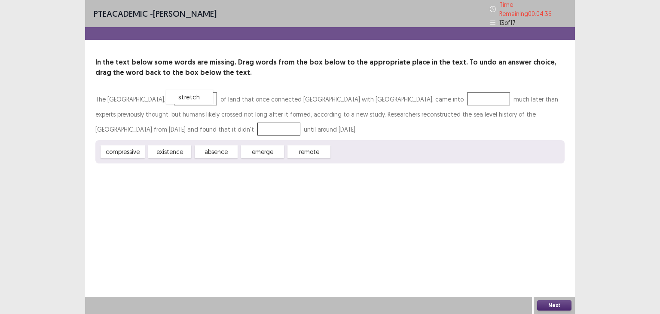
drag, startPoint x: 352, startPoint y: 150, endPoint x: 186, endPoint y: 95, distance: 174.6
drag, startPoint x: 171, startPoint y: 150, endPoint x: 215, endPoint y: 154, distance: 44.8
click at [215, 154] on div "existence" at bounding box center [214, 156] width 47 height 14
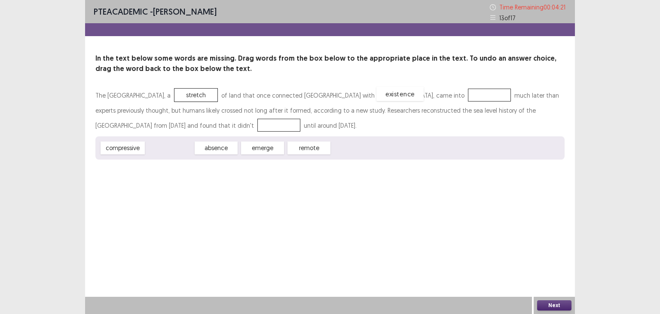
drag, startPoint x: 167, startPoint y: 151, endPoint x: 397, endPoint y: 97, distance: 236.5
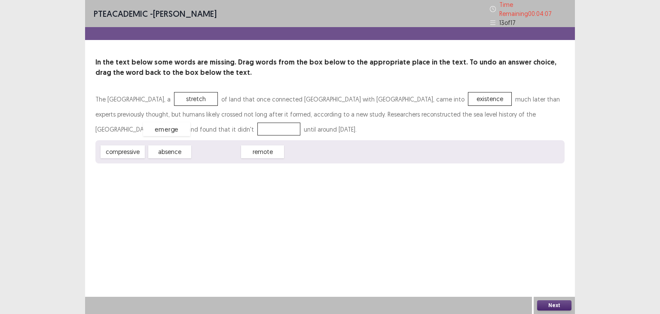
drag, startPoint x: 226, startPoint y: 150, endPoint x: 176, endPoint y: 127, distance: 54.4
click at [555, 305] on button "Next" at bounding box center [554, 305] width 34 height 10
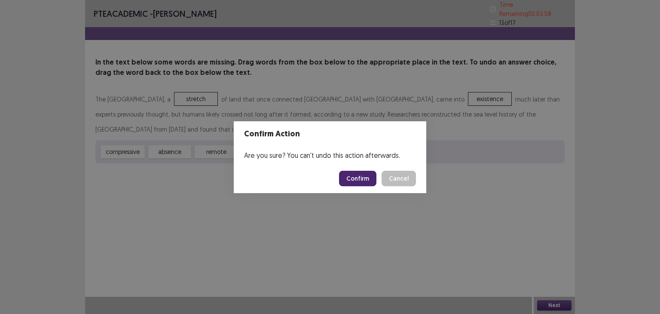
click at [372, 175] on button "Confirm" at bounding box center [357, 178] width 37 height 15
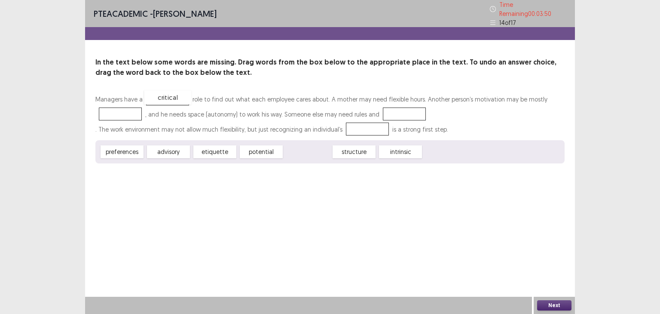
drag, startPoint x: 306, startPoint y: 150, endPoint x: 166, endPoint y: 96, distance: 149.7
drag, startPoint x: 359, startPoint y: 149, endPoint x: 118, endPoint y: 112, distance: 244.4
drag, startPoint x: 177, startPoint y: 148, endPoint x: 408, endPoint y: 109, distance: 234.8
drag, startPoint x: 201, startPoint y: 148, endPoint x: 348, endPoint y: 124, distance: 149.2
click at [552, 304] on button "Next" at bounding box center [554, 305] width 34 height 10
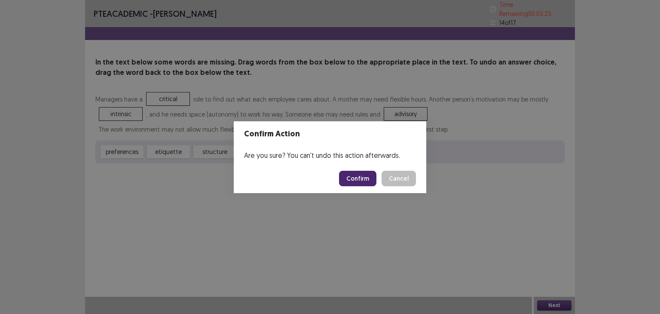
click at [355, 178] on button "Confirm" at bounding box center [357, 178] width 37 height 15
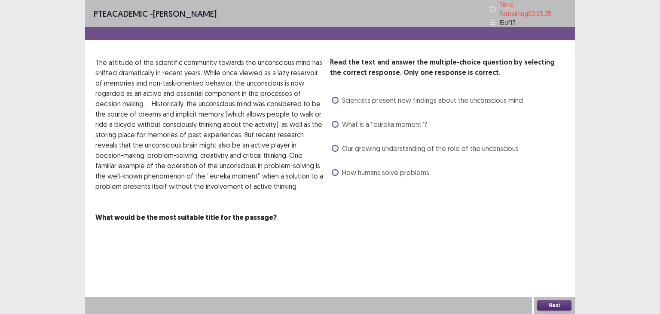
click at [357, 121] on span "What is a “eureka moment”?" at bounding box center [384, 124] width 85 height 10
click at [564, 307] on button "Next" at bounding box center [554, 305] width 34 height 10
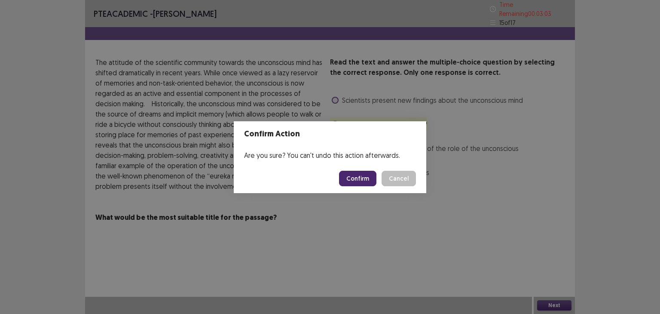
click at [363, 177] on button "Confirm" at bounding box center [357, 178] width 37 height 15
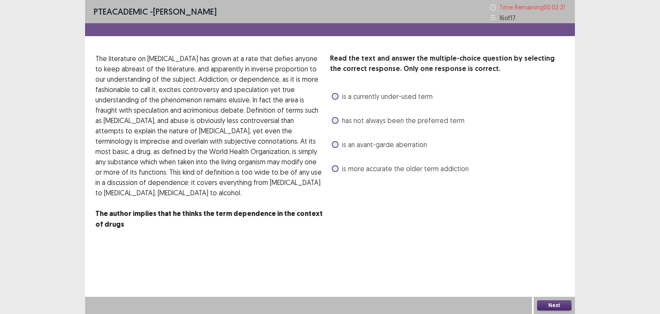
click at [367, 94] on span "is a currently under-used term" at bounding box center [387, 96] width 91 height 10
click at [552, 307] on button "Next" at bounding box center [554, 305] width 34 height 10
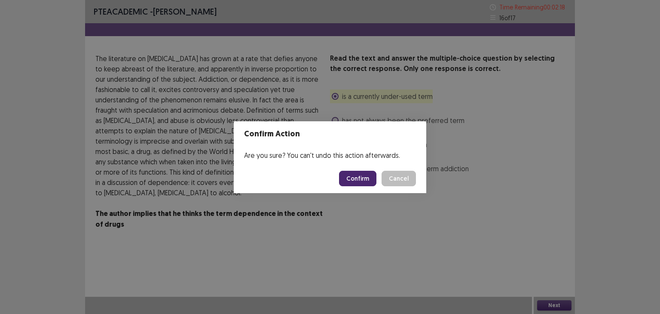
click at [353, 174] on button "Confirm" at bounding box center [357, 178] width 37 height 15
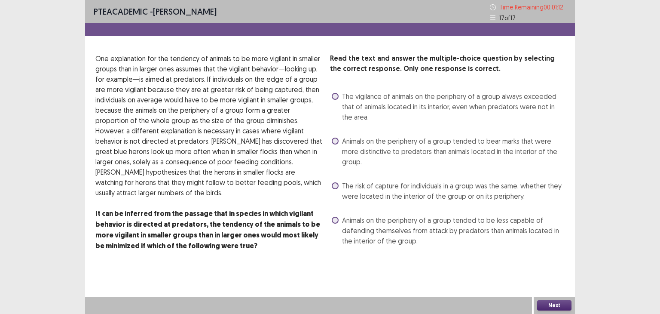
click at [409, 98] on span "The vigilance of animals on the periphery of a group always exceeded that of an…" at bounding box center [453, 106] width 223 height 31
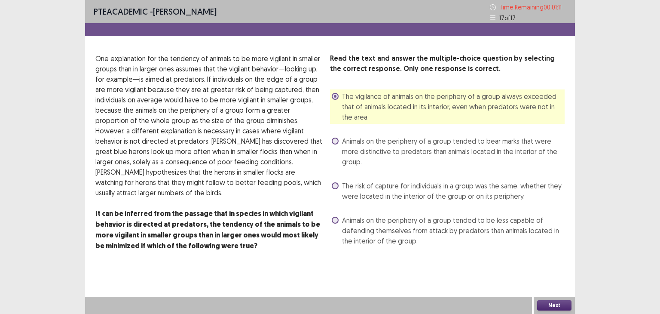
click at [559, 301] on button "Next" at bounding box center [554, 305] width 34 height 10
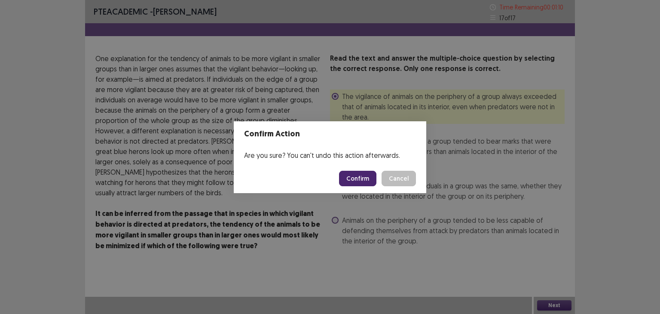
click at [372, 179] on button "Confirm" at bounding box center [357, 178] width 37 height 15
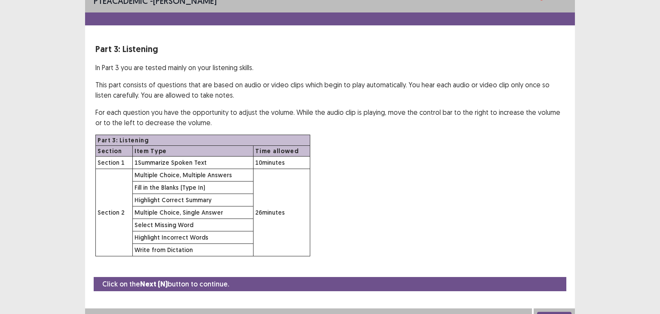
scroll to position [21, 0]
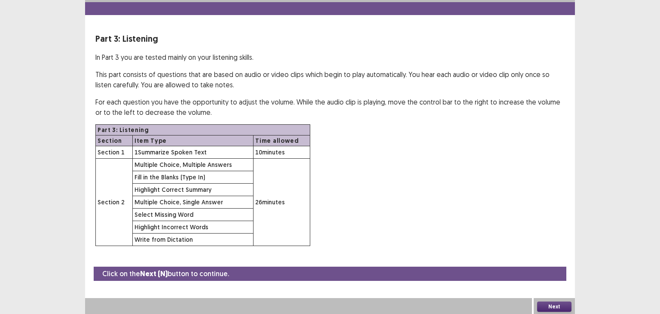
click at [554, 304] on button "Next" at bounding box center [554, 306] width 34 height 10
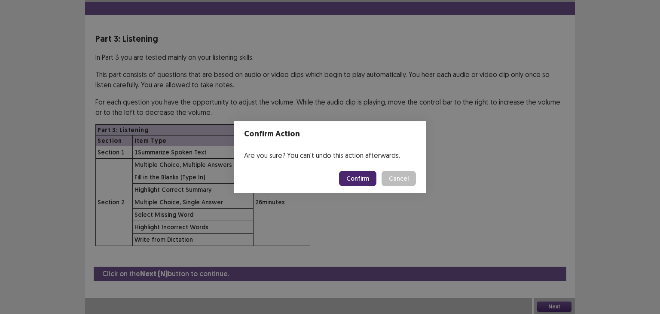
click at [365, 170] on footer "Confirm Cancel" at bounding box center [330, 178] width 192 height 29
click at [365, 171] on button "Confirm" at bounding box center [357, 178] width 37 height 15
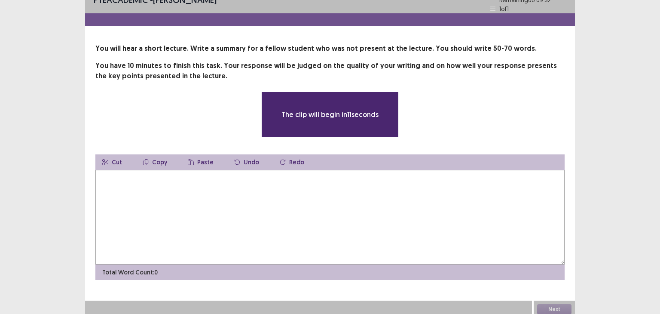
click at [304, 188] on textarea at bounding box center [329, 217] width 469 height 95
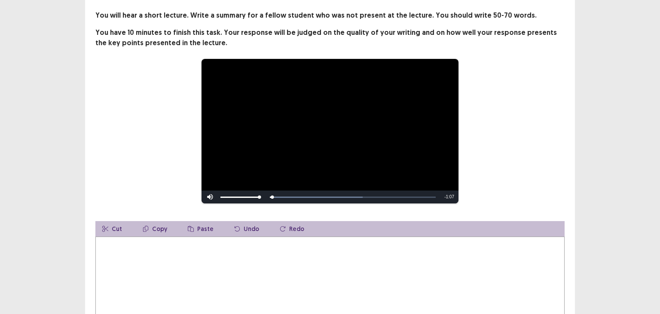
scroll to position [113, 0]
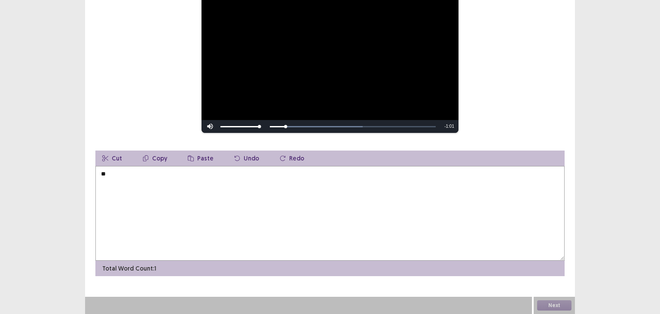
type textarea "*"
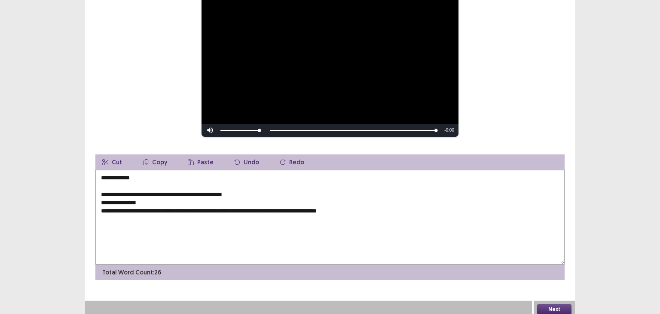
click at [101, 172] on textarea "**********" at bounding box center [329, 217] width 469 height 95
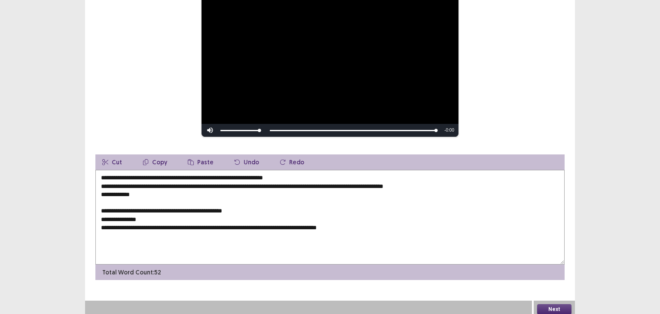
drag, startPoint x: 454, startPoint y: 181, endPoint x: 280, endPoint y: 183, distance: 174.4
click at [280, 183] on textarea "**********" at bounding box center [329, 217] width 469 height 95
click at [476, 162] on div "Cut Copy Paste Undo Redo" at bounding box center [329, 161] width 469 height 15
click at [473, 185] on textarea "**********" at bounding box center [329, 217] width 469 height 95
click at [470, 181] on textarea "**********" at bounding box center [329, 217] width 469 height 95
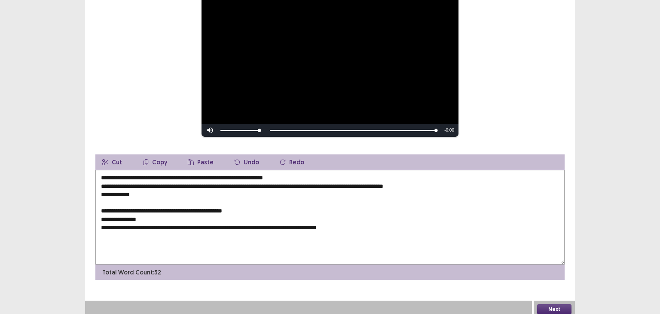
click at [315, 180] on textarea "**********" at bounding box center [329, 217] width 469 height 95
drag, startPoint x: 137, startPoint y: 189, endPoint x: 95, endPoint y: 191, distance: 42.2
click at [95, 191] on textarea "**********" at bounding box center [329, 217] width 469 height 95
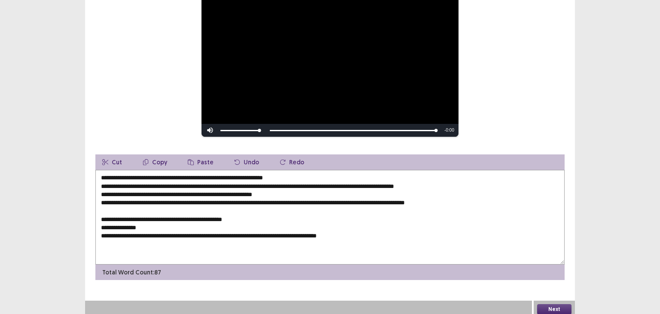
drag, startPoint x: 393, startPoint y: 232, endPoint x: 22, endPoint y: 208, distance: 371.9
click at [22, 208] on div "**********" at bounding box center [330, 102] width 660 height 431
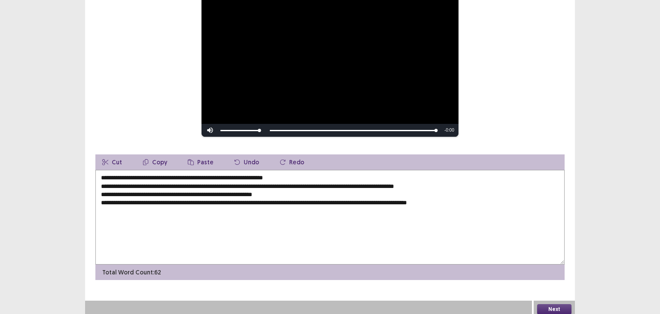
type textarea "**********"
click at [551, 304] on button "Next" at bounding box center [554, 309] width 34 height 10
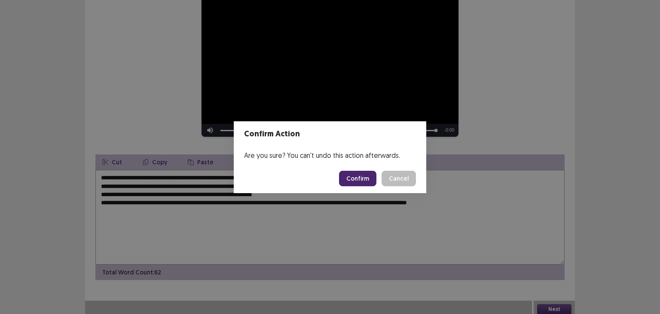
click at [360, 176] on button "Confirm" at bounding box center [357, 178] width 37 height 15
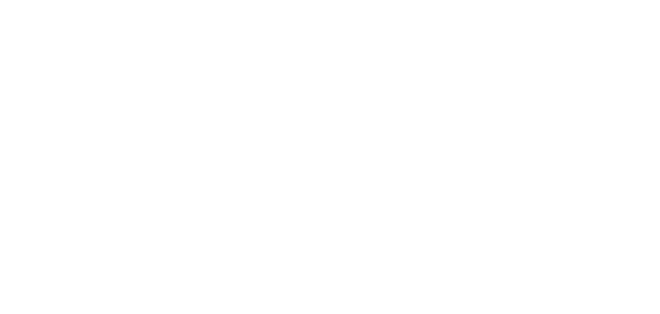
scroll to position [0, 0]
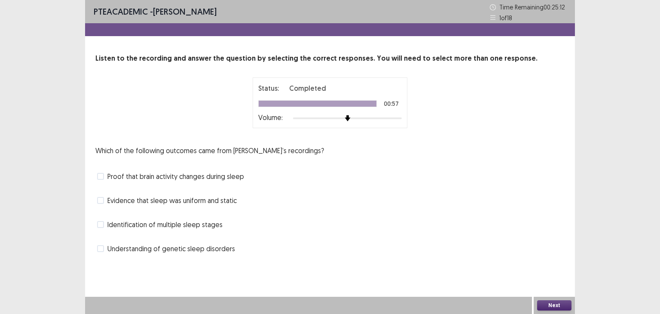
click at [163, 176] on span "Proof that brain activity changes during sleep" at bounding box center [175, 176] width 137 height 10
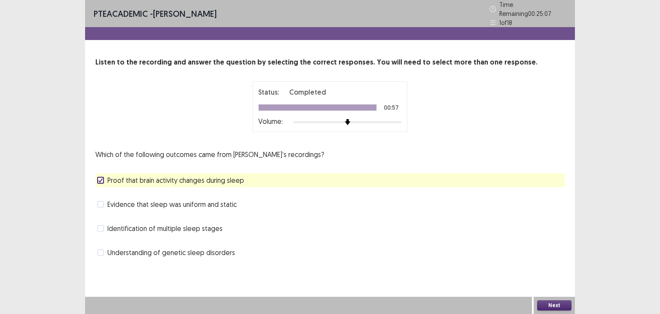
click at [564, 304] on button "Next" at bounding box center [554, 305] width 34 height 10
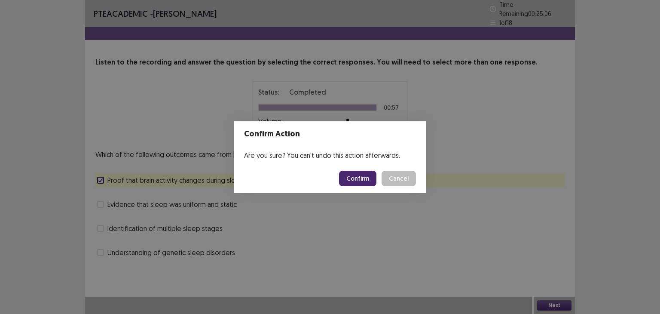
click at [362, 177] on button "Confirm" at bounding box center [357, 178] width 37 height 15
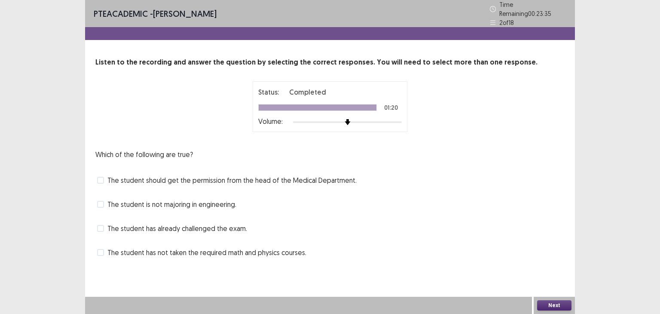
click at [225, 175] on span "The student should get the permission from the head of the Medical Department." at bounding box center [231, 180] width 249 height 10
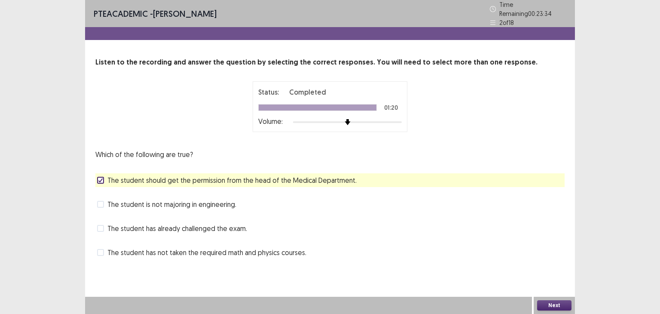
click at [552, 307] on button "Next" at bounding box center [554, 305] width 34 height 10
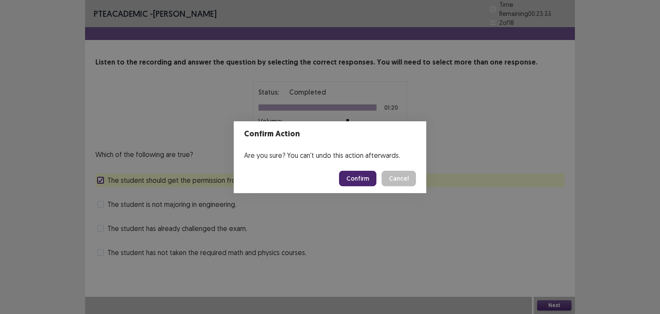
click at [363, 179] on button "Confirm" at bounding box center [357, 178] width 37 height 15
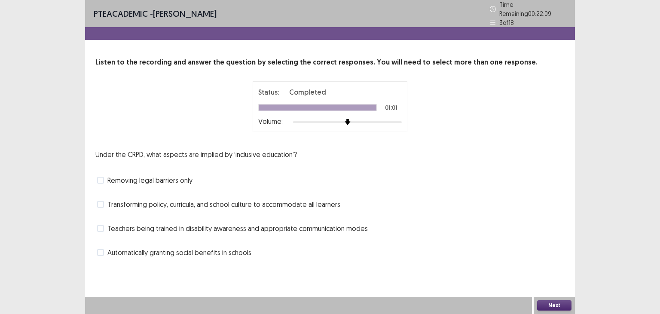
click at [206, 204] on span "Transforming policy, curricula, and school culture to accommodate all learners" at bounding box center [223, 204] width 233 height 10
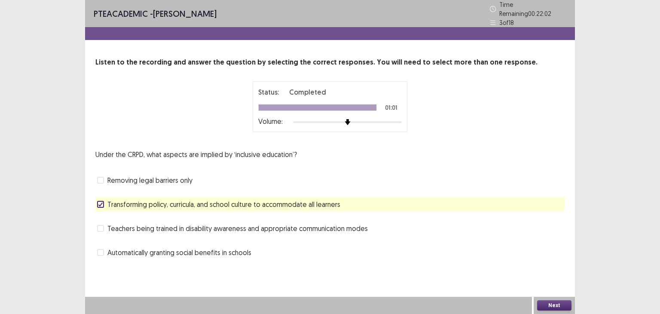
click at [240, 224] on span "Teachers being trained in disability awareness and appropriate communication mo…" at bounding box center [237, 228] width 260 height 10
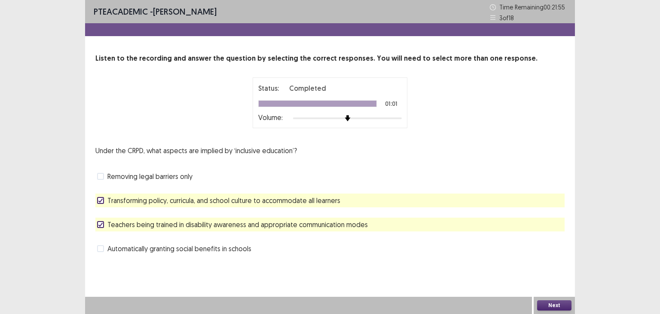
click at [552, 302] on button "Next" at bounding box center [554, 305] width 34 height 10
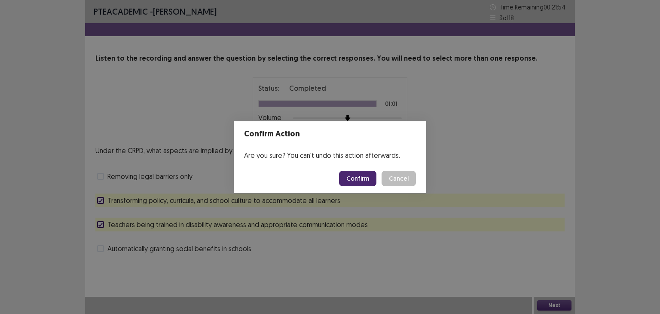
click at [361, 174] on button "Confirm" at bounding box center [357, 178] width 37 height 15
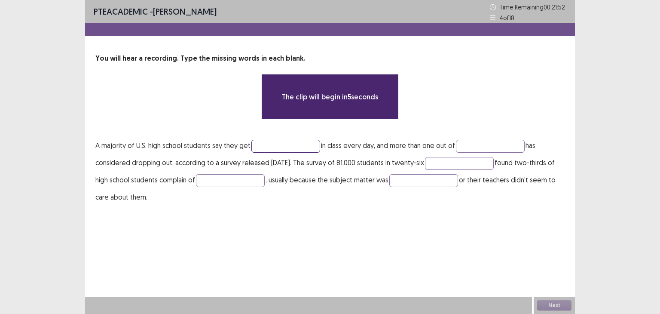
click at [294, 150] on input "text" at bounding box center [285, 146] width 69 height 13
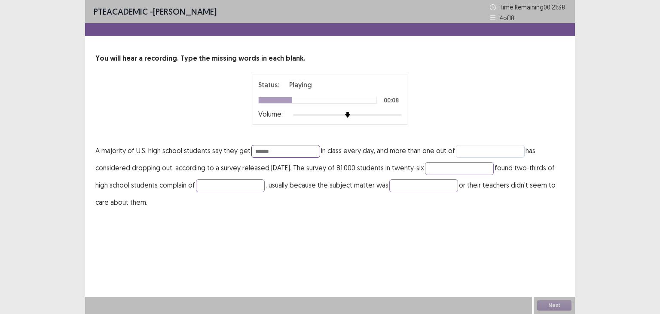
type input "******"
click at [483, 145] on input "text" at bounding box center [490, 151] width 69 height 13
type input "****"
click at [477, 171] on input "text" at bounding box center [459, 168] width 69 height 13
type input "******"
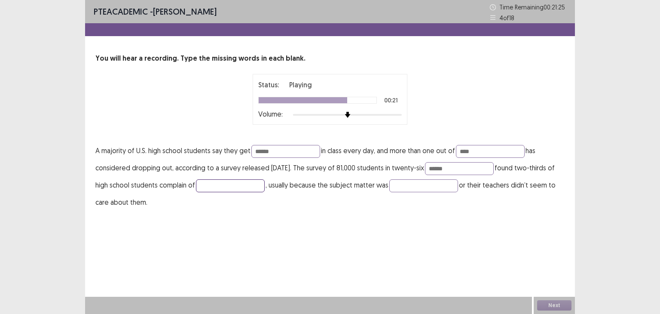
click at [244, 188] on input "text" at bounding box center [230, 185] width 69 height 13
type input "******"
click at [454, 188] on input "text" at bounding box center [423, 185] width 69 height 13
click at [564, 304] on button "Next" at bounding box center [554, 305] width 34 height 10
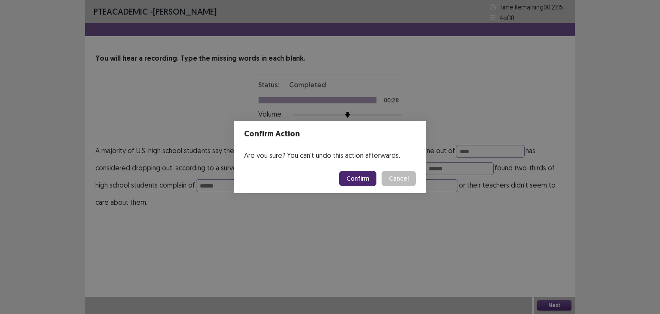
click at [363, 177] on button "Confirm" at bounding box center [357, 178] width 37 height 15
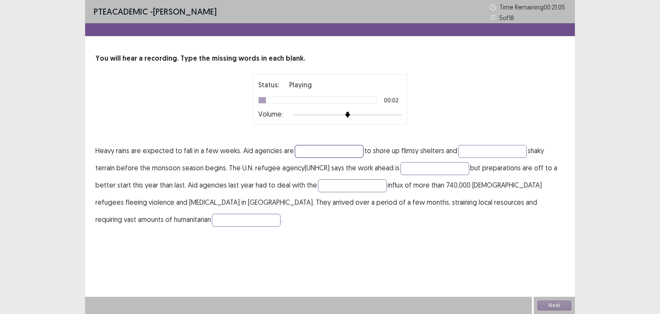
click at [315, 153] on input "text" at bounding box center [329, 151] width 69 height 13
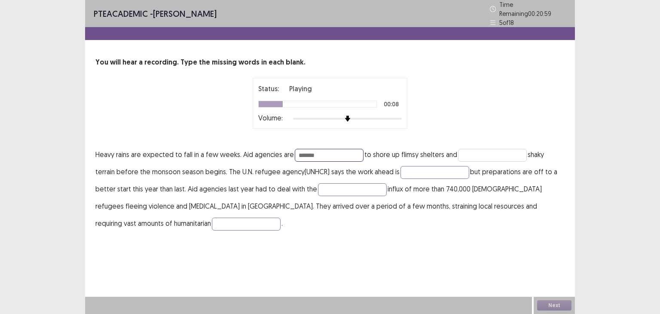
type input "*******"
click at [486, 149] on input "text" at bounding box center [492, 155] width 69 height 13
click at [424, 167] on input "text" at bounding box center [434, 172] width 69 height 13
type input "**********"
click at [335, 188] on input "text" at bounding box center [352, 189] width 69 height 13
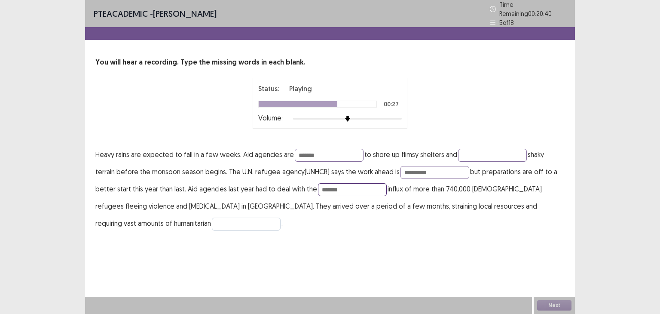
type input "*******"
click at [212, 221] on input "text" at bounding box center [246, 223] width 69 height 13
click at [212, 220] on input "text" at bounding box center [246, 223] width 69 height 13
click at [212, 217] on input "*********" at bounding box center [246, 223] width 69 height 13
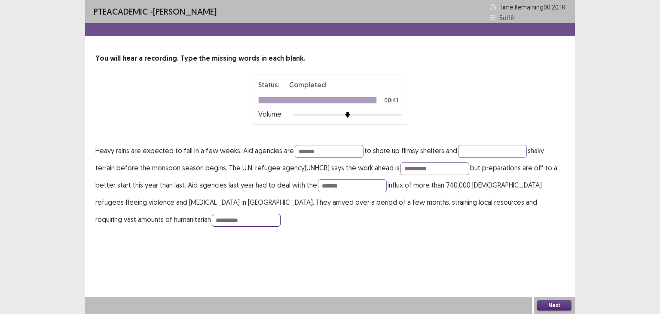
type input "**********"
click at [549, 307] on button "Next" at bounding box center [554, 305] width 34 height 10
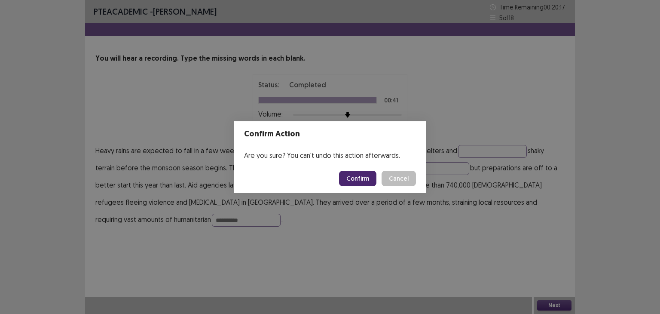
click at [367, 178] on button "Confirm" at bounding box center [357, 178] width 37 height 15
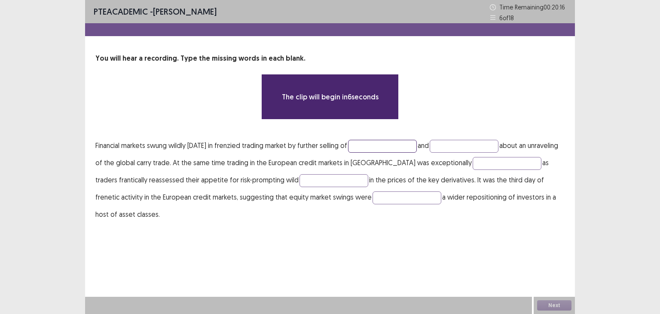
click at [387, 147] on input "text" at bounding box center [382, 146] width 69 height 13
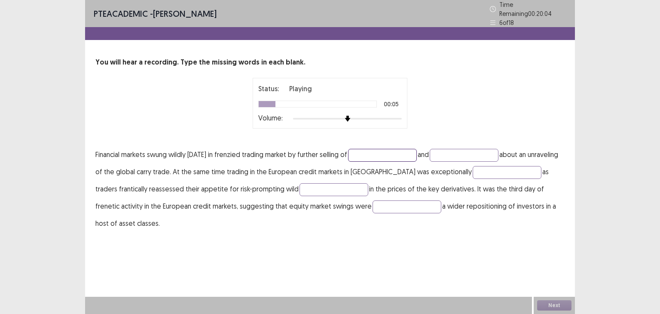
click at [372, 149] on input "text" at bounding box center [382, 155] width 69 height 13
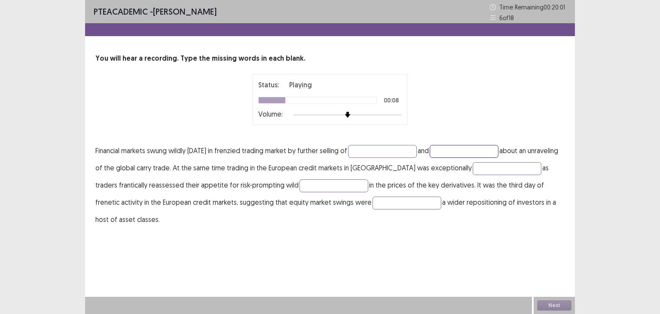
click at [467, 148] on input "text" at bounding box center [464, 151] width 69 height 13
type input "*****"
click at [475, 167] on input "text" at bounding box center [507, 168] width 69 height 13
type input "*****"
click at [299, 184] on input "text" at bounding box center [333, 185] width 69 height 13
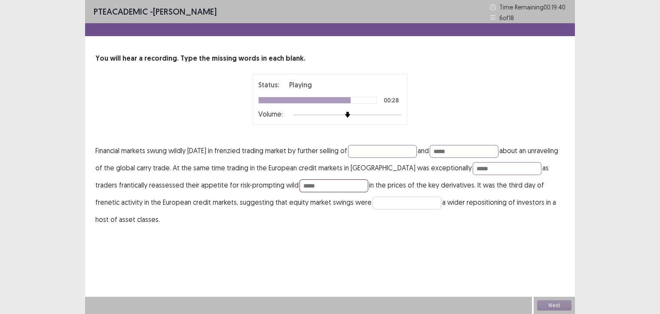
type input "*****"
click at [372, 202] on input "text" at bounding box center [406, 202] width 69 height 13
type input "********"
click at [299, 184] on input "*****" at bounding box center [333, 185] width 69 height 13
type input "******"
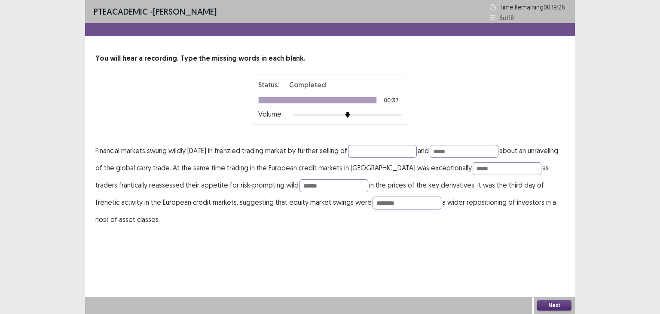
click at [549, 304] on button "Next" at bounding box center [554, 305] width 34 height 10
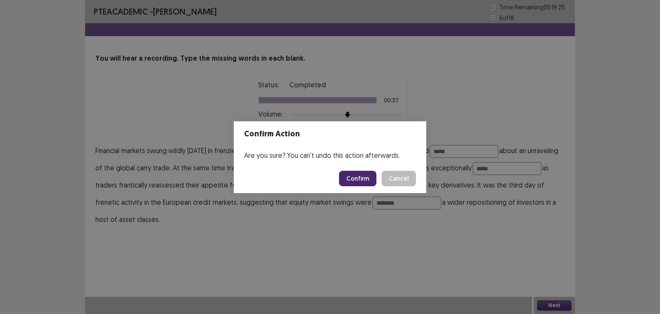
click at [354, 176] on button "Confirm" at bounding box center [357, 178] width 37 height 15
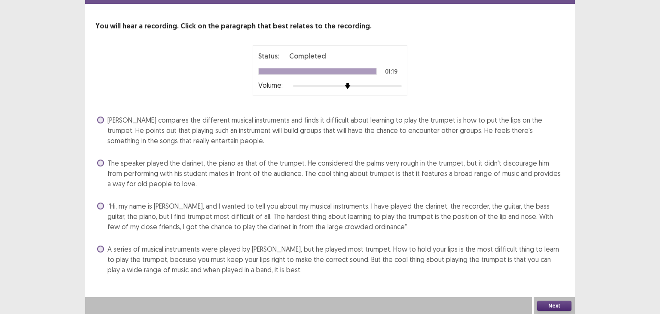
scroll to position [33, 0]
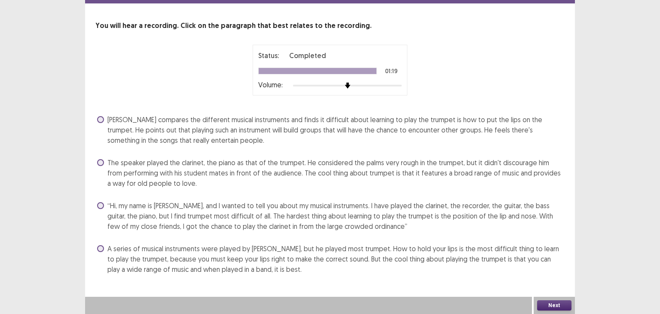
click at [175, 215] on span "“Hi, my name is [PERSON_NAME], and I wanted to tell you about my musical instru…" at bounding box center [335, 215] width 457 height 31
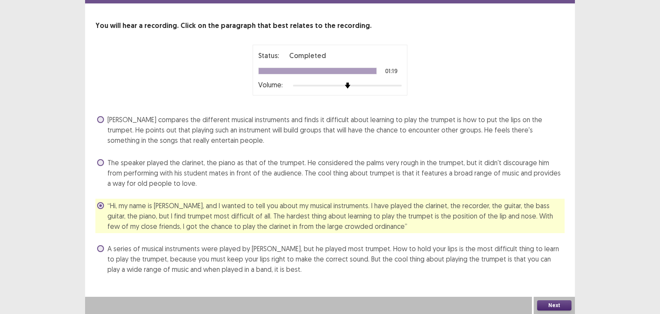
click at [223, 265] on span "A series of musical instruments were played by [PERSON_NAME], but he played mos…" at bounding box center [335, 258] width 457 height 31
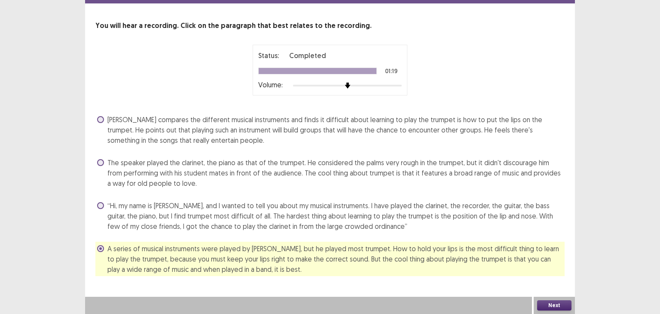
click at [547, 302] on button "Next" at bounding box center [554, 305] width 34 height 10
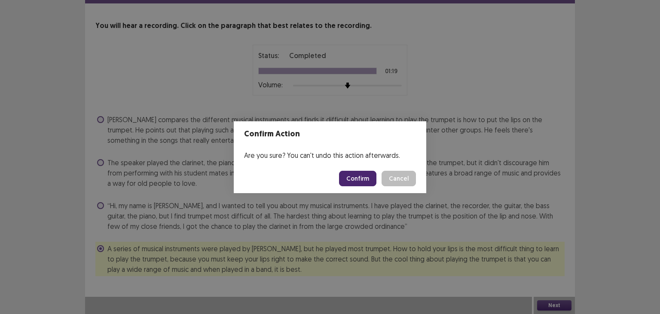
click at [356, 181] on button "Confirm" at bounding box center [357, 178] width 37 height 15
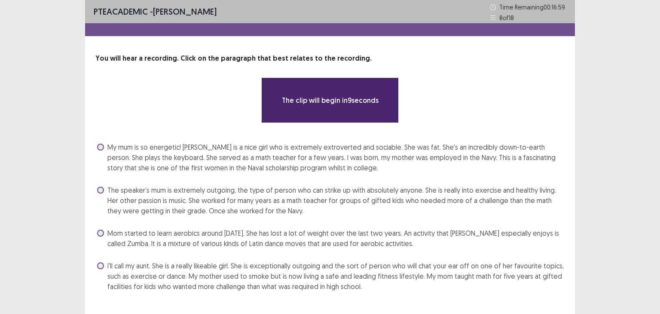
scroll to position [17, 0]
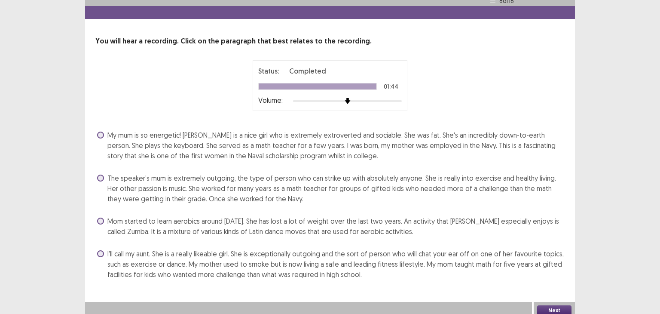
click at [217, 180] on span "The speaker’s mum is extremely outgoing, the type of person who can strike up w…" at bounding box center [335, 188] width 457 height 31
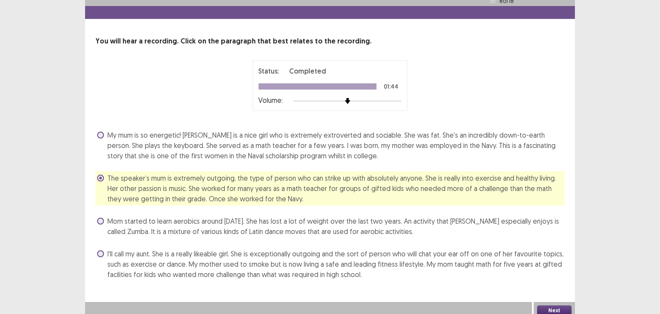
click at [566, 306] on button "Next" at bounding box center [554, 310] width 34 height 10
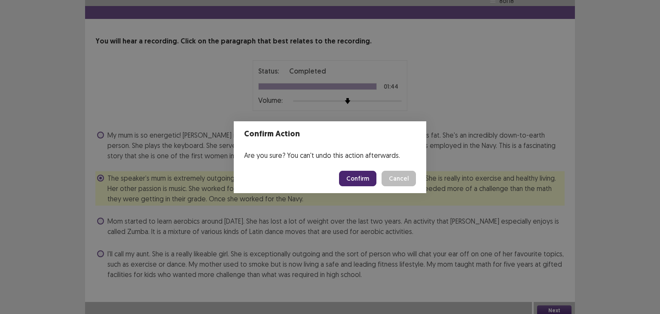
click at [362, 176] on button "Confirm" at bounding box center [357, 178] width 37 height 15
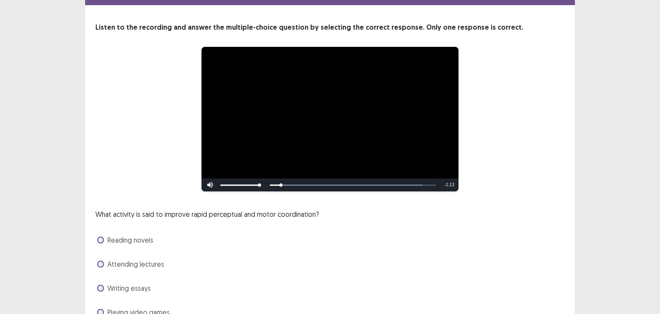
scroll to position [74, 0]
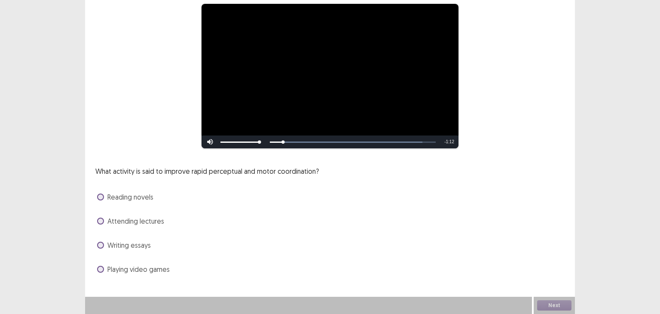
click at [157, 267] on span "Playing video games" at bounding box center [138, 269] width 62 height 10
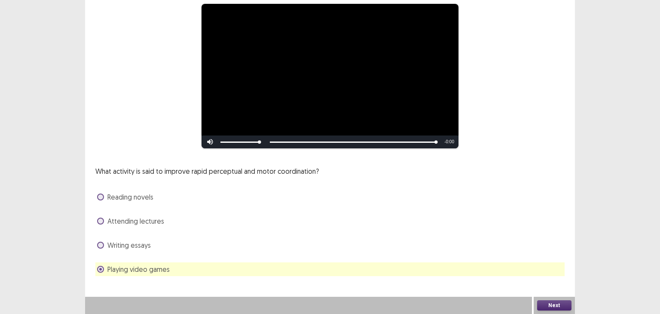
click at [540, 302] on button "Next" at bounding box center [554, 305] width 34 height 10
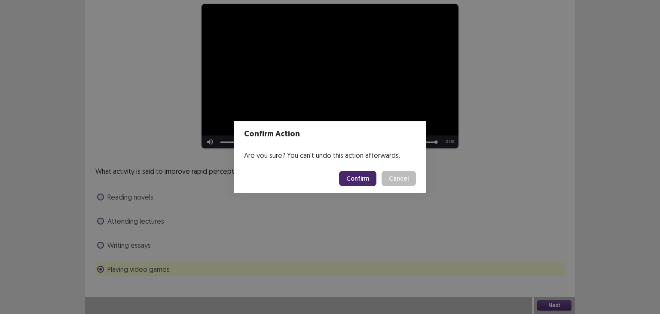
click at [362, 180] on button "Confirm" at bounding box center [357, 178] width 37 height 15
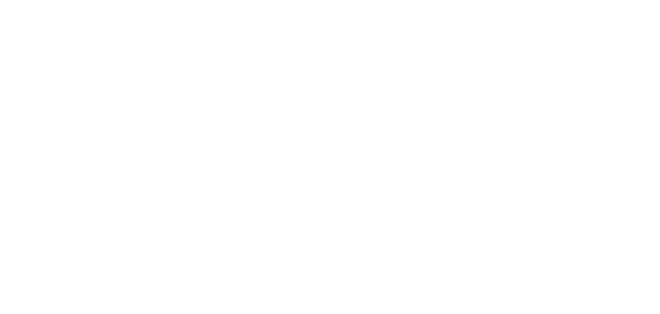
scroll to position [0, 0]
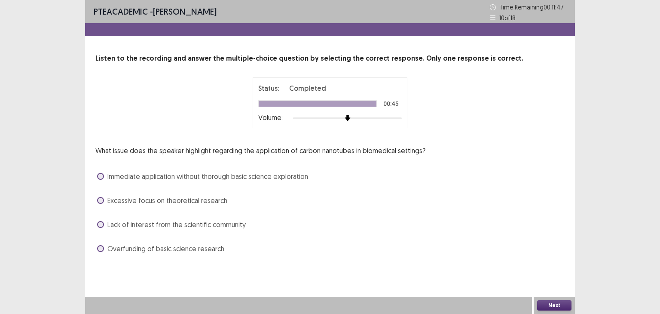
click at [184, 228] on span "Lack of interest from the scientific community" at bounding box center [176, 224] width 138 height 10
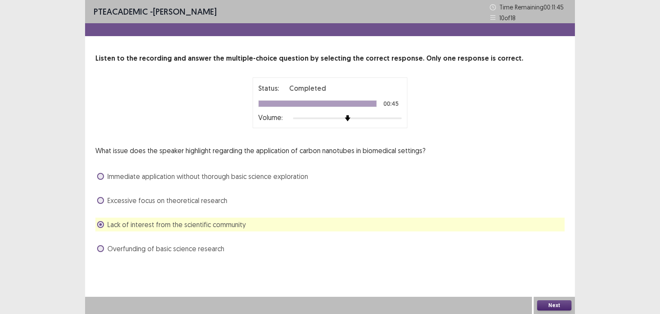
click at [550, 305] on button "Next" at bounding box center [554, 305] width 34 height 10
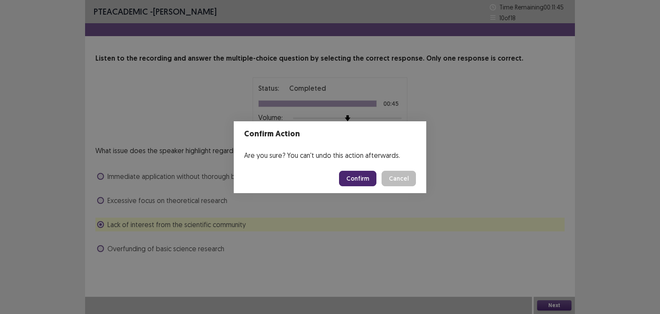
click at [350, 181] on button "Confirm" at bounding box center [357, 178] width 37 height 15
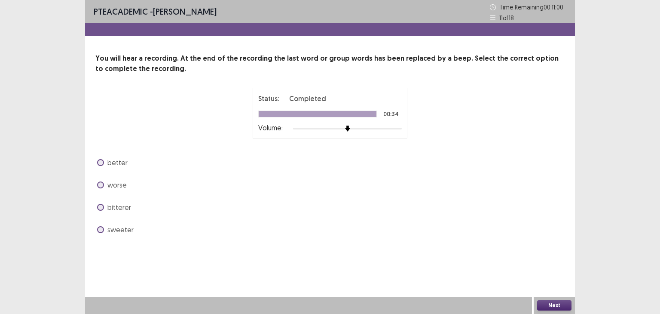
click at [120, 164] on span "better" at bounding box center [117, 162] width 20 height 10
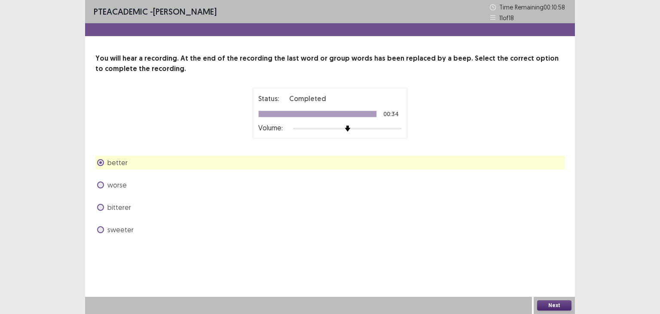
click at [563, 308] on button "Next" at bounding box center [554, 305] width 34 height 10
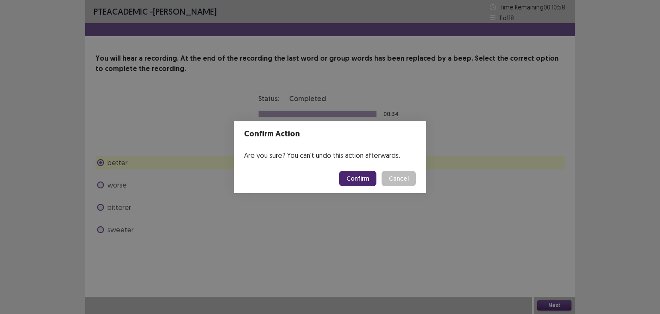
click at [351, 178] on button "Confirm" at bounding box center [357, 178] width 37 height 15
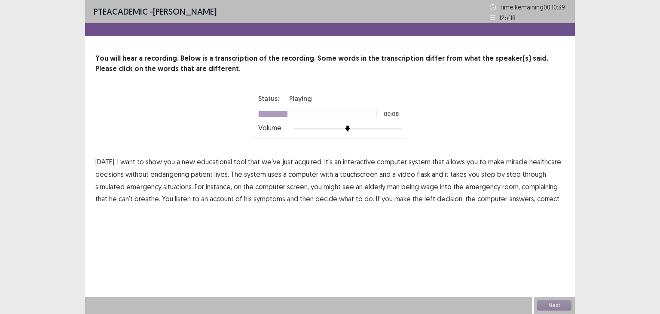
click at [512, 163] on span "miracle" at bounding box center [516, 161] width 21 height 10
click at [421, 174] on span "flask" at bounding box center [423, 174] width 13 height 10
click at [427, 186] on span "wage" at bounding box center [430, 186] width 18 height 10
click at [424, 200] on span "left" at bounding box center [429, 198] width 11 height 10
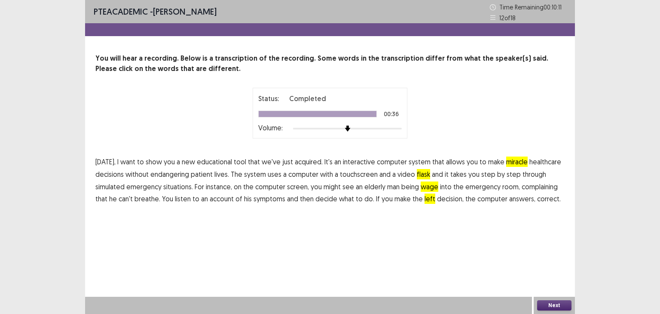
click at [559, 305] on button "Next" at bounding box center [554, 305] width 34 height 10
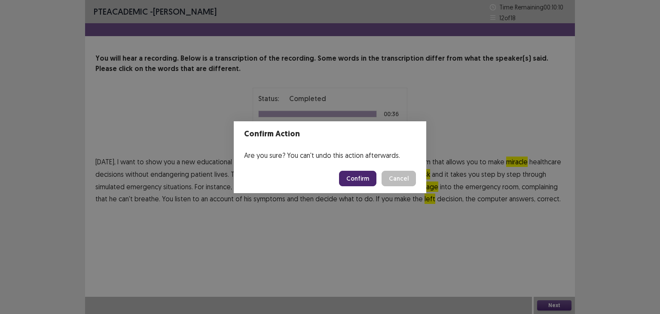
click at [357, 181] on button "Confirm" at bounding box center [357, 178] width 37 height 15
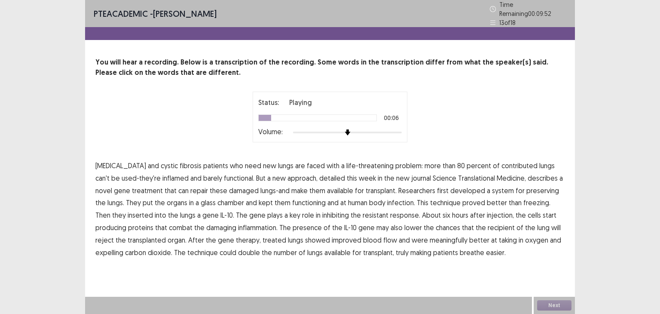
click at [501, 162] on span "contributed" at bounding box center [519, 165] width 36 height 10
click at [134, 185] on span "treatment" at bounding box center [147, 190] width 31 height 10
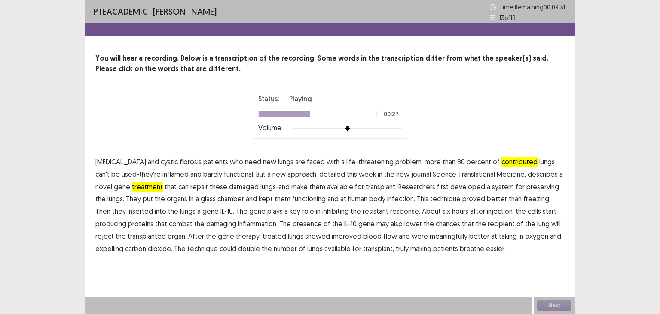
click at [387, 199] on span "infection." at bounding box center [401, 198] width 28 height 10
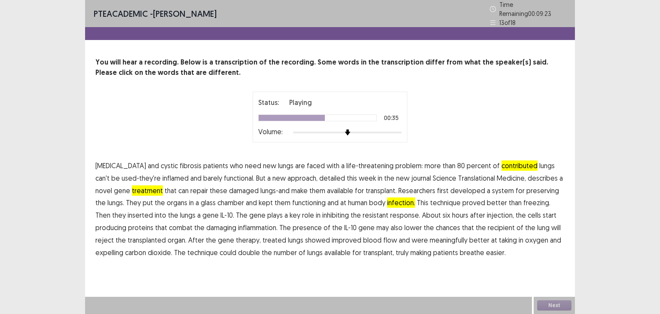
click at [363, 213] on span "resistant" at bounding box center [376, 215] width 26 height 10
click at [430, 235] on span "meaningfully" at bounding box center [449, 240] width 38 height 10
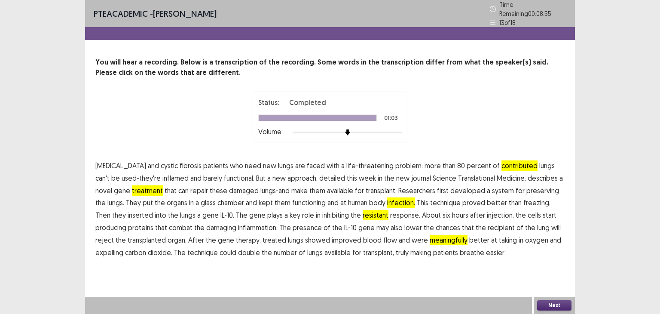
click at [553, 303] on button "Next" at bounding box center [554, 305] width 34 height 10
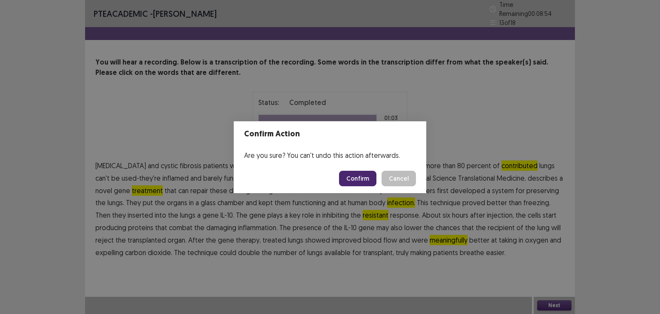
click at [370, 176] on button "Confirm" at bounding box center [357, 178] width 37 height 15
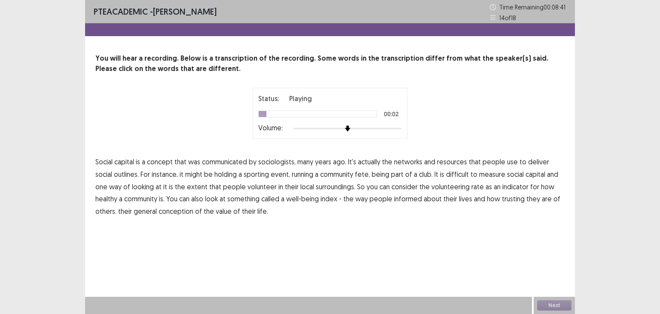
click at [232, 162] on span "communicated" at bounding box center [224, 161] width 45 height 10
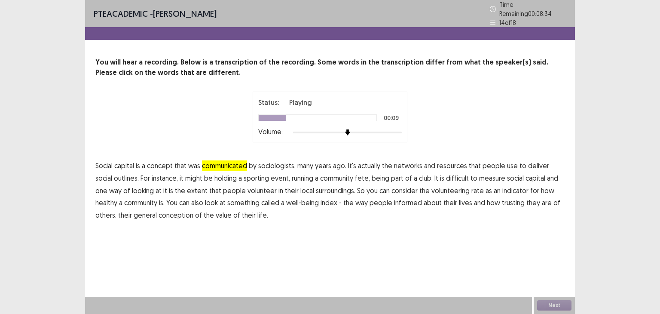
click at [114, 175] on span "outlines." at bounding box center [126, 178] width 25 height 10
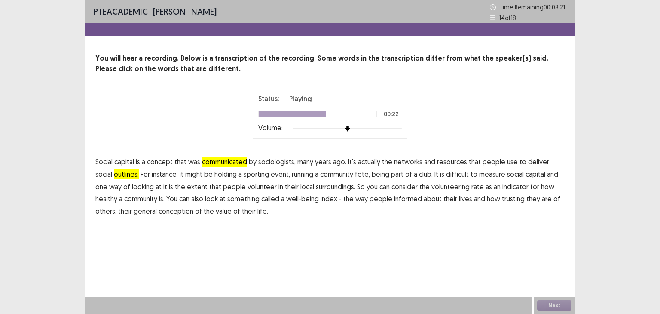
click at [316, 189] on span "surroundings." at bounding box center [336, 186] width 40 height 10
click at [394, 200] on span "informed" at bounding box center [408, 198] width 28 height 10
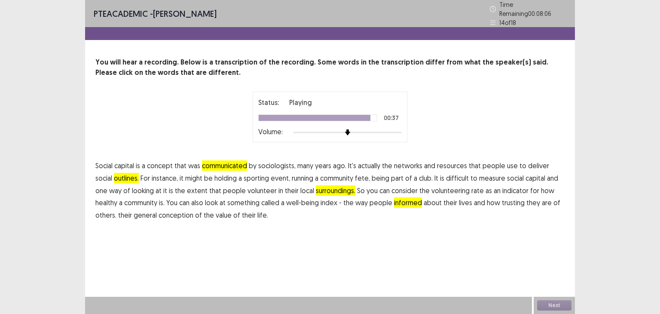
click at [159, 213] on span "conception" at bounding box center [176, 215] width 35 height 10
click at [561, 305] on button "Next" at bounding box center [554, 305] width 34 height 10
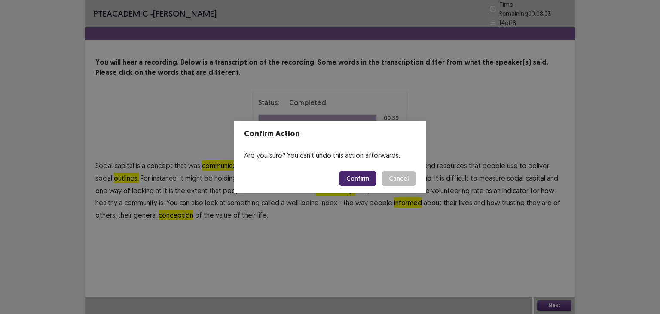
click at [354, 174] on button "Confirm" at bounding box center [357, 178] width 37 height 15
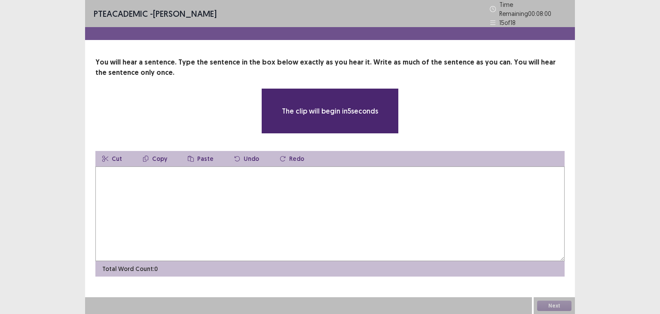
click at [351, 178] on textarea at bounding box center [329, 213] width 469 height 95
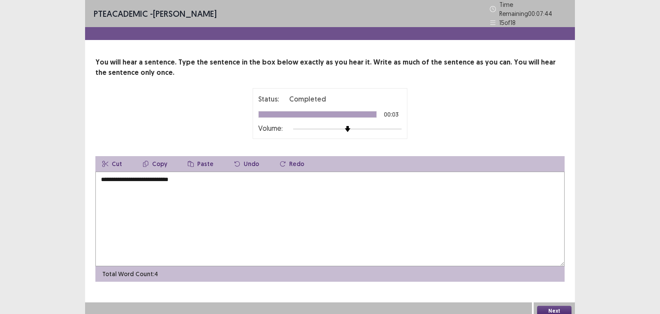
click at [119, 174] on textarea "**********" at bounding box center [329, 218] width 469 height 95
click at [120, 175] on textarea "**********" at bounding box center [329, 218] width 469 height 95
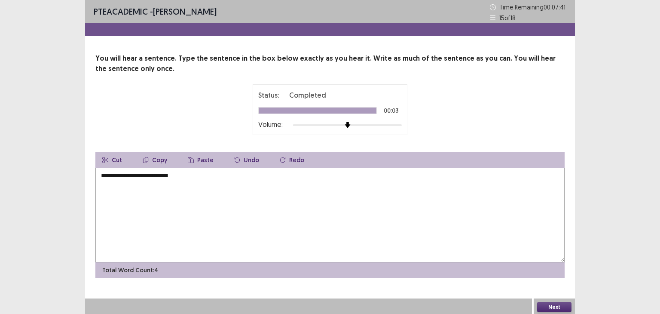
click at [102, 175] on textarea "**********" at bounding box center [329, 215] width 469 height 95
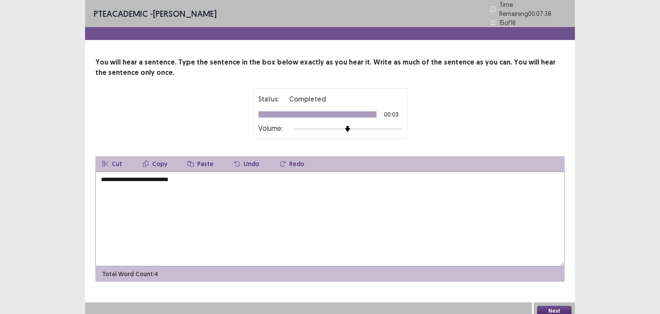
click at [555, 305] on button "Next" at bounding box center [554, 310] width 34 height 10
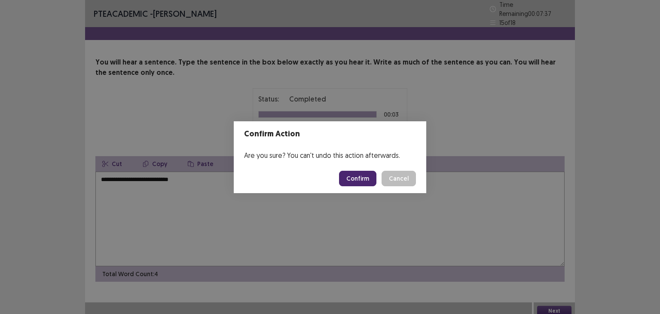
drag, startPoint x: 175, startPoint y: 174, endPoint x: 298, endPoint y: 176, distance: 122.4
click at [180, 174] on div "Confirm Action Are you sure? You can't undo this action afterwards. Confirm Can…" at bounding box center [330, 157] width 660 height 314
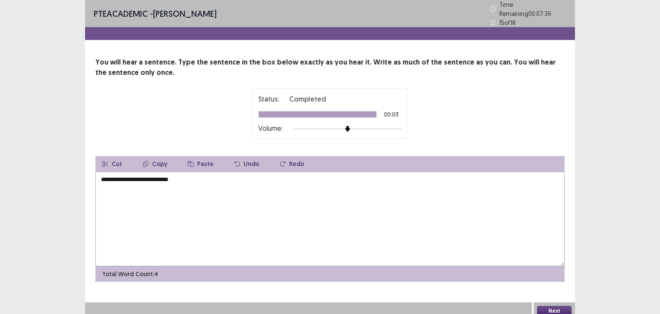
click at [223, 182] on textarea "**********" at bounding box center [329, 218] width 469 height 95
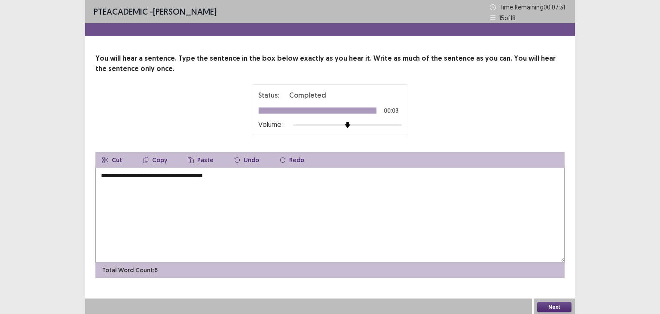
type textarea "**********"
click at [556, 307] on button "Next" at bounding box center [554, 307] width 34 height 10
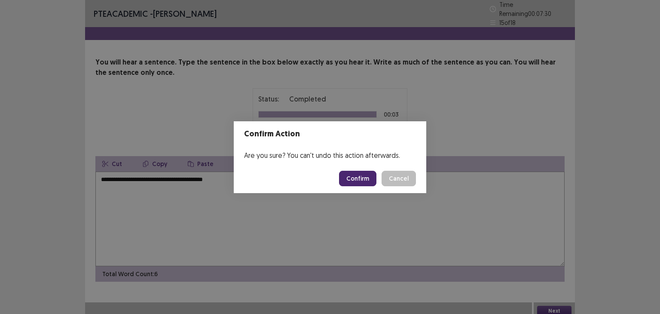
click at [360, 181] on button "Confirm" at bounding box center [357, 178] width 37 height 15
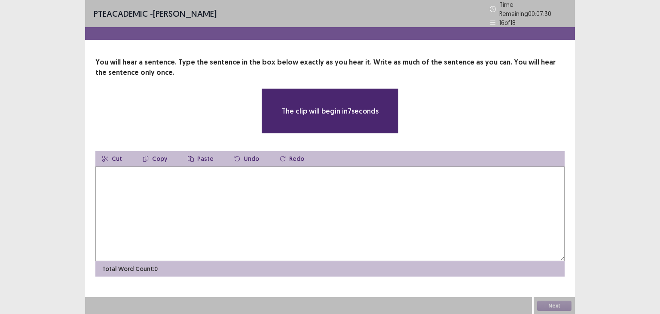
click at [314, 192] on textarea at bounding box center [329, 213] width 469 height 95
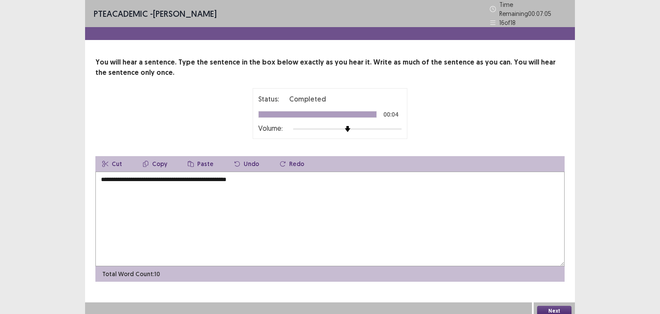
click at [104, 175] on textarea "**********" at bounding box center [329, 218] width 469 height 95
click at [146, 176] on textarea "**********" at bounding box center [329, 218] width 469 height 95
click at [278, 174] on textarea "**********" at bounding box center [329, 218] width 469 height 95
type textarea "**********"
click at [558, 305] on button "Next" at bounding box center [554, 310] width 34 height 10
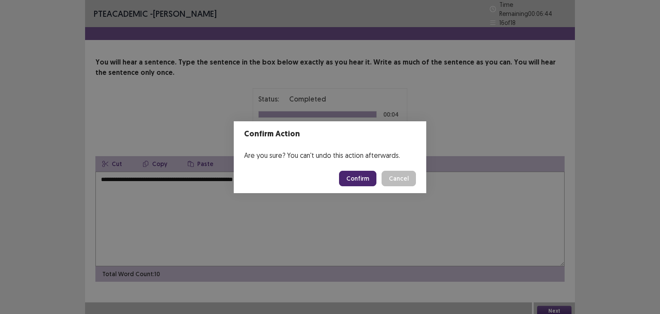
click at [366, 182] on button "Confirm" at bounding box center [357, 178] width 37 height 15
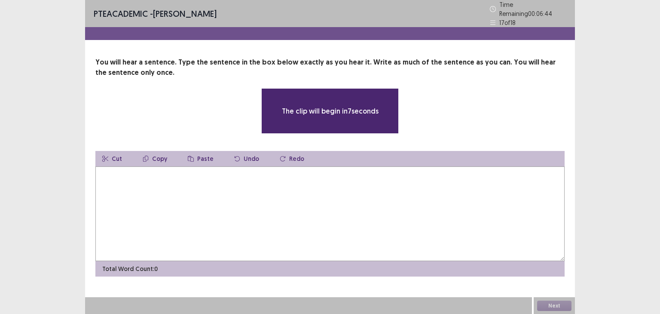
click at [302, 197] on textarea at bounding box center [329, 213] width 469 height 95
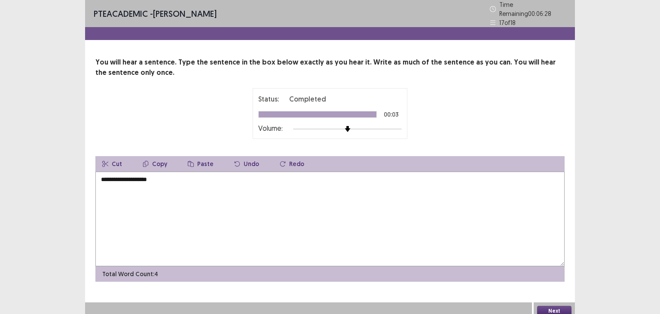
click at [104, 176] on textarea "**********" at bounding box center [329, 218] width 469 height 95
click at [193, 174] on textarea "**********" at bounding box center [329, 218] width 469 height 95
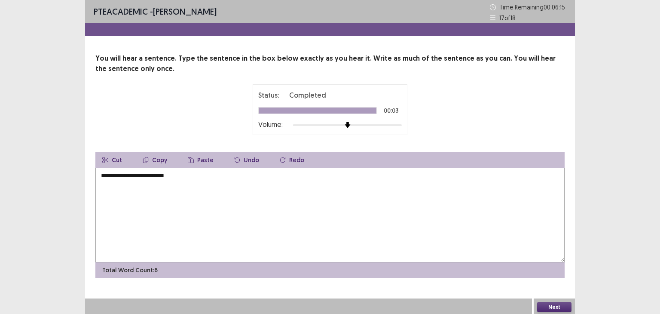
type textarea "**********"
click at [556, 305] on button "Next" at bounding box center [554, 307] width 34 height 10
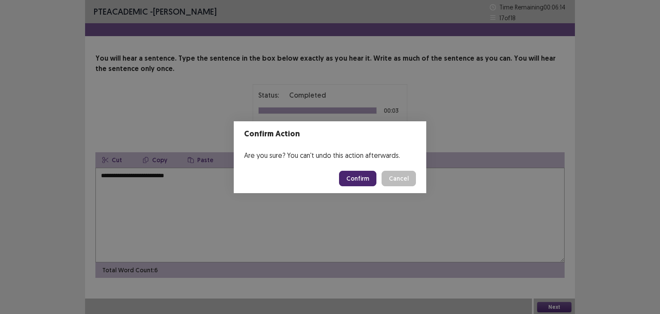
click at [370, 179] on button "Confirm" at bounding box center [357, 178] width 37 height 15
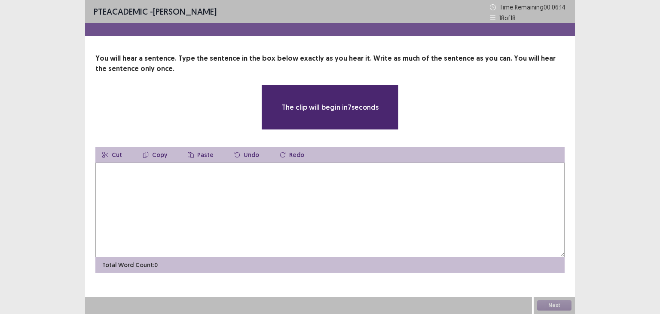
click at [363, 175] on textarea at bounding box center [329, 209] width 469 height 95
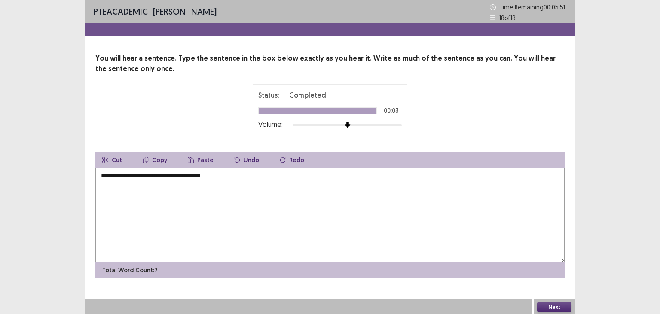
click at [122, 174] on textarea "**********" at bounding box center [329, 215] width 469 height 95
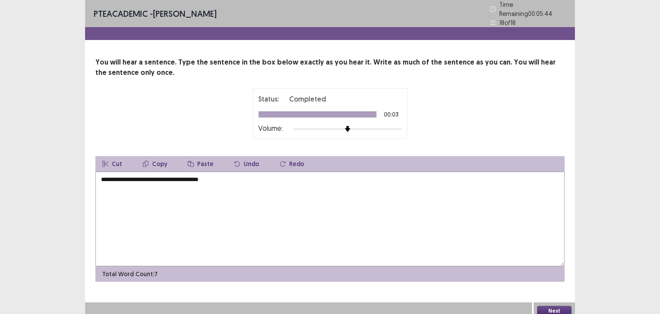
type textarea "**********"
click at [564, 305] on button "Next" at bounding box center [554, 310] width 34 height 10
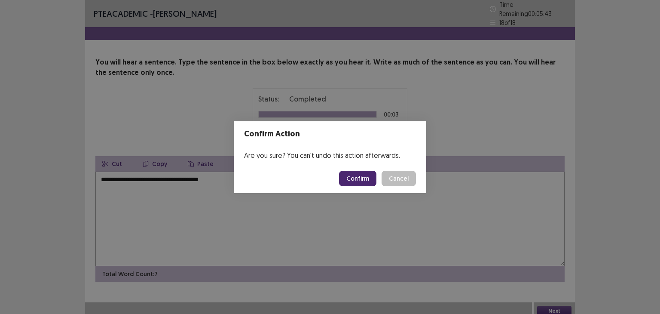
click at [361, 174] on button "Confirm" at bounding box center [357, 178] width 37 height 15
